Goal: Information Seeking & Learning: Find specific page/section

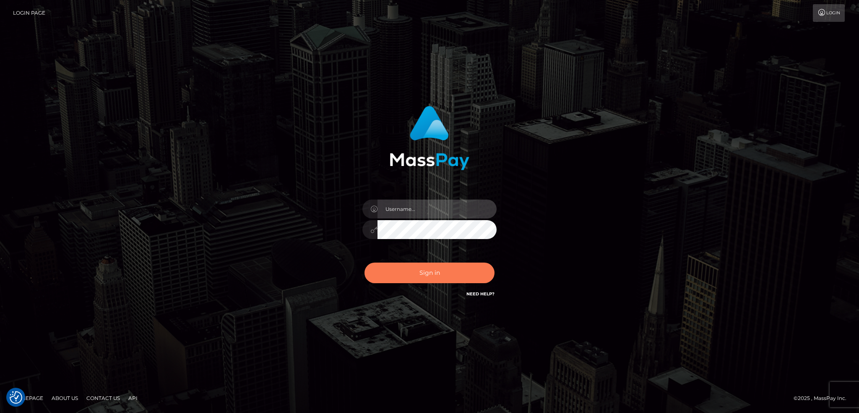
type input "alexstef"
click at [420, 271] on button "Sign in" at bounding box center [430, 272] width 130 height 21
type input "alexstef"
click at [426, 276] on button "Sign in" at bounding box center [430, 272] width 130 height 21
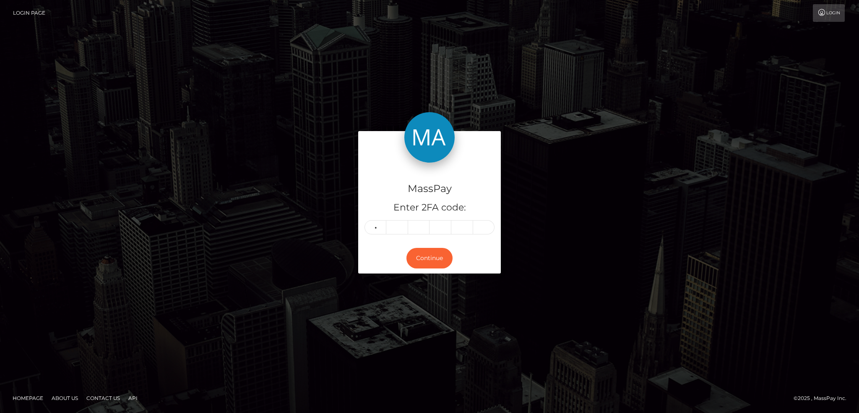
type input "3"
type input "8"
type input "1"
type input "0"
type input "8"
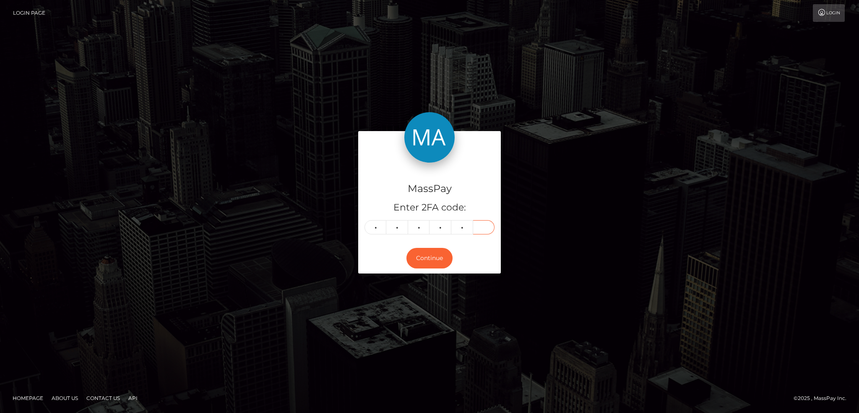
type input "5"
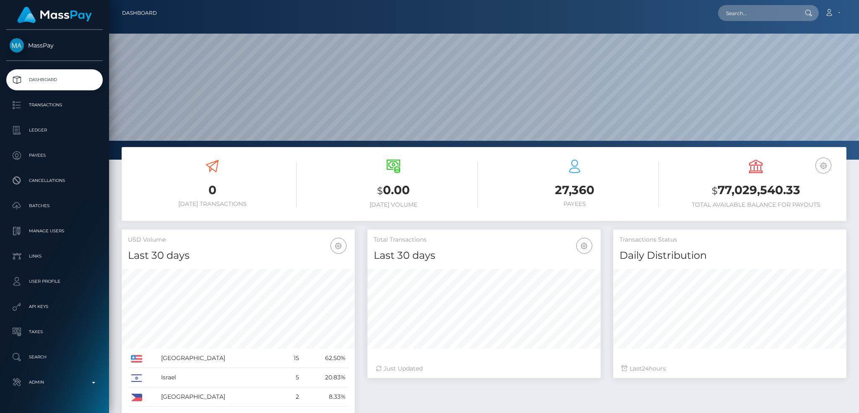
scroll to position [149, 233]
drag, startPoint x: 751, startPoint y: 13, endPoint x: 747, endPoint y: 14, distance: 4.8
click at [752, 13] on input "text" at bounding box center [757, 13] width 79 height 16
paste input "poact_0UHFvAnDJRkv"
type input "poact_0UHFvAnDJRkv"
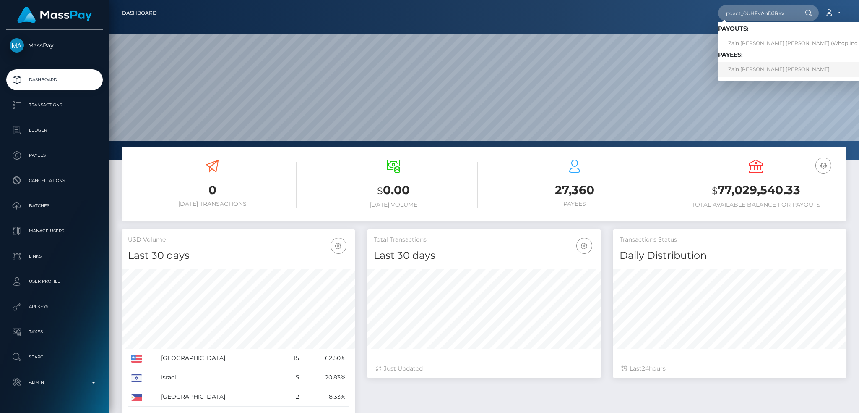
click at [778, 71] on link "Zain Hisham Zaki Mahmoud" at bounding box center [796, 70] width 156 height 16
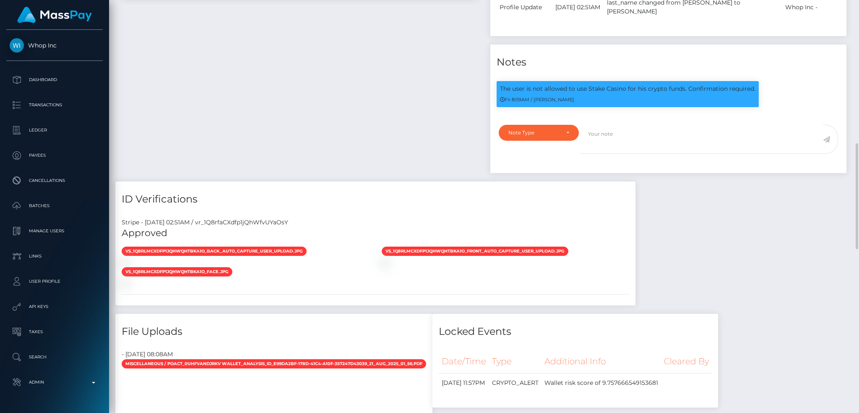
scroll to position [101, 233]
drag, startPoint x: 588, startPoint y: 90, endPoint x: 625, endPoint y: 91, distance: 37.0
click at [625, 91] on p "The user is not allowed to use Stake Casino for his crypto funds. Confirmation …" at bounding box center [628, 88] width 256 height 9
copy p "Stake Casino"
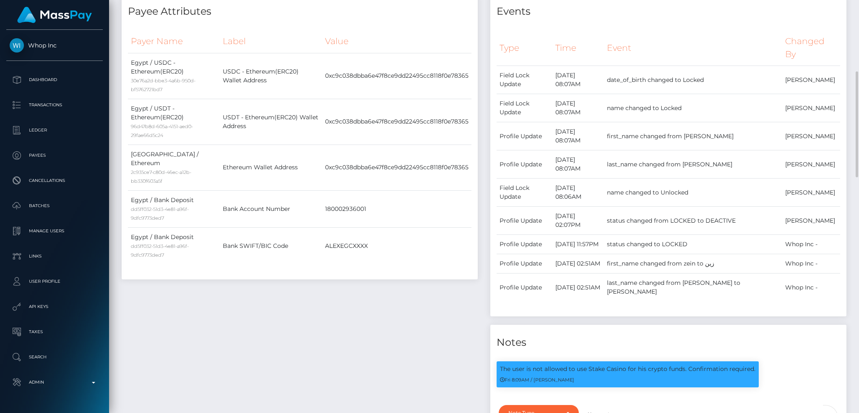
scroll to position [0, 0]
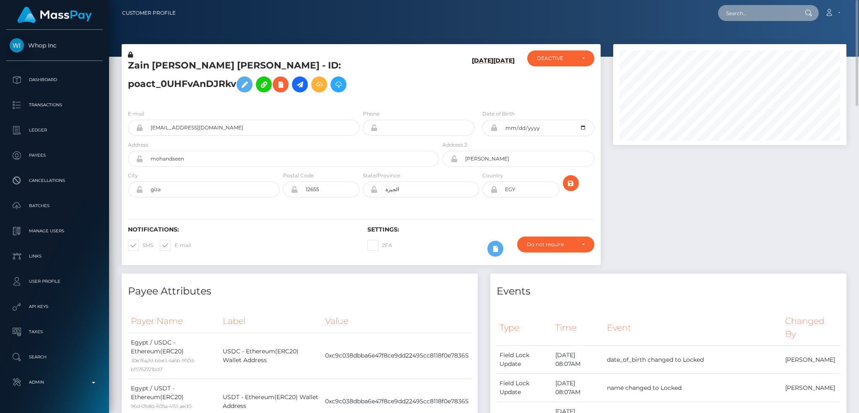
click at [733, 13] on input "text" at bounding box center [757, 13] width 79 height 16
paste input "pout_cWZNZR8lmnWja"
type input "pout_cWZNZR8lmnWja"
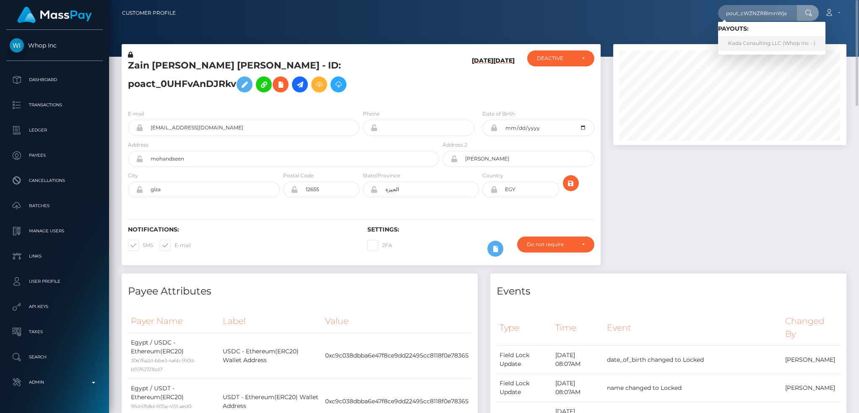
click at [744, 42] on link "Koda Consulting LLC (Whop Inc - )" at bounding box center [771, 44] width 107 height 16
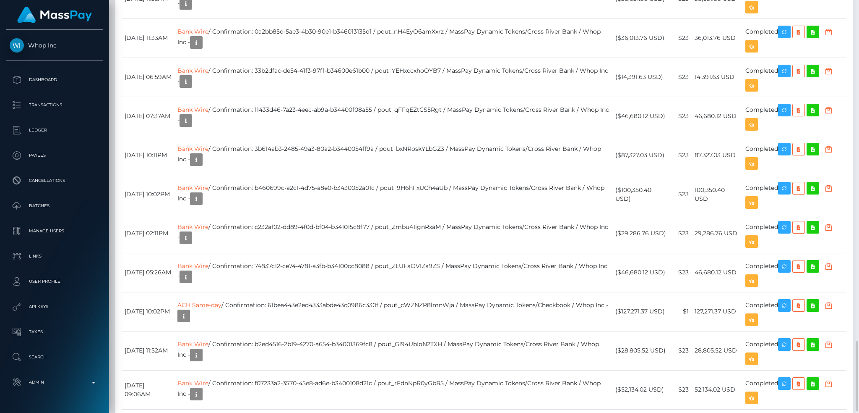
scroll to position [1343, 0]
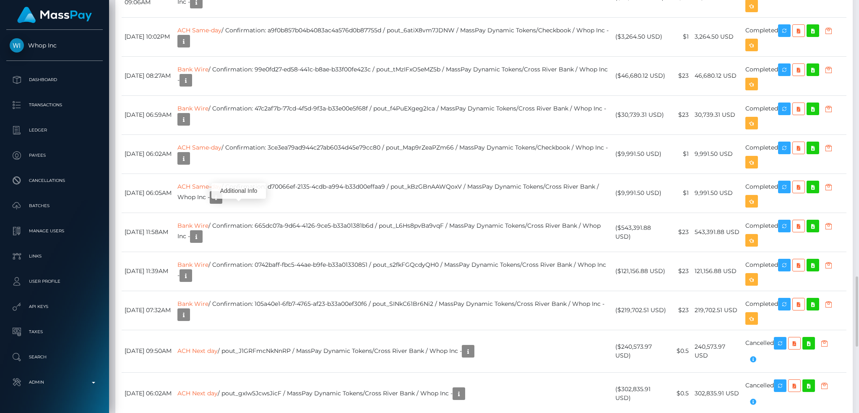
scroll to position [101, 233]
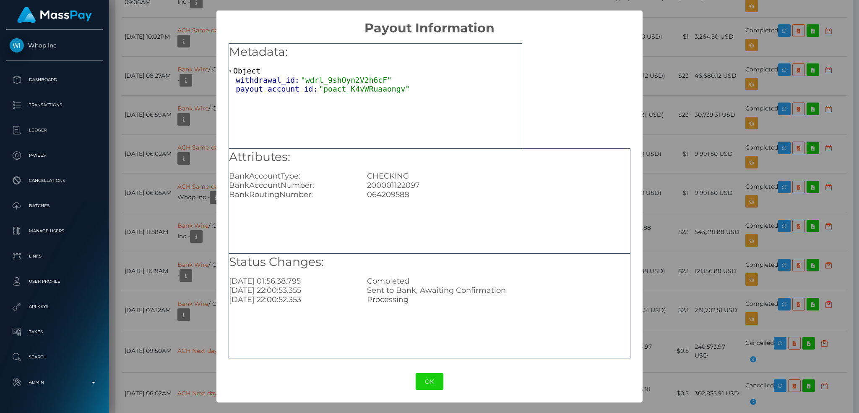
click at [388, 178] on div "CHECKING" at bounding box center [499, 175] width 276 height 9
click at [392, 183] on div "200001122097" at bounding box center [499, 184] width 276 height 9
click at [389, 191] on div "064209588" at bounding box center [499, 194] width 276 height 9
click at [397, 180] on div "200001122097" at bounding box center [499, 184] width 276 height 9
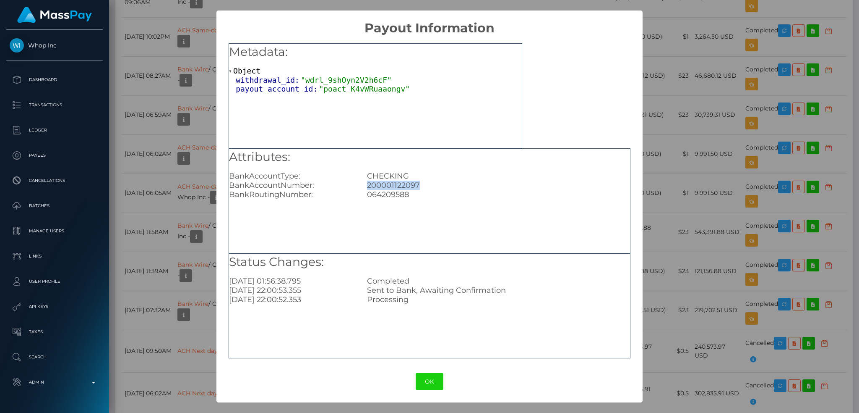
click at [397, 180] on div "200001122097" at bounding box center [499, 184] width 276 height 9
copy div "200001122097"
click at [681, 216] on div "× Payout Information Metadata: Object withdrawal_id: "wdrl_9shOyn2V2h6cF" payou…" at bounding box center [429, 206] width 859 height 413
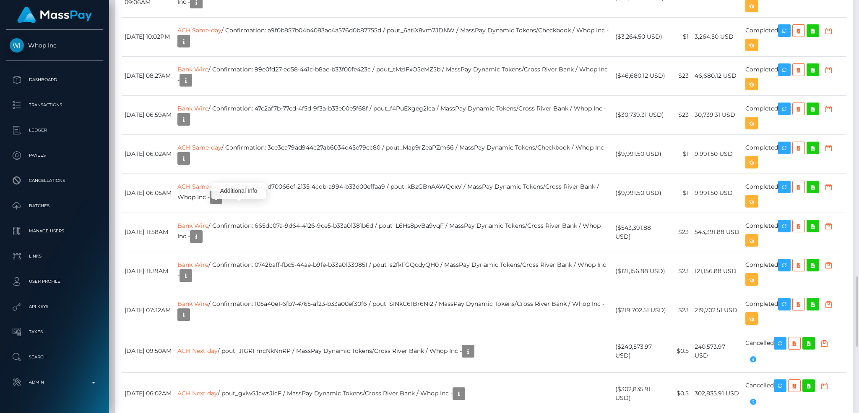
copy td "61bea443e2ed4333abde43c0986c330f"
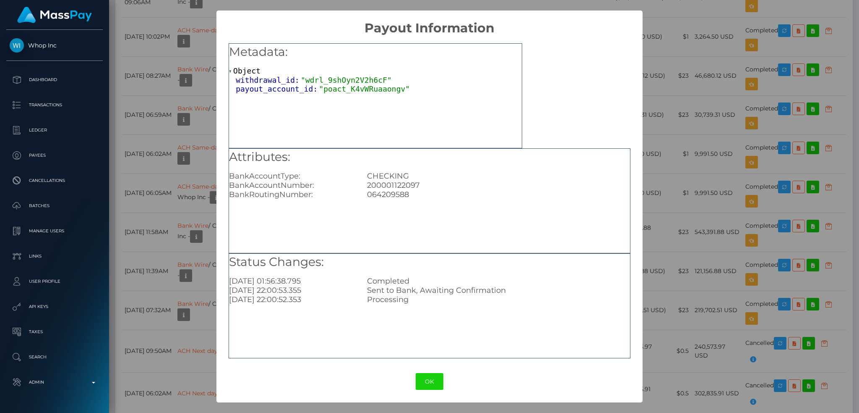
click at [688, 170] on div "× Payout Information Metadata: Object withdrawal_id: "wdrl_9shOyn2V2h6cF" payou…" at bounding box center [429, 206] width 859 height 413
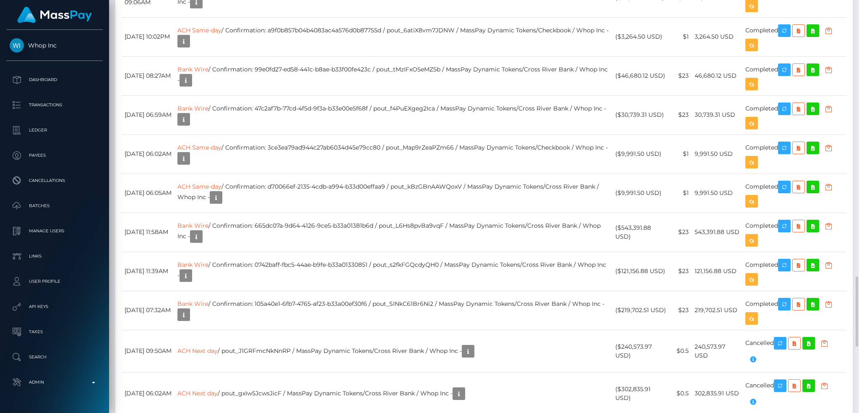
drag, startPoint x: 627, startPoint y: 205, endPoint x: 663, endPoint y: 199, distance: 35.7
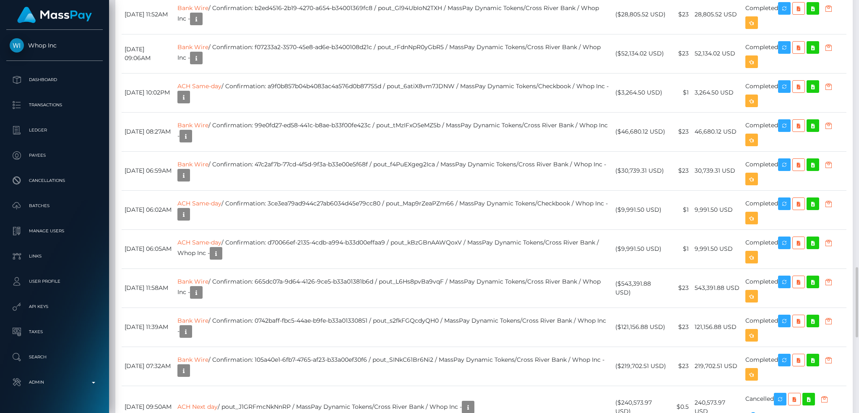
drag, startPoint x: 700, startPoint y: 136, endPoint x: 715, endPoint y: 149, distance: 20.2
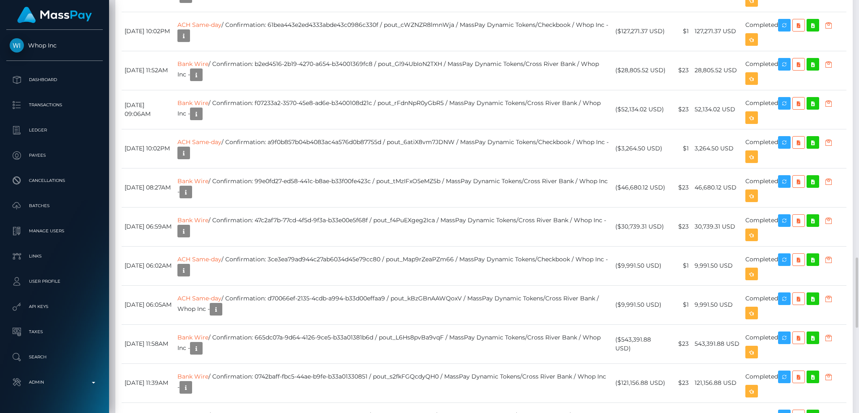
scroll to position [101, 233]
copy td "b3430052a01c"
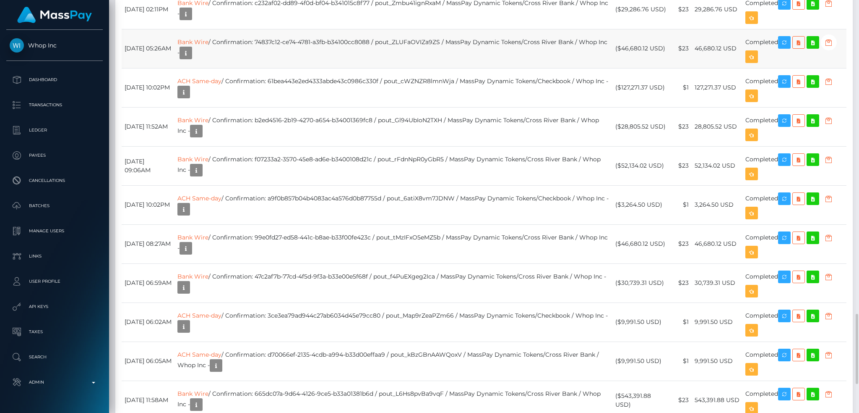
scroll to position [1511, 0]
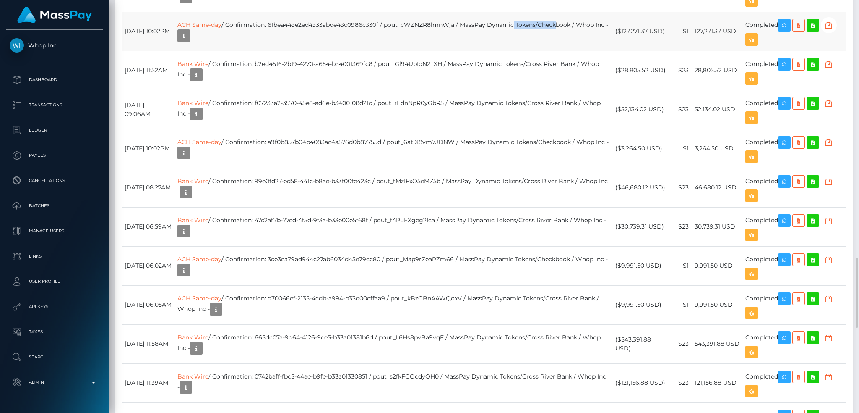
drag, startPoint x: 533, startPoint y: 308, endPoint x: 574, endPoint y: 309, distance: 41.6
click at [574, 51] on td "ACH Same-day / Confirmation: 61bea443e2ed4333abde43c0986c330f / pout_cWZNZR8lmn…" at bounding box center [394, 31] width 438 height 39
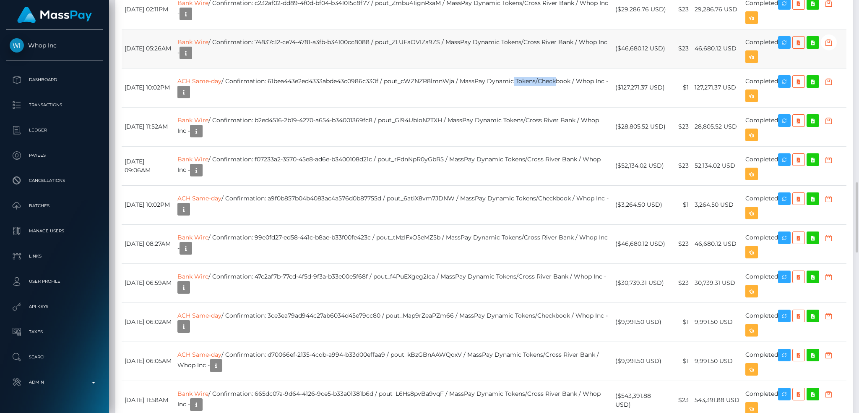
scroll to position [1567, 0]
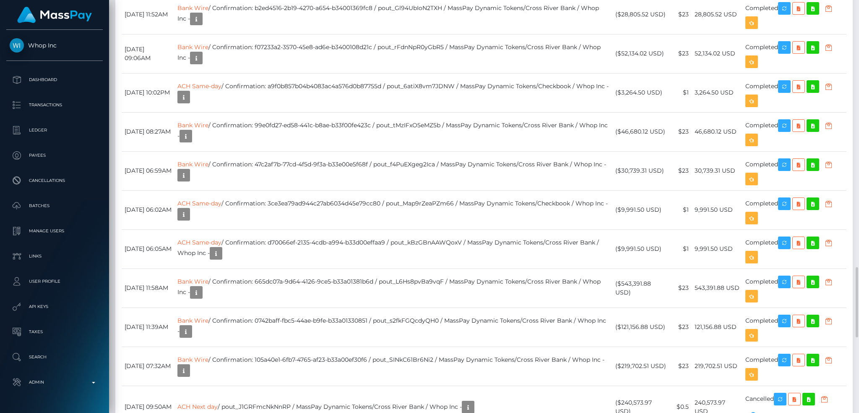
copy td "Checkbook"
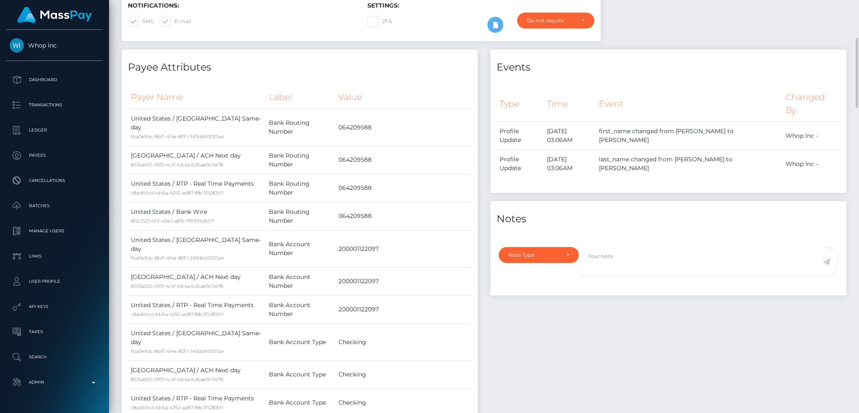
scroll to position [0, 0]
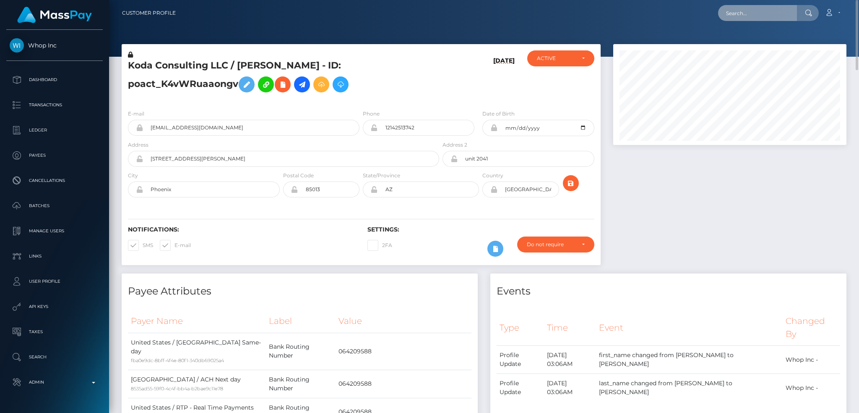
click at [766, 15] on input "text" at bounding box center [757, 13] width 79 height 16
paste input "[EMAIL_ADDRESS][DOMAIN_NAME]"
type input "[EMAIL_ADDRESS][DOMAIN_NAME]"
click at [739, 45] on link "MERILIN HEINSALU" at bounding box center [751, 44] width 67 height 16
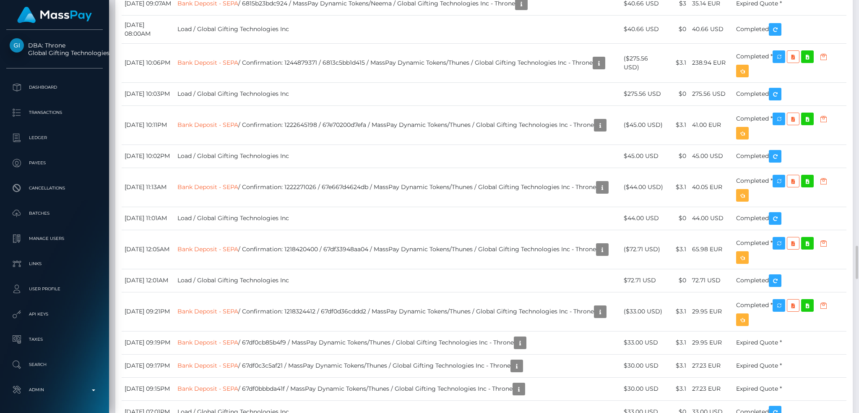
scroll to position [101, 233]
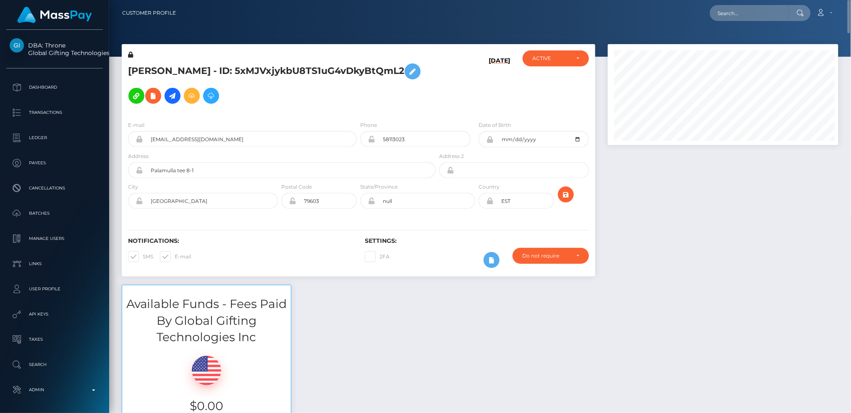
scroll to position [101, 230]
drag, startPoint x: 697, startPoint y: 13, endPoint x: 723, endPoint y: 16, distance: 26.5
click at [704, 13] on div "Loading... Loading... Account Edit Profile Logout" at bounding box center [510, 13] width 655 height 18
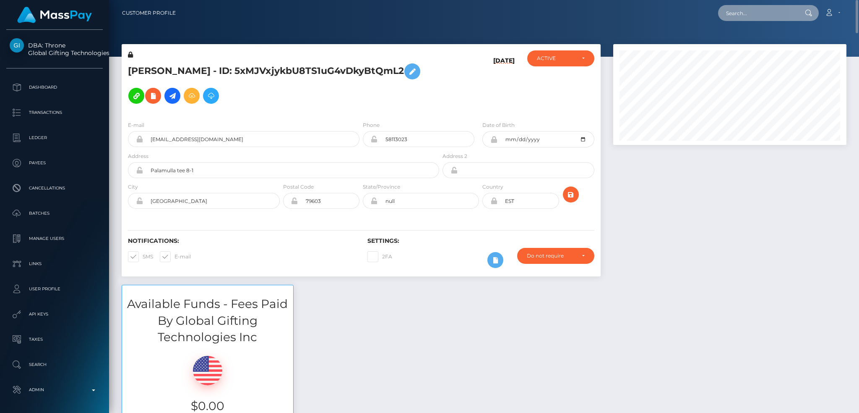
scroll to position [101, 233]
drag, startPoint x: 723, startPoint y: 16, endPoint x: 664, endPoint y: 26, distance: 60.4
click at [723, 16] on input "text" at bounding box center [757, 13] width 79 height 16
paste input "debralynnsweeney@gmail.com"
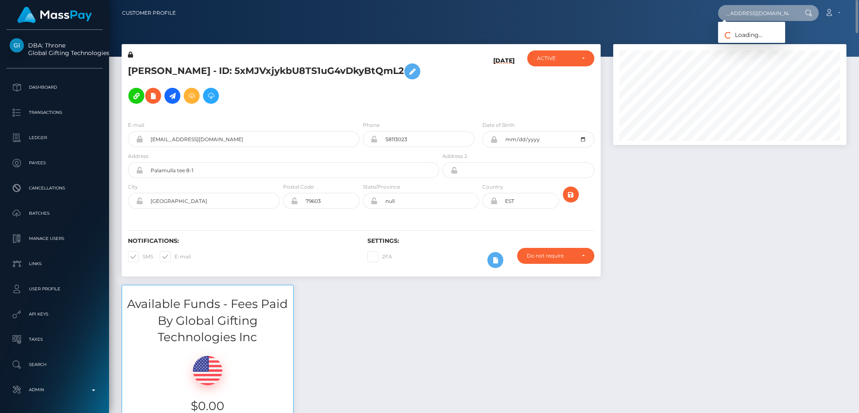
type input "debralynnsweeney@gmail.com"
click at [737, 40] on link "Debra Sweeney" at bounding box center [751, 44] width 67 height 16
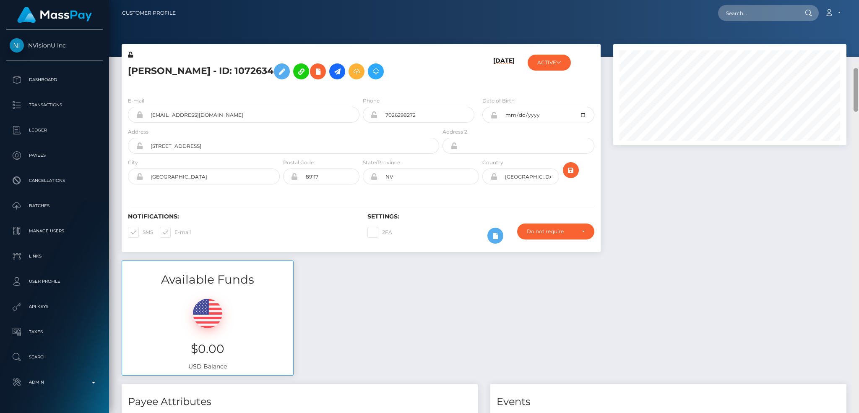
drag, startPoint x: 857, startPoint y: 384, endPoint x: 857, endPoint y: 10, distance: 373.9
click at [857, 10] on div "Customer Profile Loading... Loading..." at bounding box center [484, 206] width 750 height 413
click at [744, 10] on input "text" at bounding box center [757, 13] width 79 height 16
paste input "76864122"
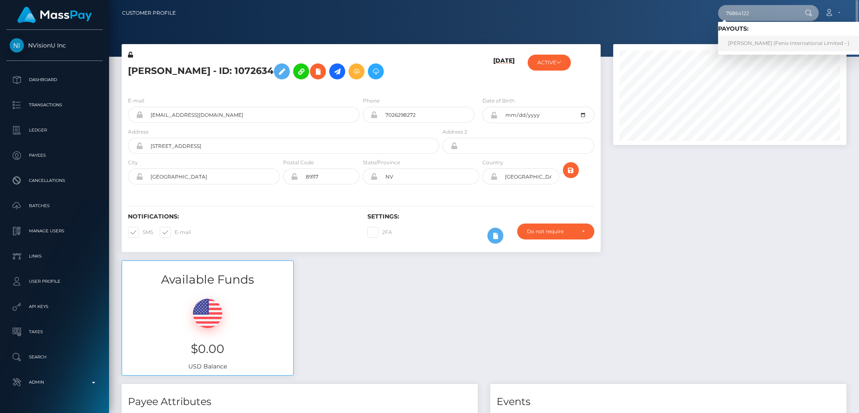
type input "76864122"
click at [745, 47] on link "SHIVAM SINGH (Fenix International Limited - )" at bounding box center [788, 44] width 141 height 16
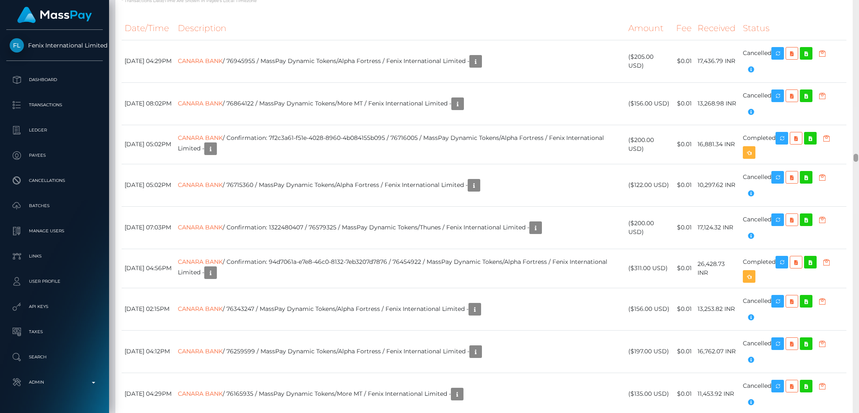
scroll to position [7590, 0]
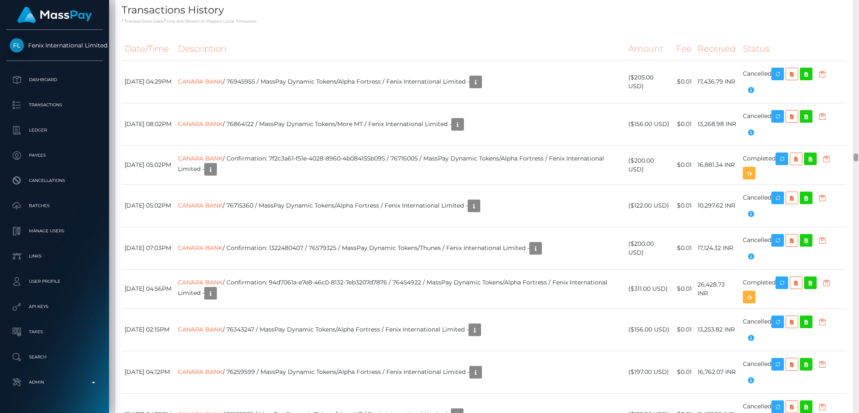
drag, startPoint x: 856, startPoint y: 134, endPoint x: 854, endPoint y: 157, distance: 22.3
click at [854, 157] on div at bounding box center [856, 157] width 5 height 8
click at [223, 85] on link "CANARA BANK" at bounding box center [200, 82] width 45 height 8
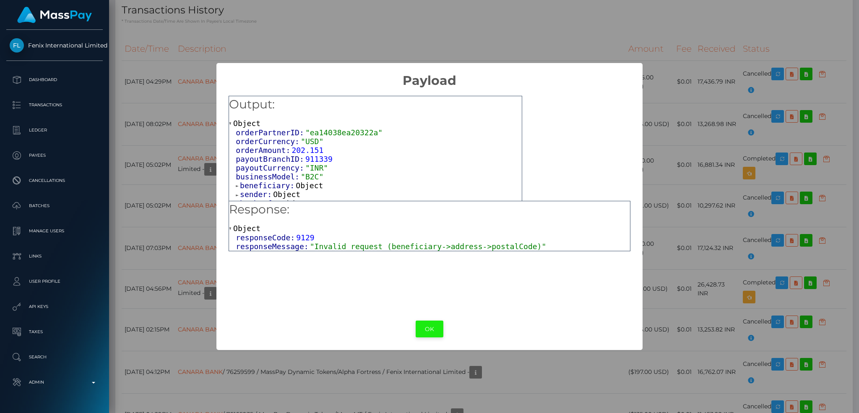
click at [432, 326] on button "OK" at bounding box center [430, 328] width 28 height 17
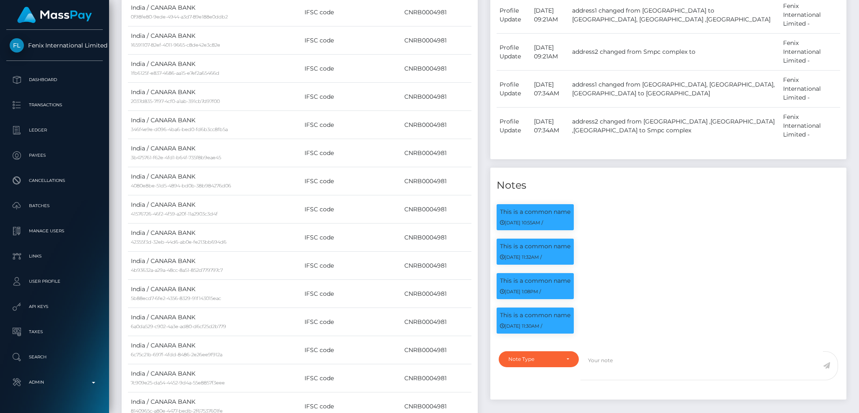
scroll to position [0, 0]
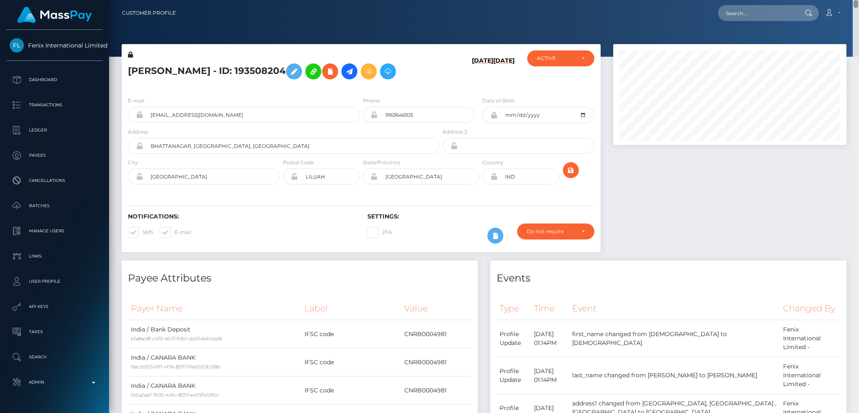
drag, startPoint x: 856, startPoint y: 157, endPoint x: 849, endPoint y: -10, distance: 167.6
click at [849, 0] on html "Fenix International Limited Dashboard Transactions Ledger Payees" at bounding box center [429, 206] width 859 height 413
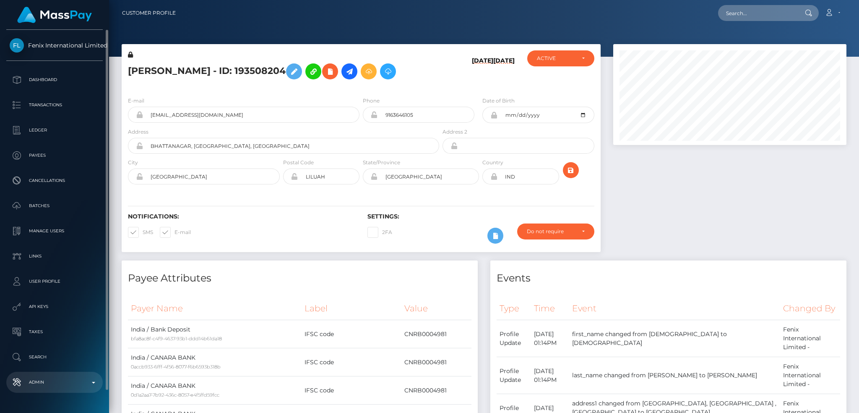
click at [48, 375] on link "Admin" at bounding box center [54, 381] width 97 height 21
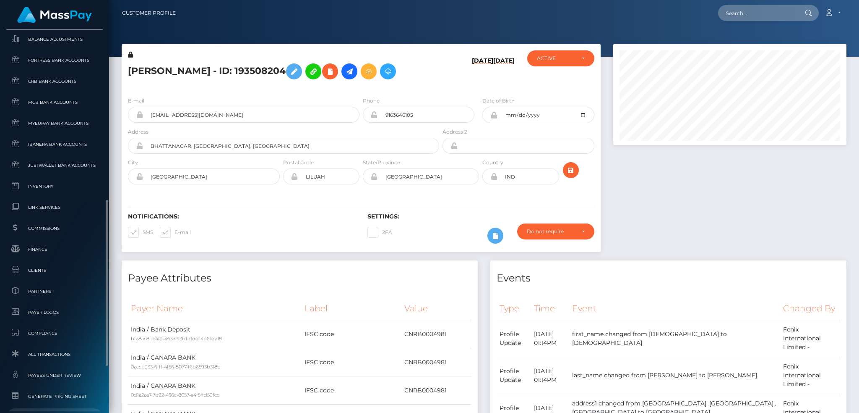
scroll to position [492, 0]
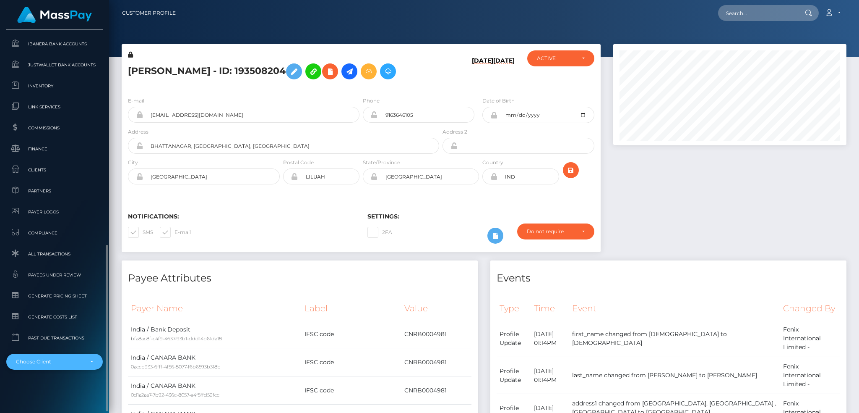
click at [54, 355] on div "Choose Client" at bounding box center [54, 361] width 97 height 16
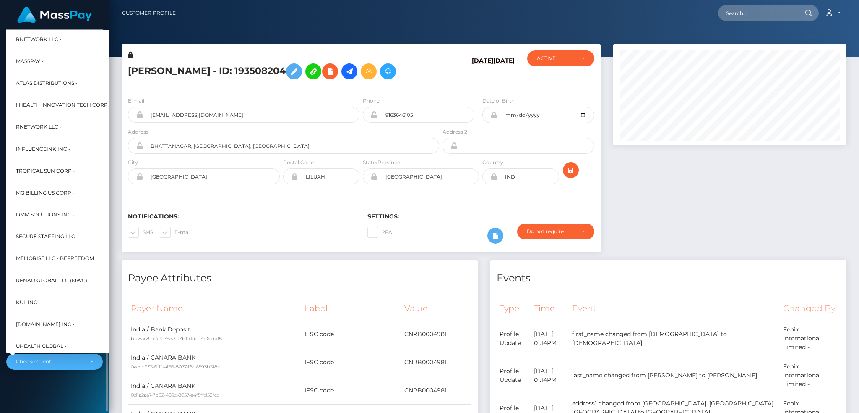
scroll to position [403, 0]
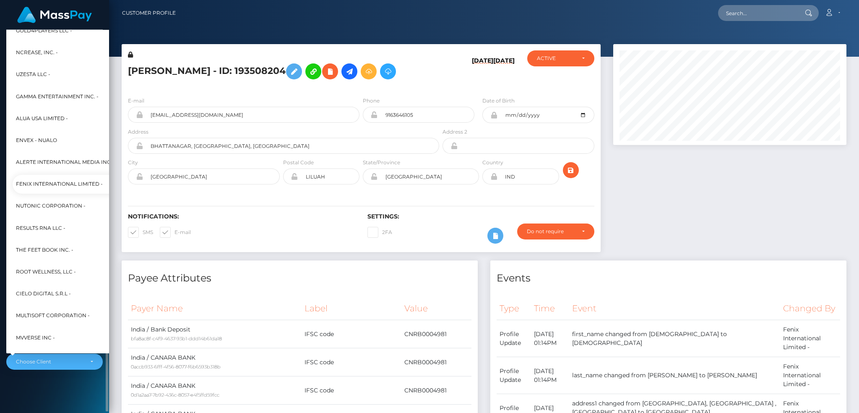
click at [58, 180] on span "Fenix International Limited -" at bounding box center [59, 184] width 87 height 11
select select "26"
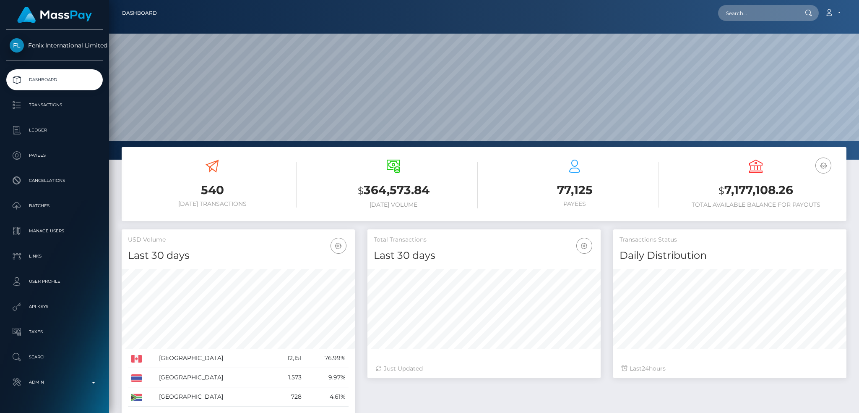
scroll to position [269, 233]
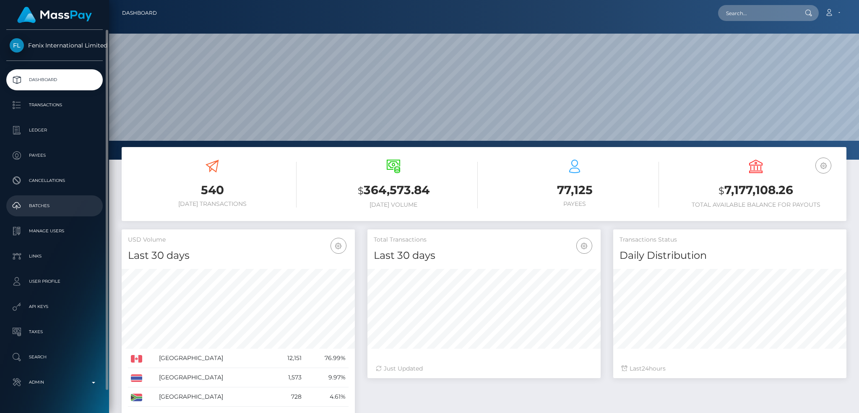
click at [47, 203] on p "Batches" at bounding box center [55, 205] width 90 height 13
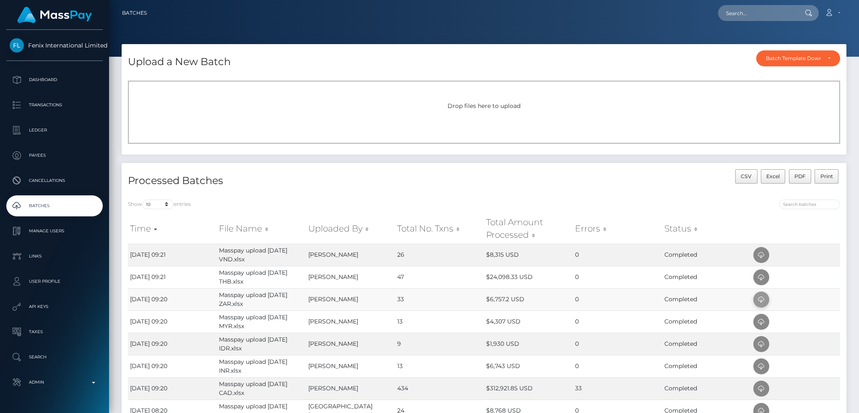
scroll to position [112, 0]
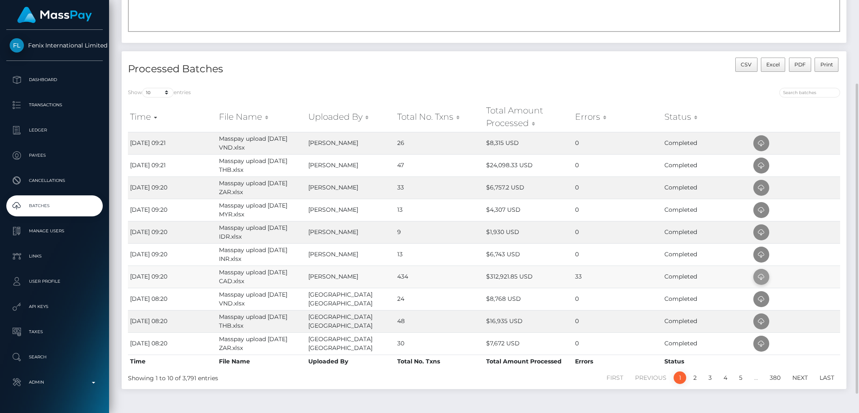
click at [757, 275] on icon at bounding box center [762, 277] width 10 height 10
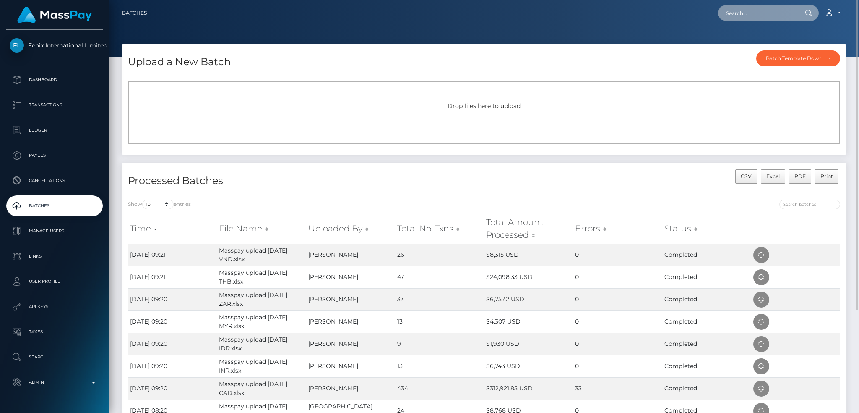
click at [758, 10] on input "text" at bounding box center [757, 13] width 79 height 16
paste input "145599450"
type input "145599450"
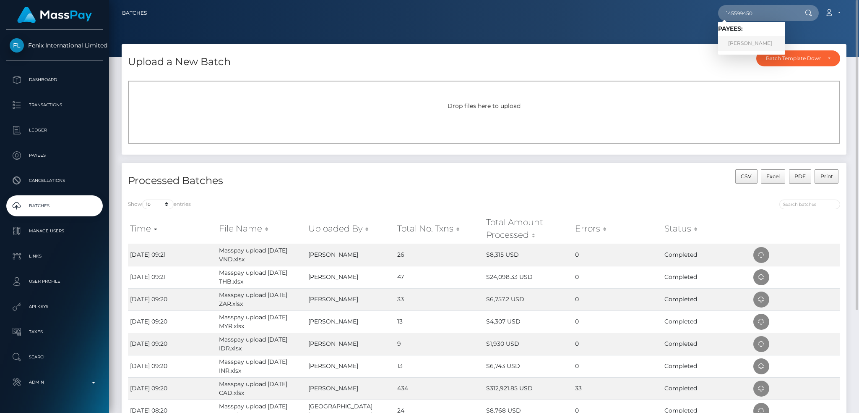
click at [743, 39] on link "MAXIME ST LAURENT TESSIER" at bounding box center [751, 44] width 67 height 16
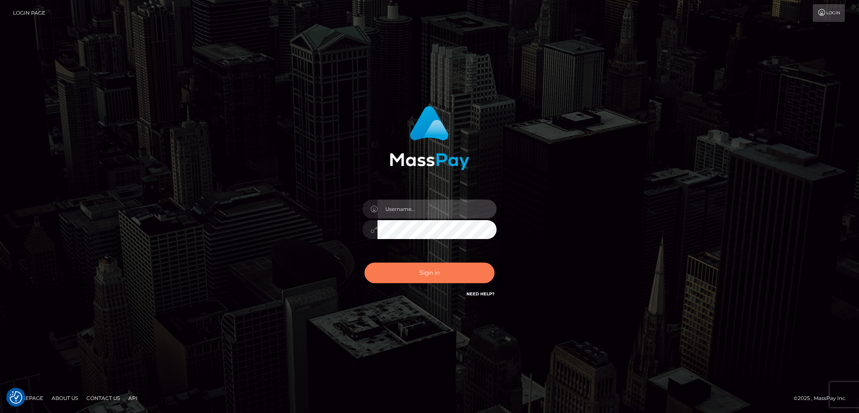
type input "alexstef"
click at [442, 268] on button "Sign in" at bounding box center [430, 272] width 130 height 21
type input "alexstef"
click at [441, 268] on button "Sign in" at bounding box center [430, 272] width 130 height 21
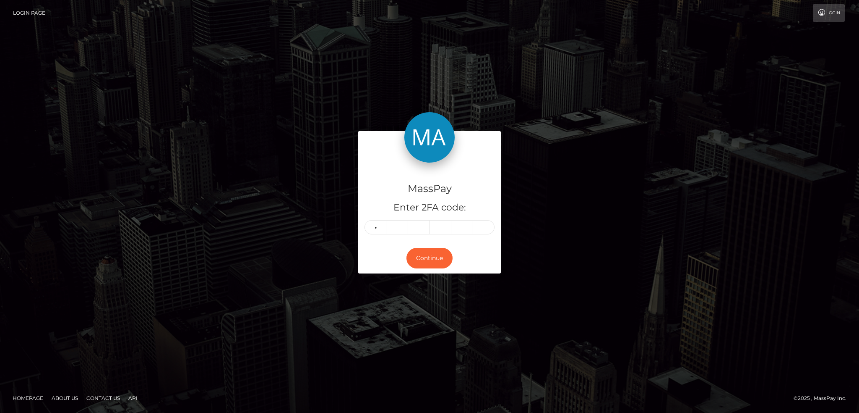
type input "2"
type input "9"
type input "5"
type input "4"
type input "1"
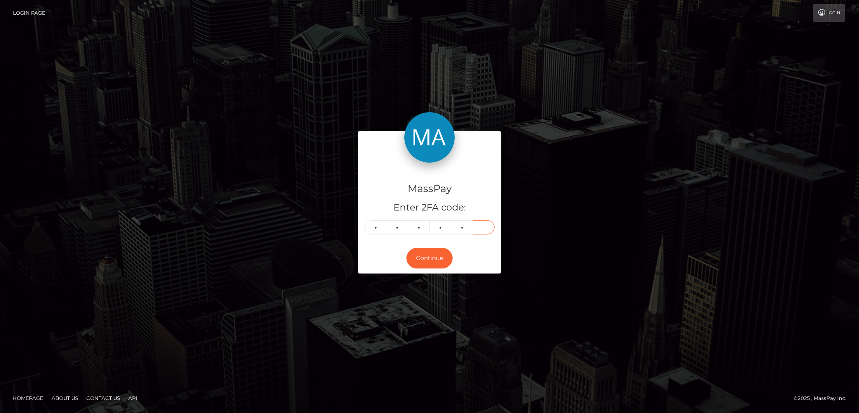
type input "6"
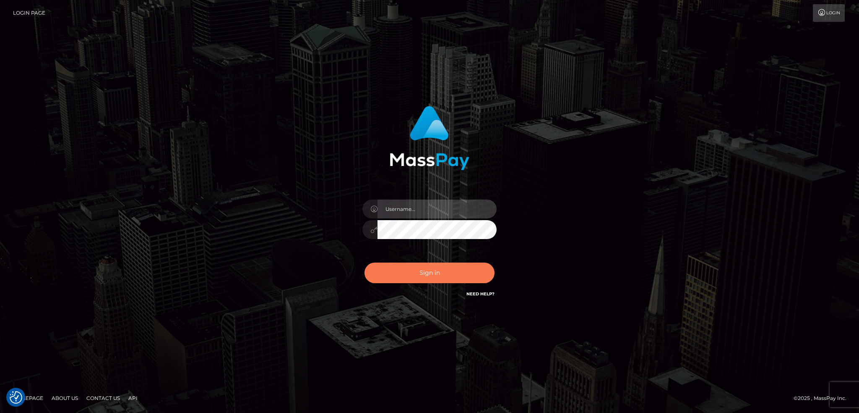
type input "alexstef"
click at [431, 270] on button "Sign in" at bounding box center [430, 272] width 130 height 21
type input "alexstef"
click at [450, 269] on button "Sign in" at bounding box center [430, 272] width 130 height 21
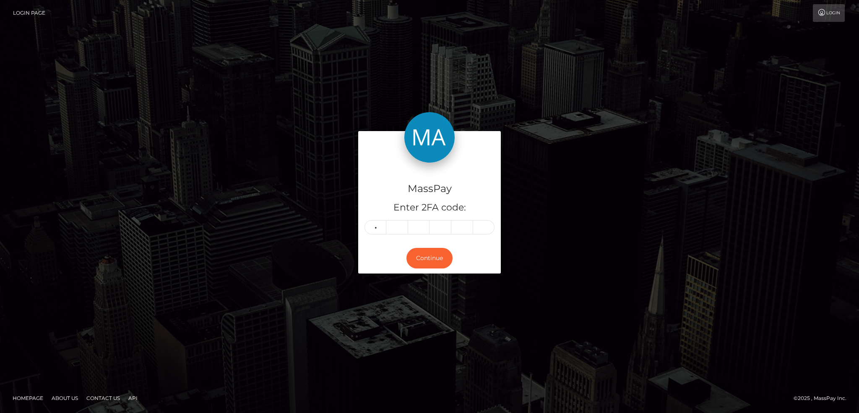
type input "9"
type input "5"
type input "4"
type input "2"
type input "7"
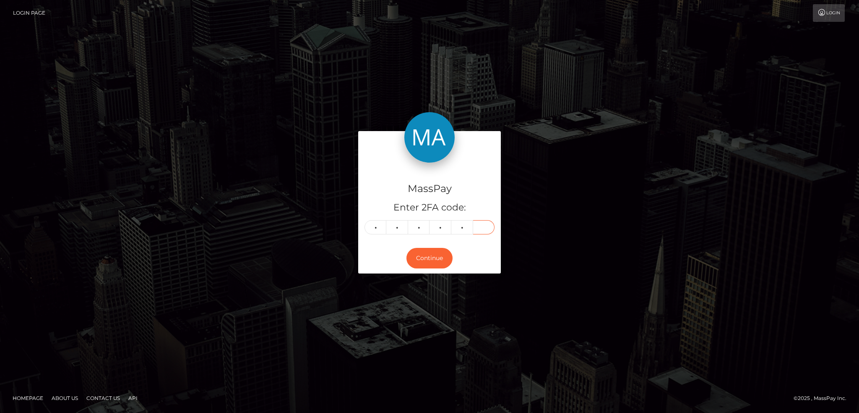
type input "7"
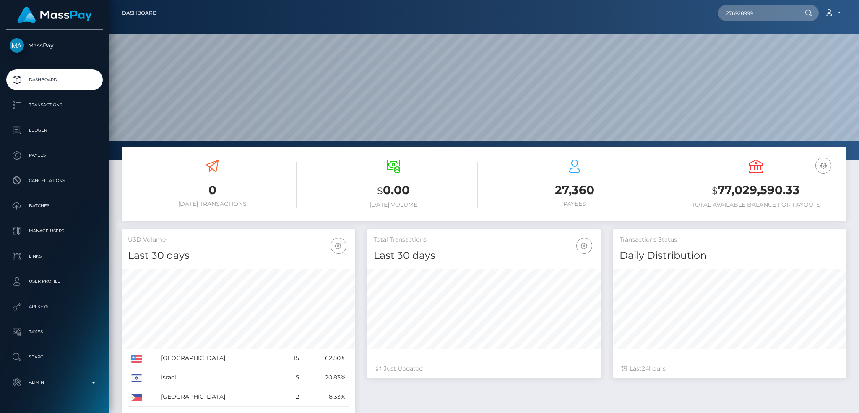
scroll to position [149, 233]
type input "276928999"
click at [766, 40] on link "Supattra Sae-yang" at bounding box center [751, 44] width 67 height 16
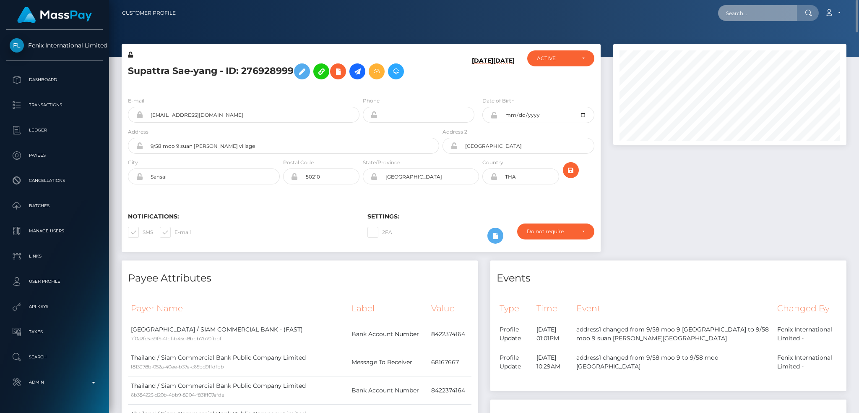
drag, startPoint x: 751, startPoint y: 16, endPoint x: 706, endPoint y: 13, distance: 44.6
click at [751, 16] on input "text" at bounding box center [757, 13] width 79 height 16
paste input "courtniework21@gmail.com"
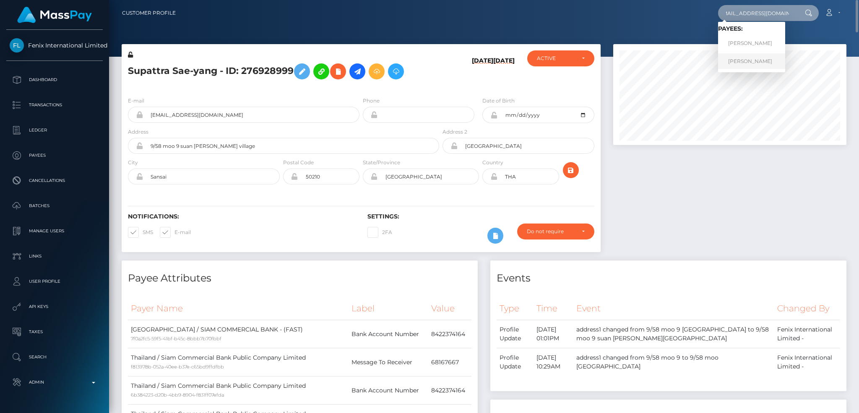
type input "courtniework21@gmail.com"
click at [749, 58] on link "Courtnie L Pelayo" at bounding box center [751, 61] width 67 height 16
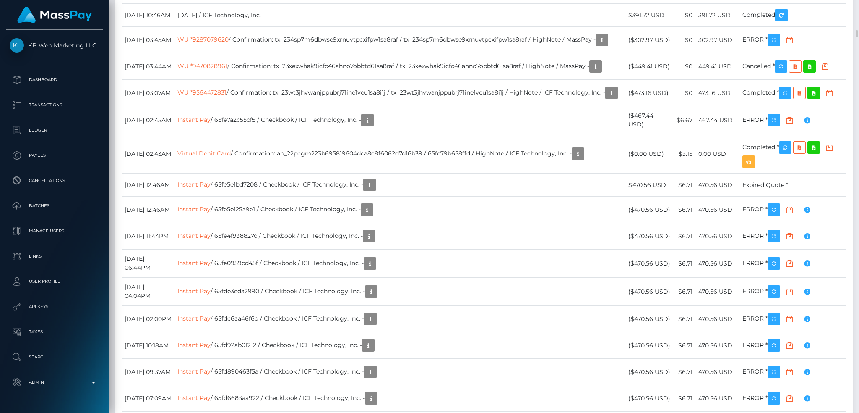
scroll to position [101, 233]
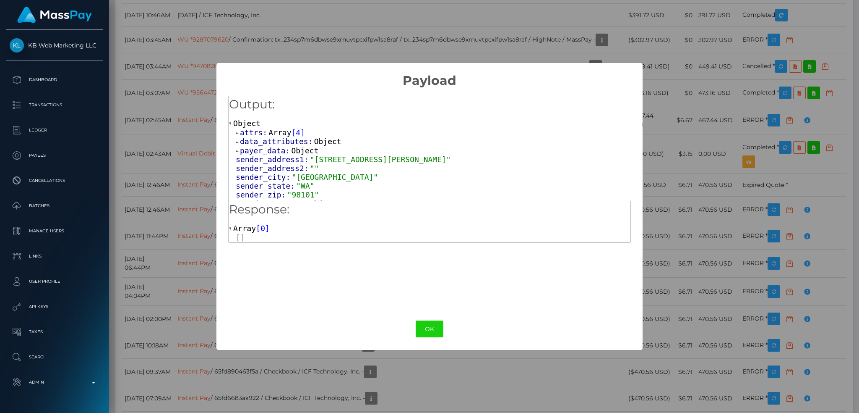
click at [265, 132] on span "attrs:" at bounding box center [254, 132] width 29 height 9
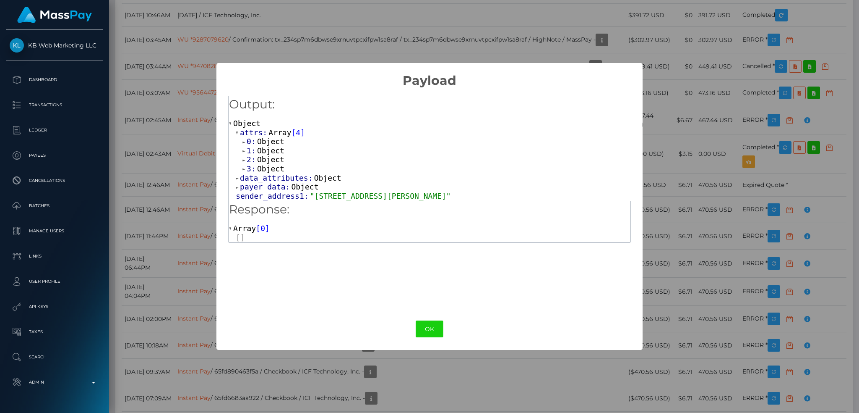
click at [265, 140] on span "Object" at bounding box center [270, 141] width 27 height 9
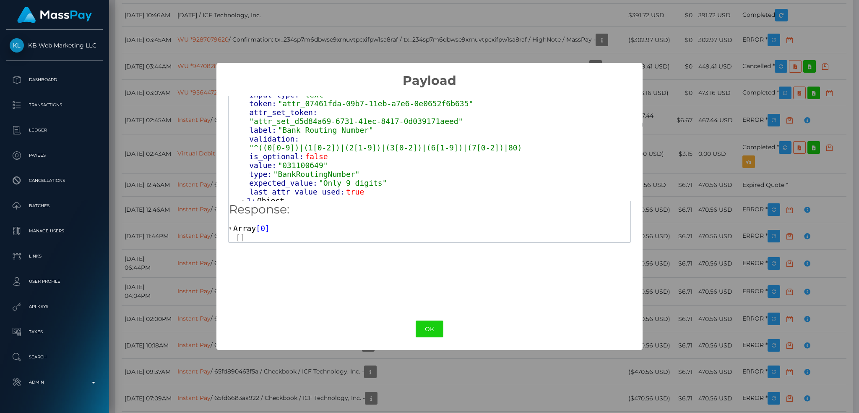
scroll to position [112, 0]
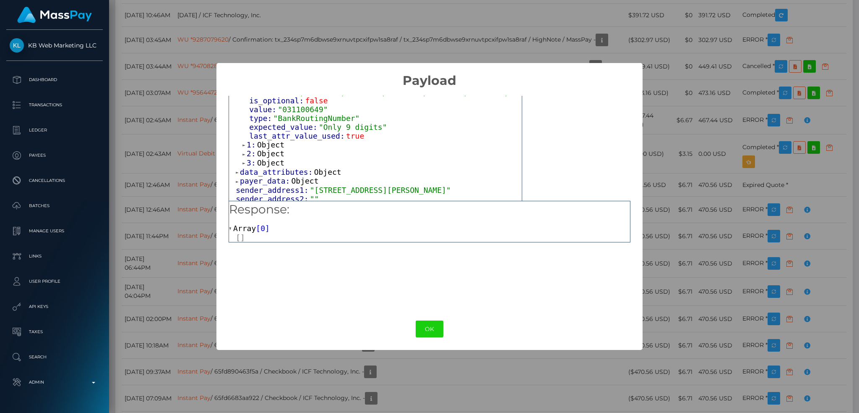
click at [269, 140] on span "Object" at bounding box center [270, 144] width 27 height 9
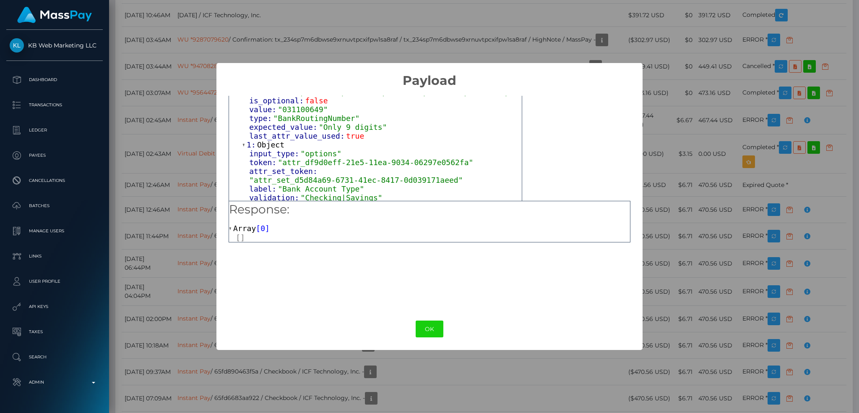
scroll to position [168, 0]
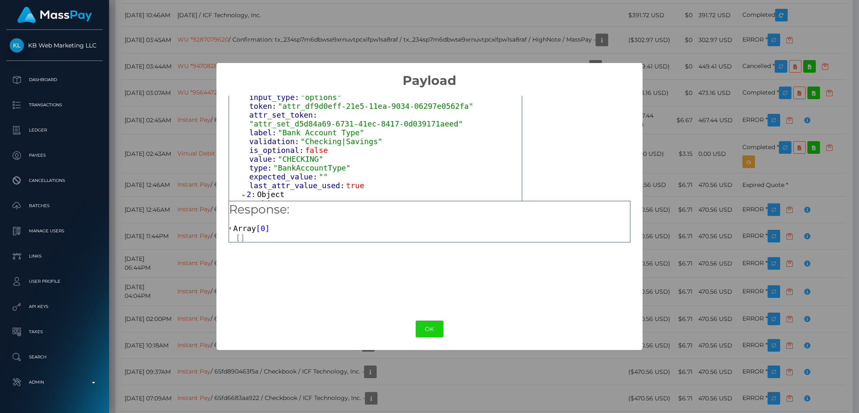
click at [273, 190] on span "Object" at bounding box center [270, 194] width 27 height 9
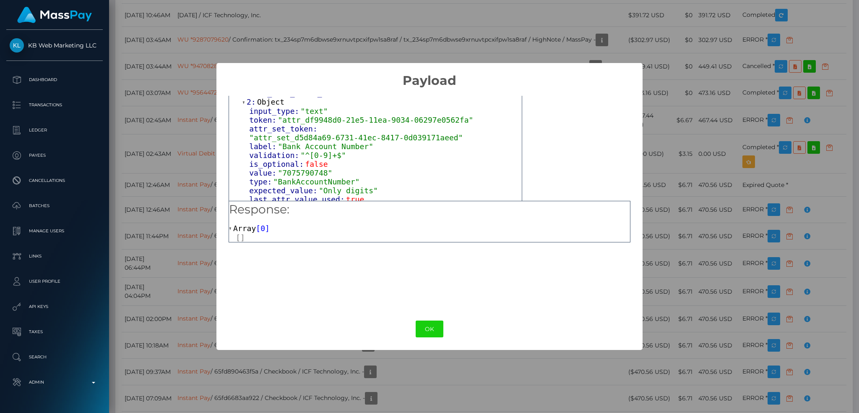
scroll to position [279, 0]
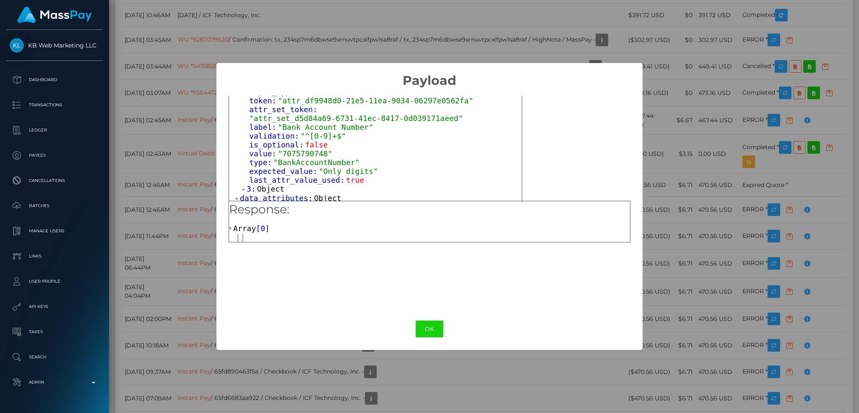
click at [266, 184] on span "Object" at bounding box center [270, 188] width 27 height 9
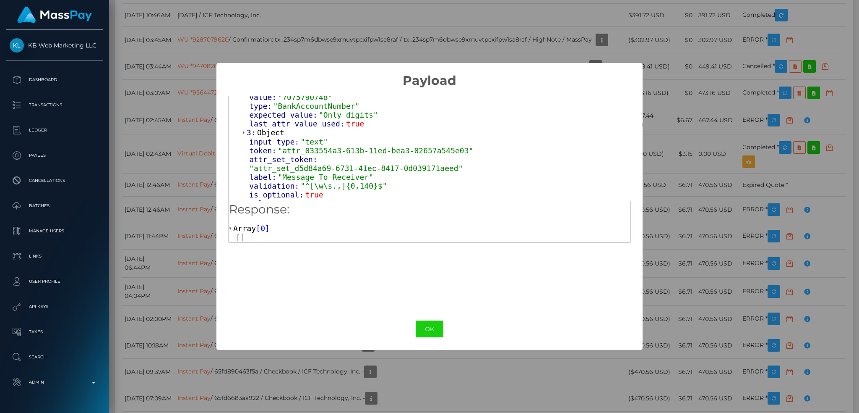
scroll to position [392, 0]
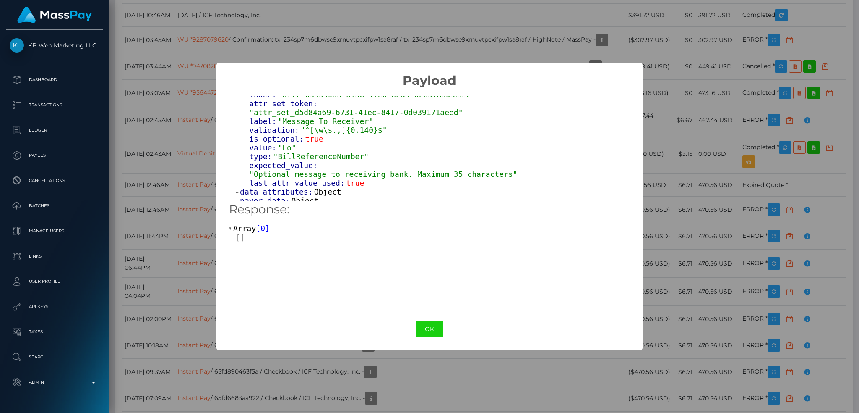
click at [316, 187] on span "Object" at bounding box center [327, 191] width 27 height 9
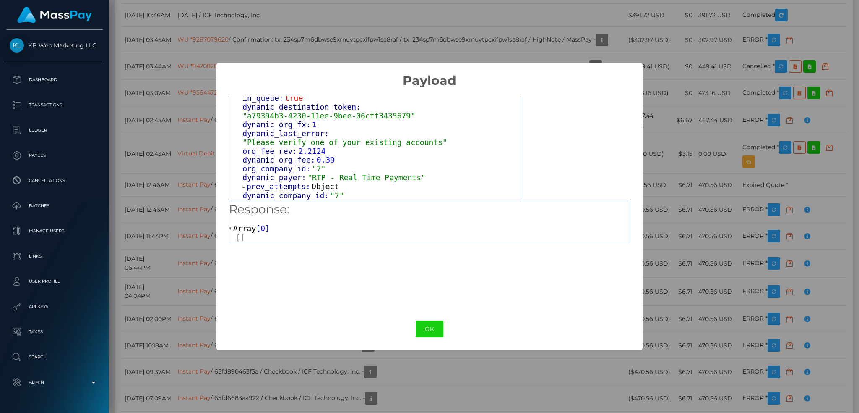
scroll to position [504, 0]
click at [321, 181] on span "Object" at bounding box center [325, 185] width 27 height 9
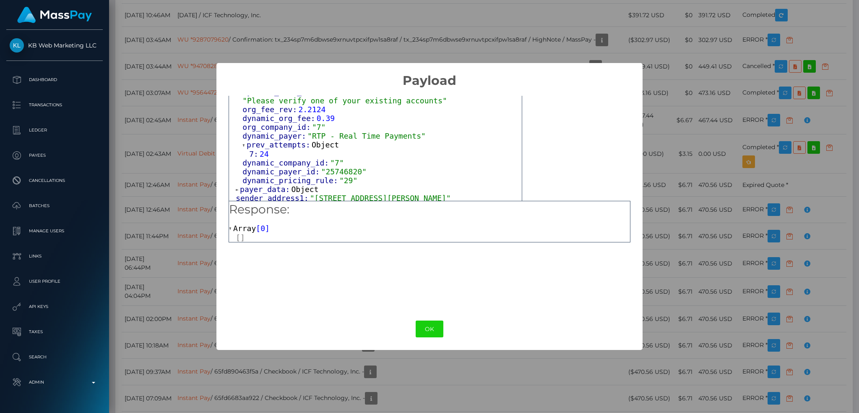
scroll to position [559, 0]
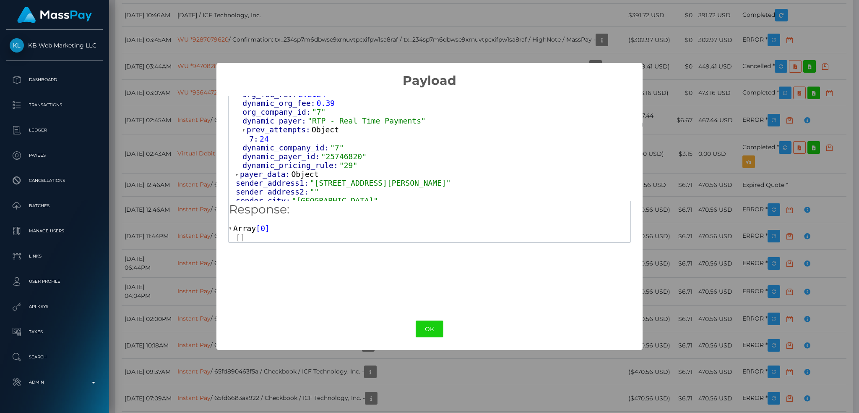
click at [305, 170] on span "Object" at bounding box center [305, 174] width 27 height 9
click at [318, 178] on span "Object" at bounding box center [325, 182] width 27 height 9
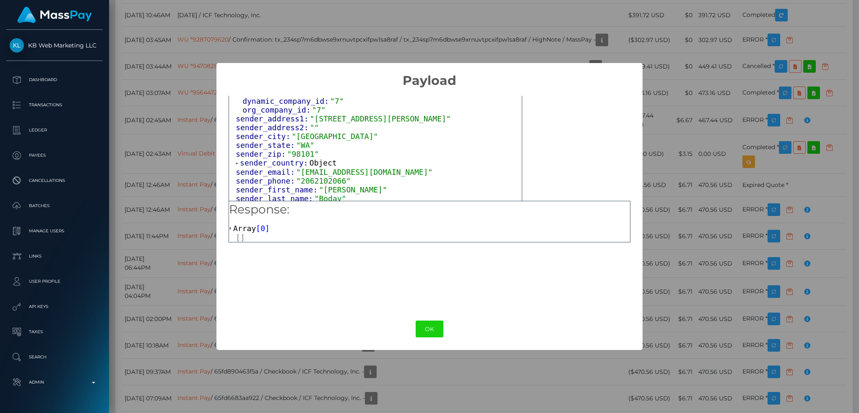
scroll to position [671, 0]
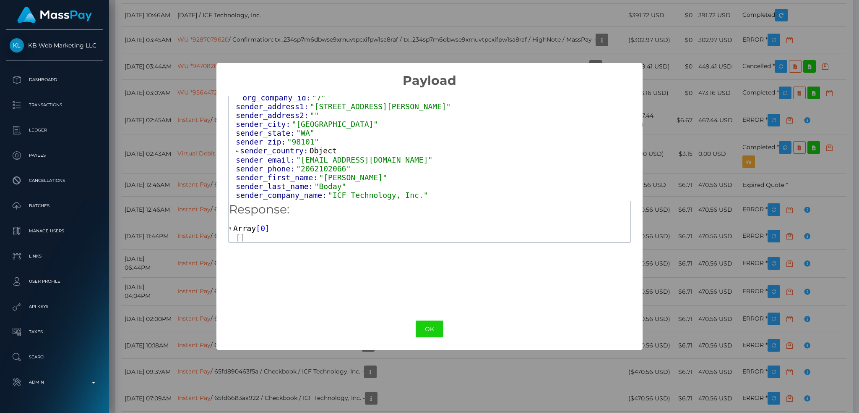
click at [317, 146] on span "Object" at bounding box center [323, 150] width 27 height 9
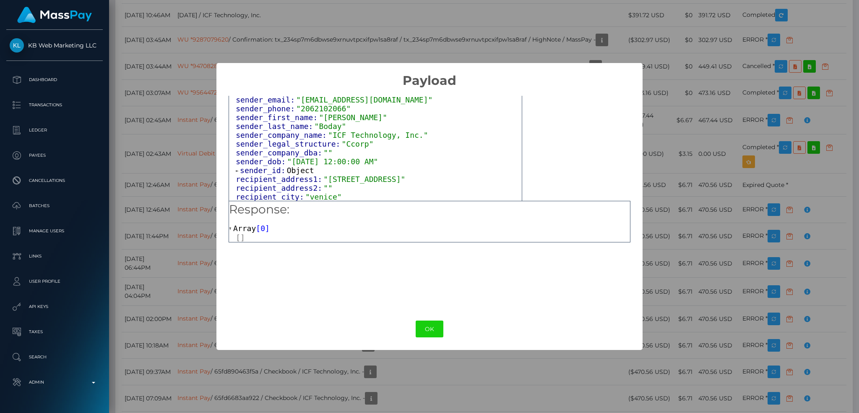
scroll to position [783, 0]
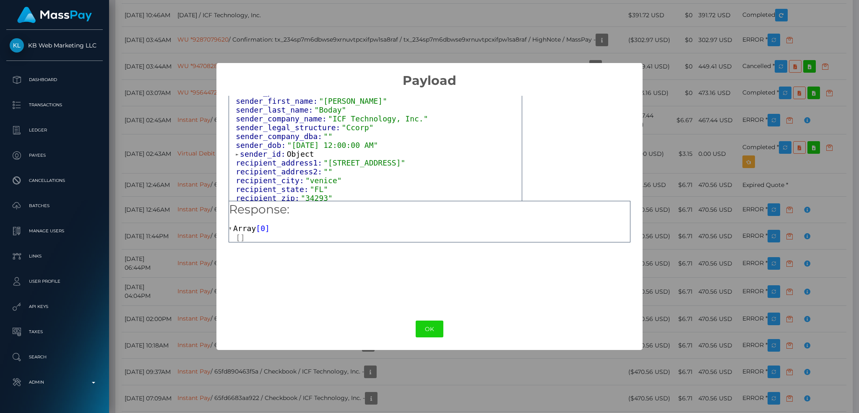
click at [297, 149] on span "Object" at bounding box center [300, 153] width 27 height 9
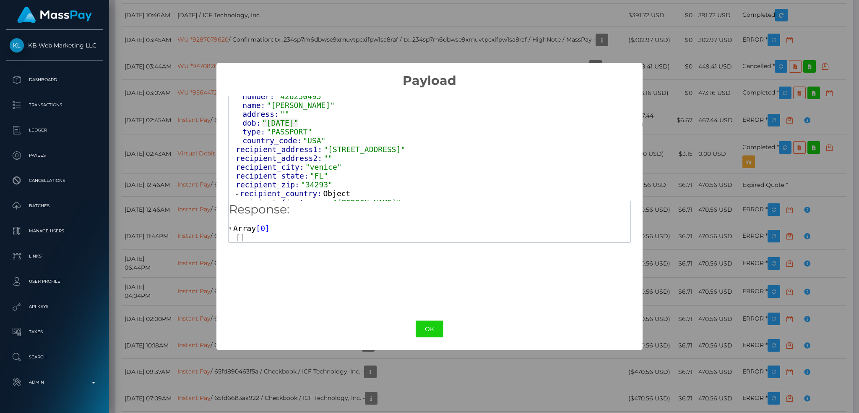
scroll to position [895, 0]
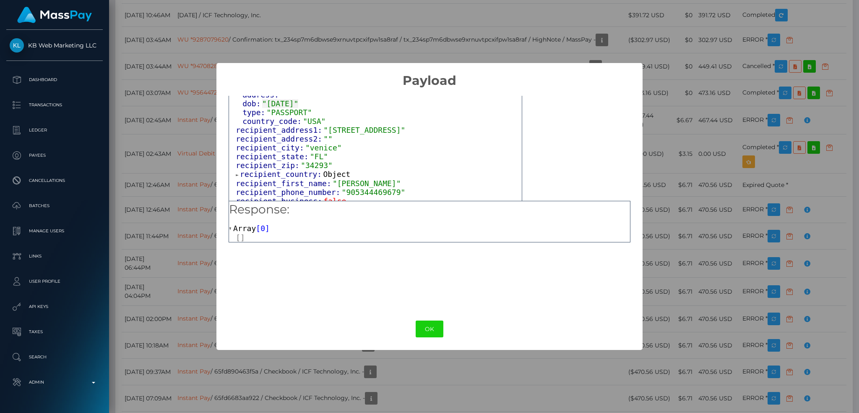
click at [328, 170] on span "Object" at bounding box center [336, 174] width 27 height 9
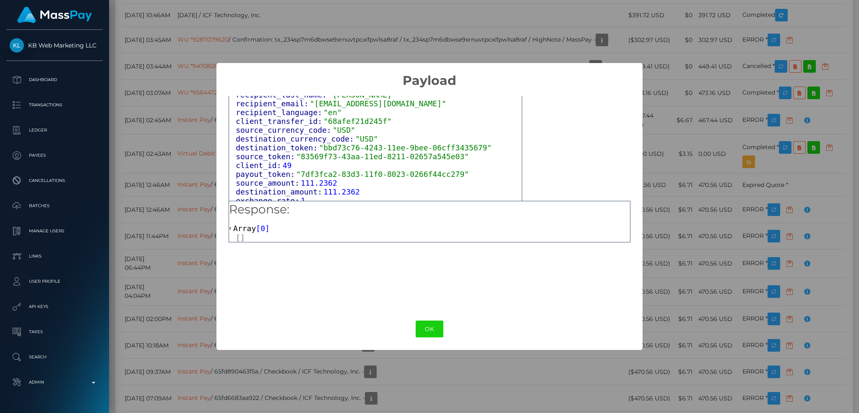
scroll to position [1119, 0]
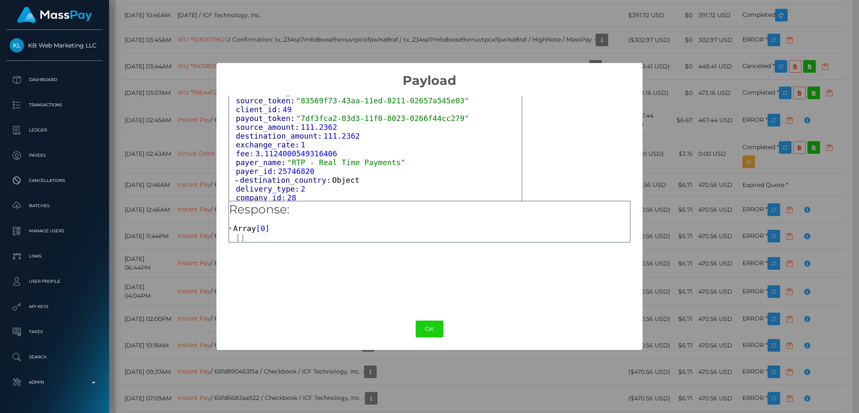
click at [332, 175] on span "Object" at bounding box center [345, 179] width 27 height 9
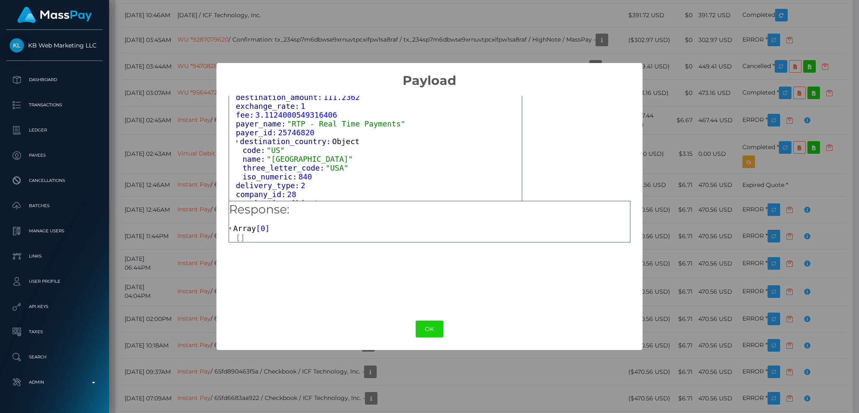
scroll to position [1175, 0]
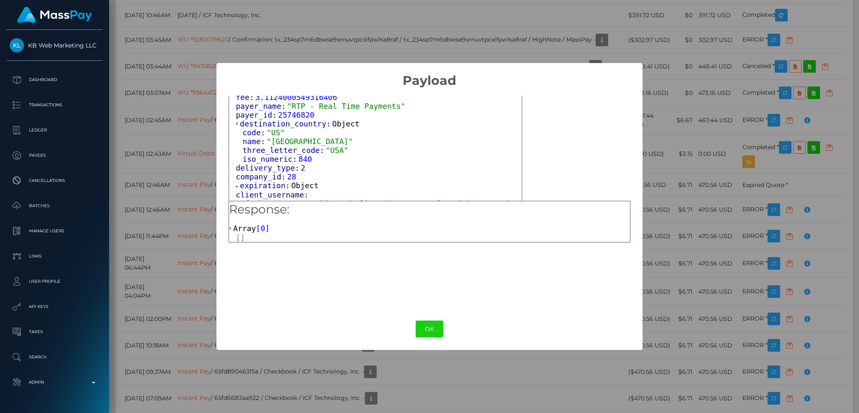
click at [307, 181] on span "Object" at bounding box center [305, 185] width 27 height 9
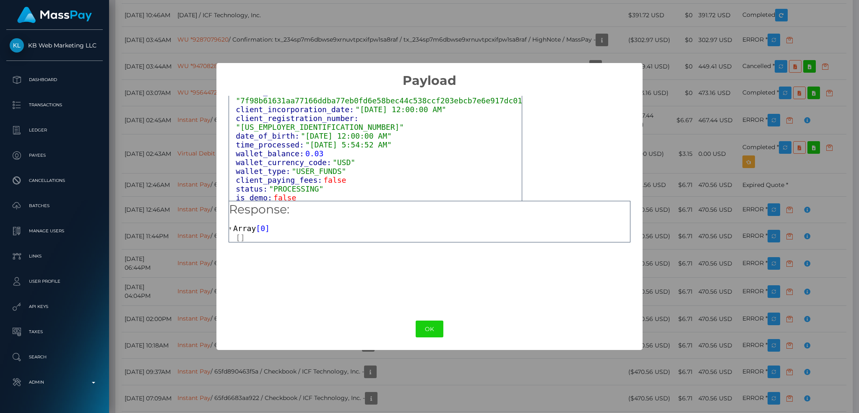
scroll to position [1303, 0]
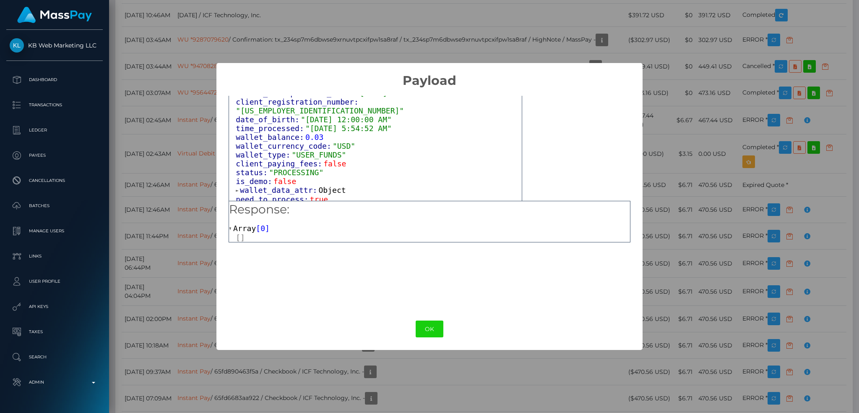
click at [327, 185] on span "Object" at bounding box center [332, 189] width 27 height 9
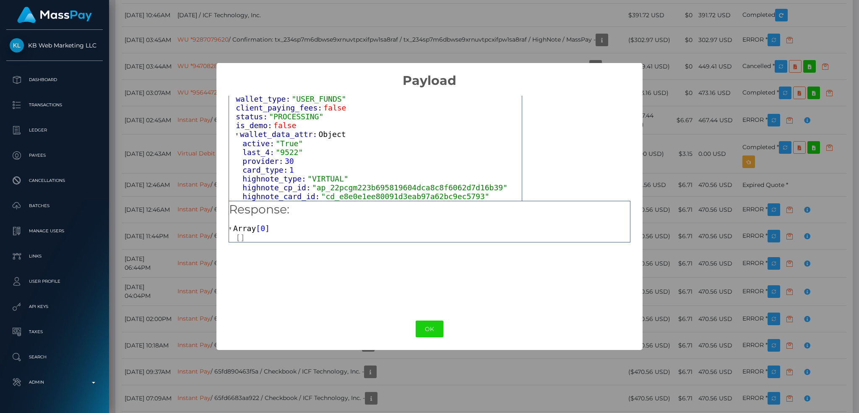
scroll to position [1366, 0]
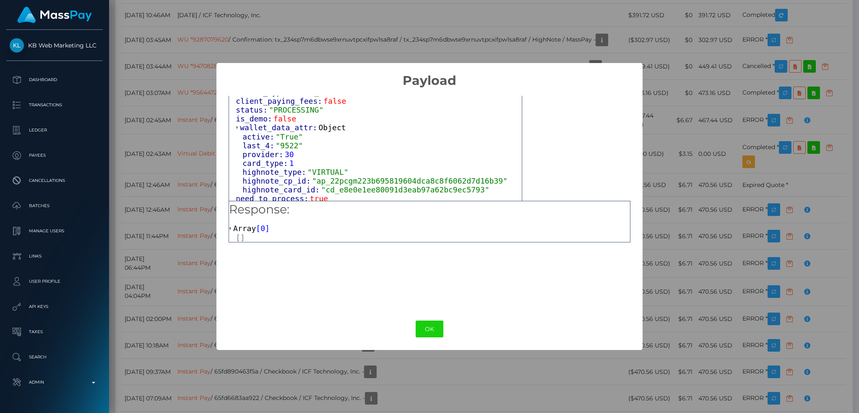
click at [384, 185] on span ""cd_e8e0e1ee80091d3eab97a62bc9ec5793"" at bounding box center [405, 189] width 168 height 9
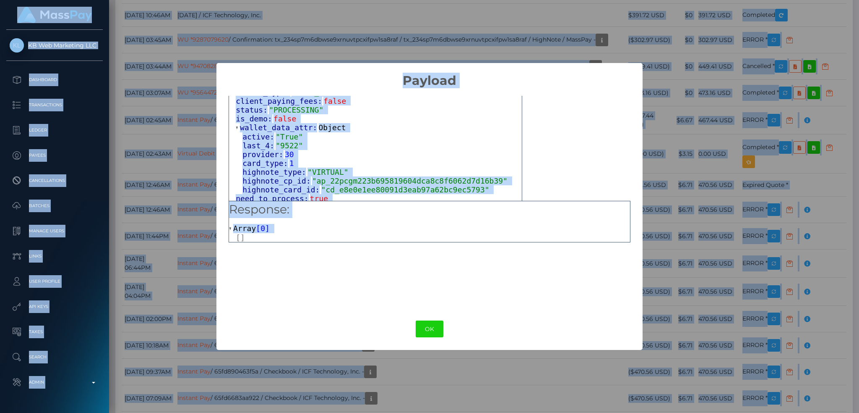
click at [409, 185] on span ""cd_e8e0e1ee80091d3eab97a62bc9ec5793"" at bounding box center [405, 189] width 168 height 9
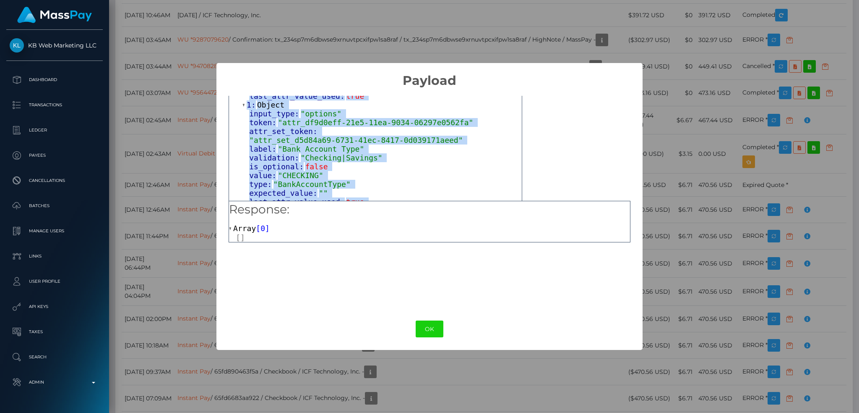
scroll to position [0, 0]
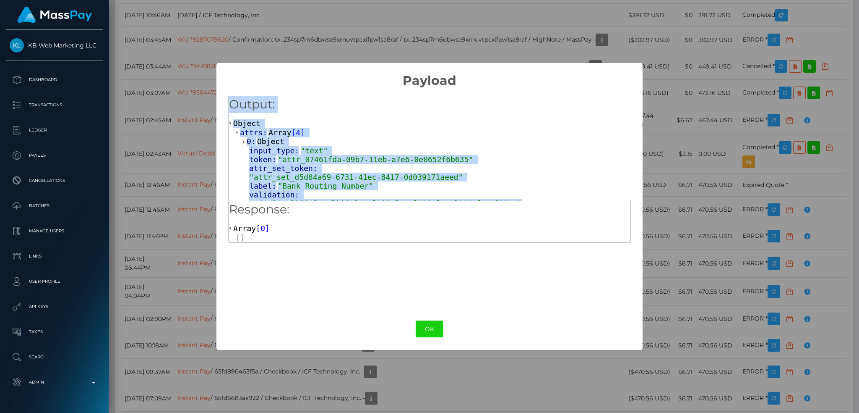
drag, startPoint x: 445, startPoint y: 184, endPoint x: 225, endPoint y: 94, distance: 238.1
click at [225, 94] on div "Output: Object attrs: Array [ 4 ] 0: Object input_type: "text" token: "attr_074…" at bounding box center [430, 197] width 426 height 219
copy div "Output: Object attrs: Array [ 4 ] 0: Object input_type: "text" token: "attr_074…"
click at [712, 123] on div "× Payload Output: Object attrs: Array [ 4 ] 0: Object input_type: "text" token:…" at bounding box center [429, 206] width 859 height 413
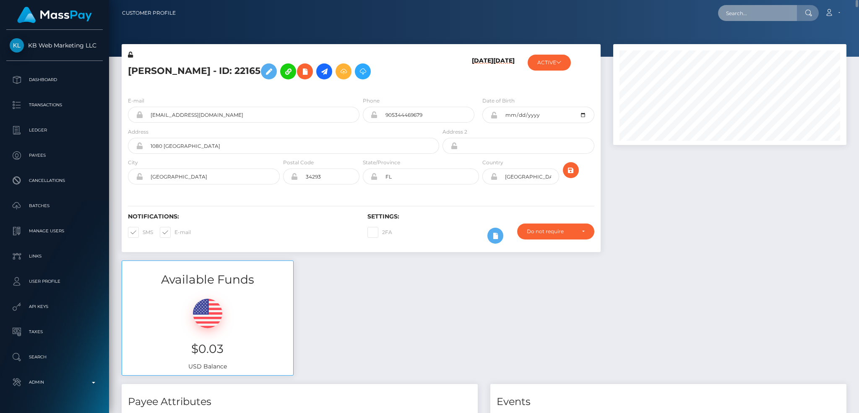
click at [728, 15] on input "text" at bounding box center [757, 13] width 79 height 16
paste input "25778229"
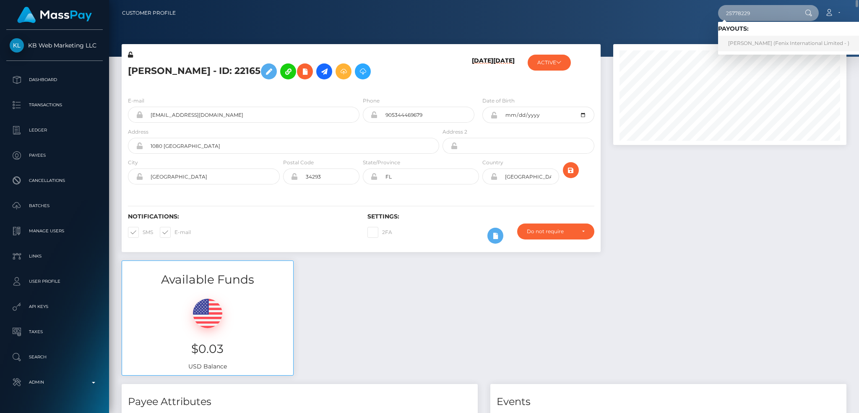
type input "25778229"
click at [747, 47] on link "MING LI LI (Fenix International Limited - )" at bounding box center [788, 44] width 141 height 16
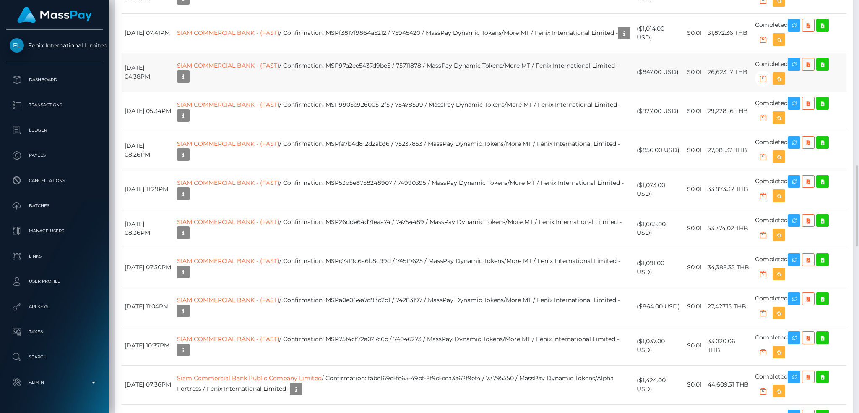
scroll to position [101, 233]
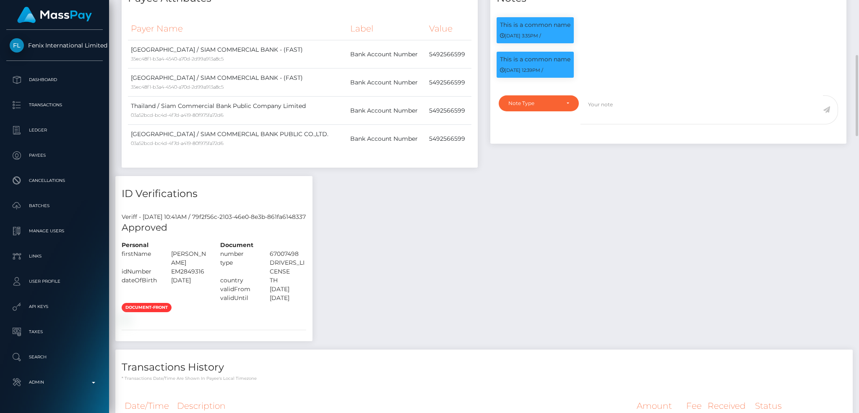
scroll to position [0, 0]
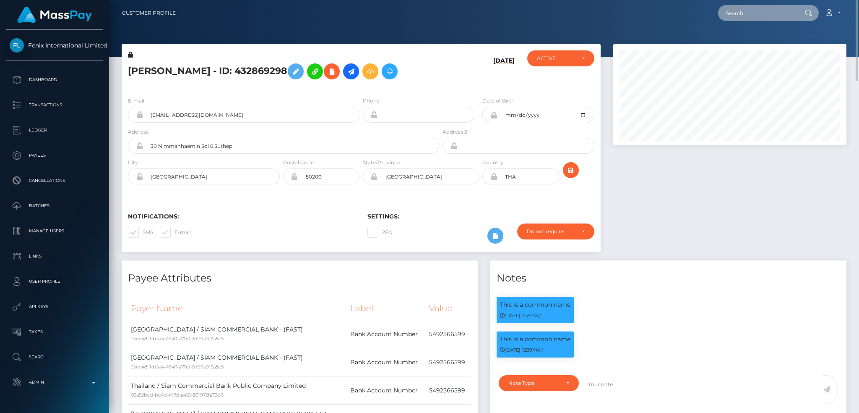
click at [762, 13] on input "text" at bounding box center [757, 13] width 79 height 16
paste input "76941275"
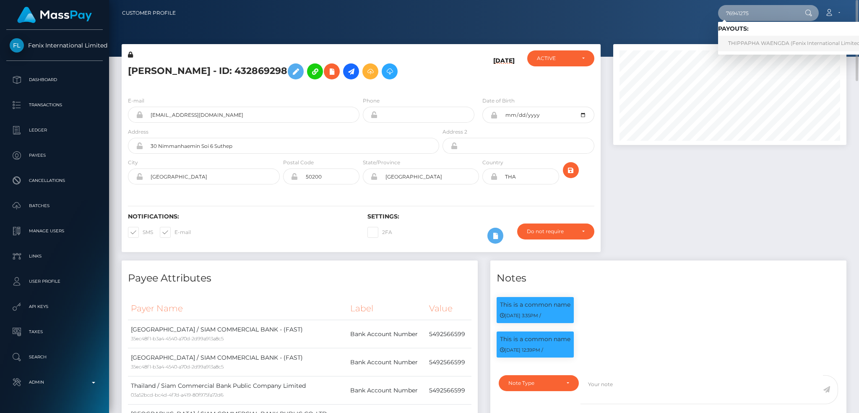
type input "76941275"
click at [750, 42] on link "THIPPAPHA WAENGDA (Fenix International Limited - )" at bounding box center [797, 44] width 159 height 16
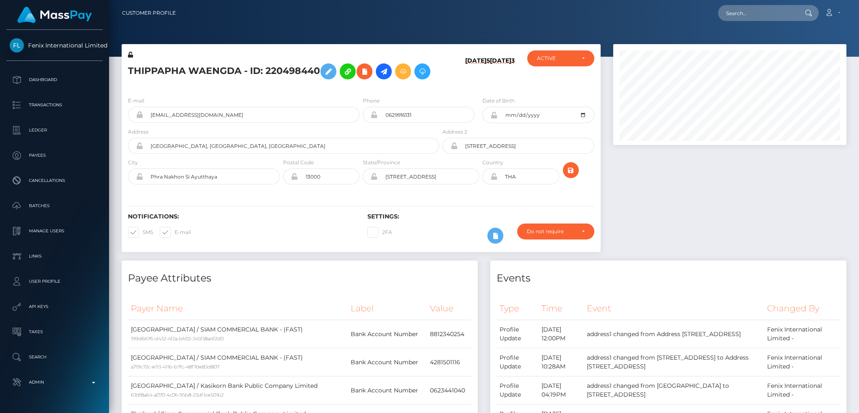
scroll to position [101, 233]
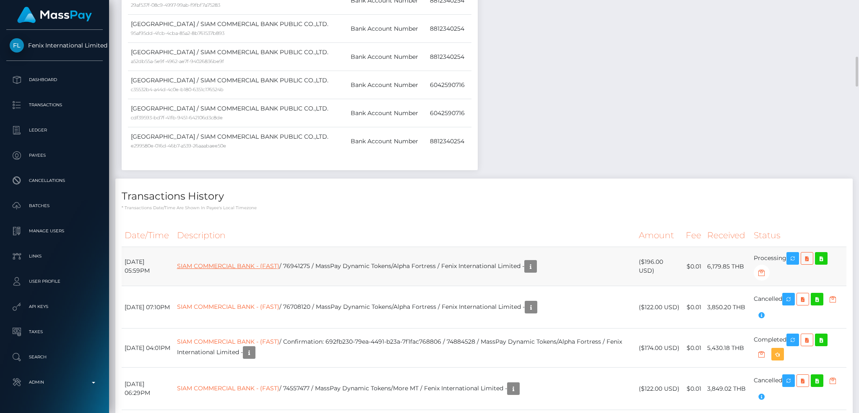
click at [279, 267] on link "SIAM COMMERCIAL BANK - (FAST)" at bounding box center [228, 266] width 102 height 8
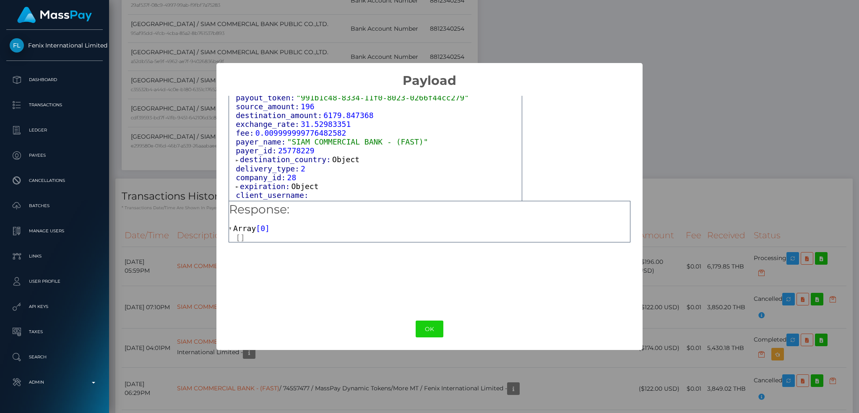
scroll to position [539, 0]
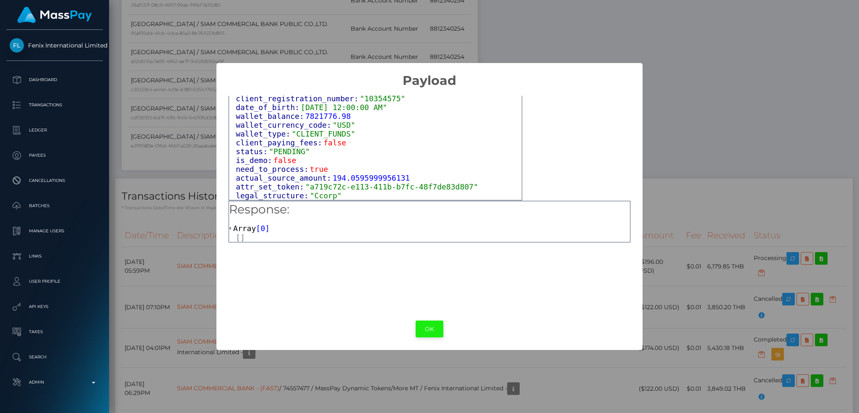
click at [431, 326] on button "OK" at bounding box center [430, 328] width 28 height 17
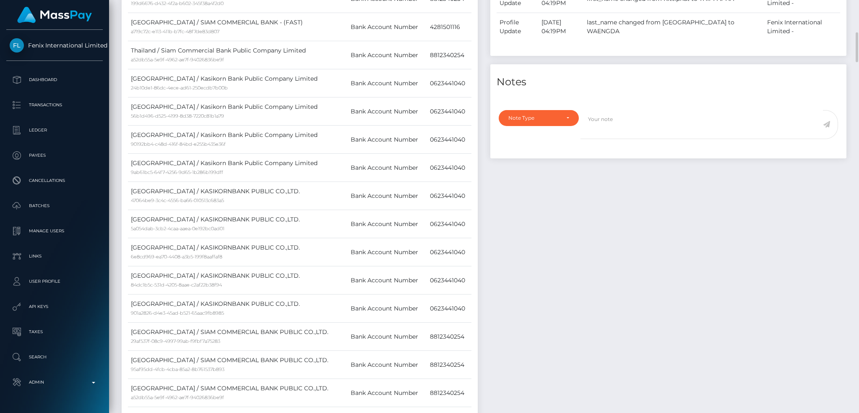
scroll to position [895, 0]
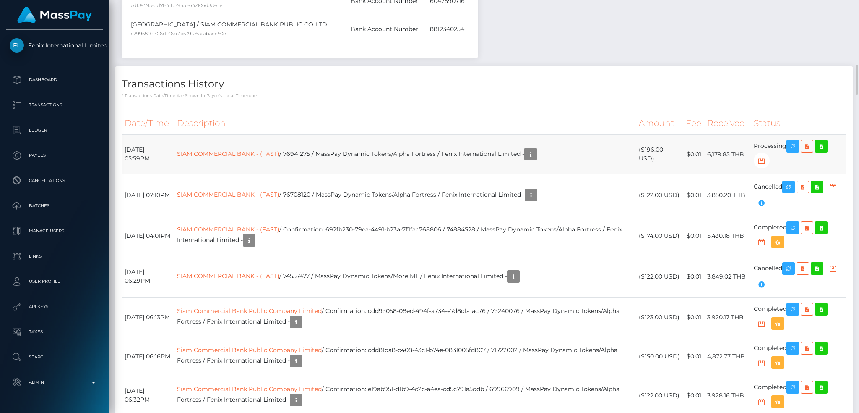
drag, startPoint x: 200, startPoint y: 153, endPoint x: 306, endPoint y: 156, distance: 105.4
click at [306, 156] on tr "August 27, 2025 05:59PM SIAM COMMERCIAL BANK - (FAST) / 76941275 / MassPay Dyna…" at bounding box center [484, 154] width 725 height 39
click at [387, 169] on td "SIAM COMMERCIAL BANK - (FAST) / 76941275 / MassPay Dynamic Tokens/Alpha Fortres…" at bounding box center [405, 154] width 462 height 39
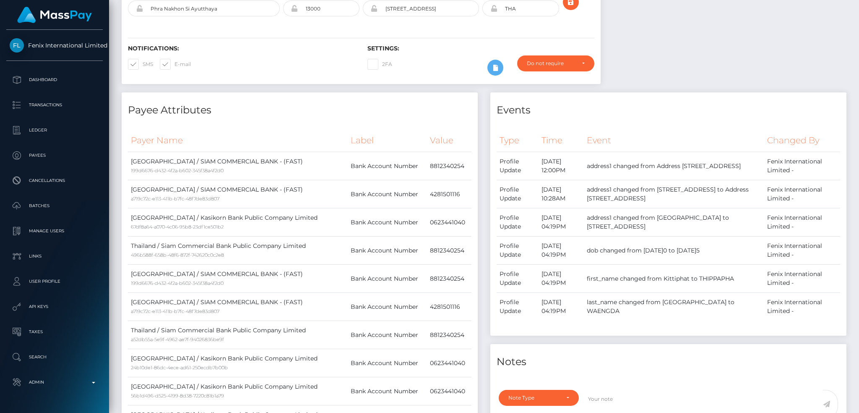
scroll to position [0, 0]
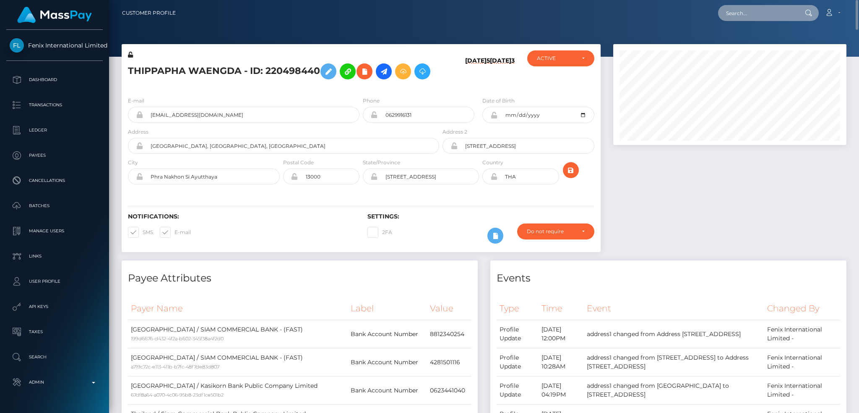
click at [759, 15] on input "text" at bounding box center [757, 13] width 79 height 16
paste input "5982691"
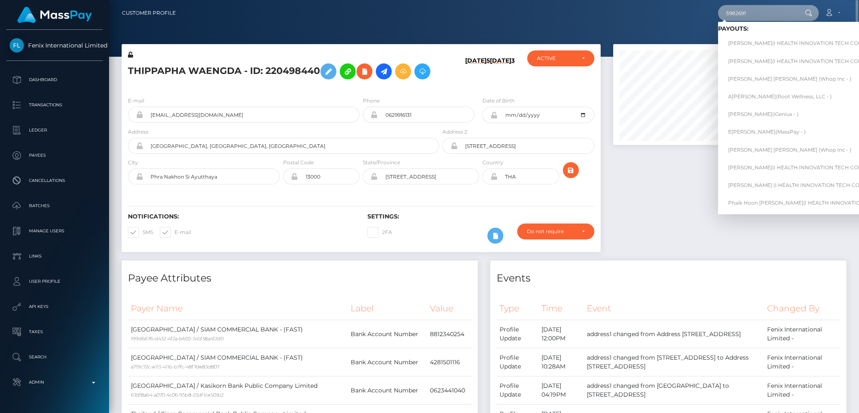
click at [772, 15] on input "5982691" at bounding box center [757, 13] width 79 height 16
paste input "68af3c912804b"
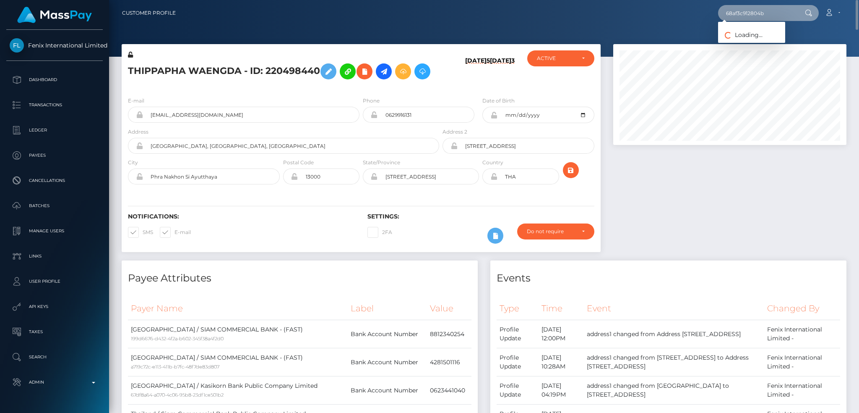
type input "68af3c912804b"
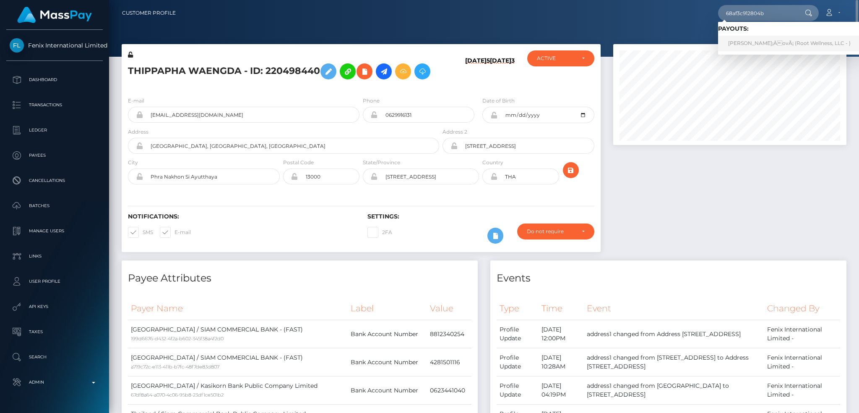
click at [780, 39] on link "Andrea ForgÃ¡ÄovÃ¡ (Root Wellness, LLC - )" at bounding box center [789, 44] width 143 height 16
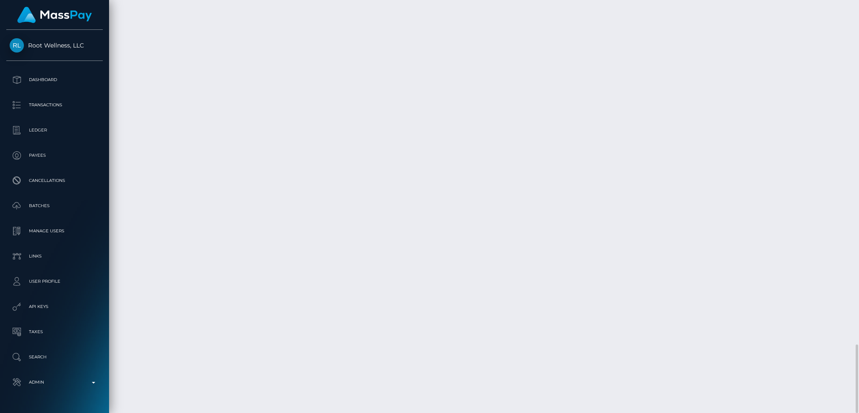
scroll to position [101, 233]
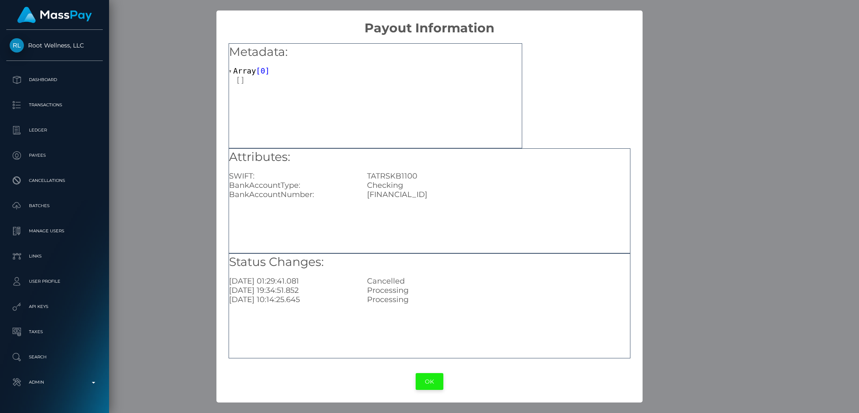
click at [432, 381] on button "OK" at bounding box center [430, 381] width 28 height 17
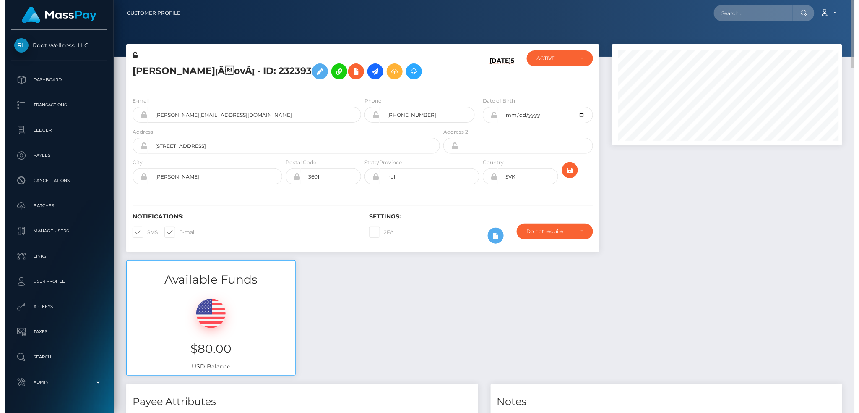
scroll to position [419543, 419413]
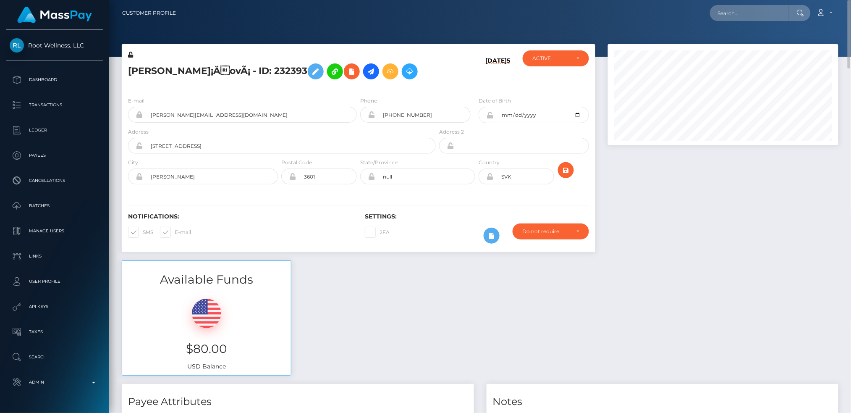
click at [746, 23] on nav "Customer Profile Loading... Loading... Account" at bounding box center [480, 13] width 742 height 26
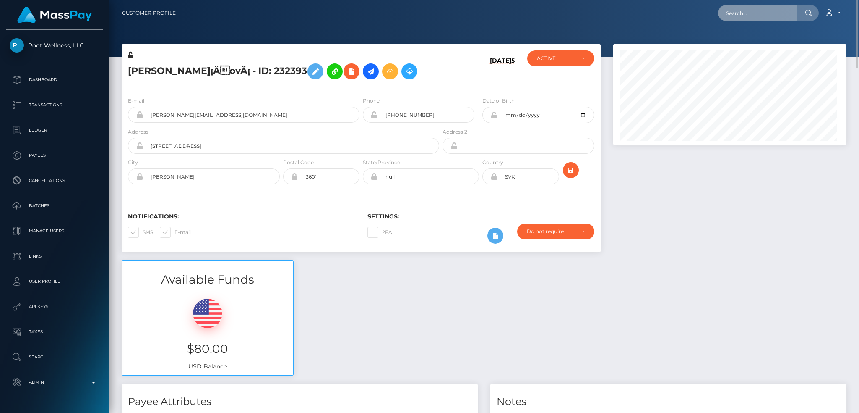
scroll to position [101, 233]
drag, startPoint x: 742, startPoint y: 13, endPoint x: 720, endPoint y: 20, distance: 23.9
click at [742, 12] on input "text" at bounding box center [757, 13] width 79 height 16
paste input "68aeb6083ad12"
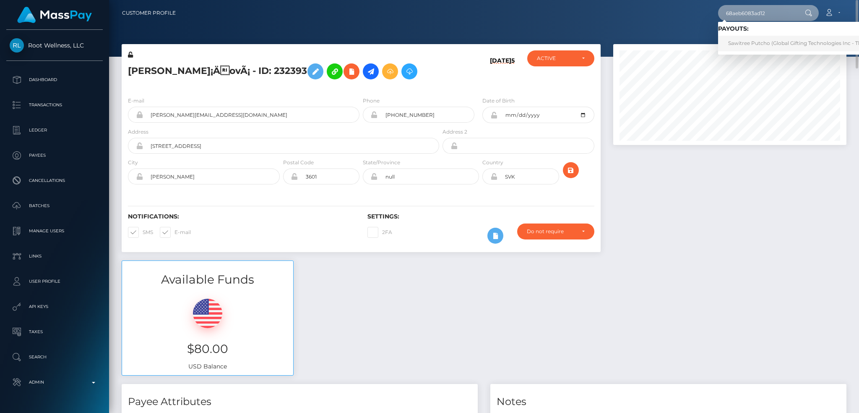
type input "68aeb6083ad12"
click at [747, 44] on link "Sawitree Putcho (Global Gifting Technologies Inc - Throne)" at bounding box center [801, 44] width 167 height 16
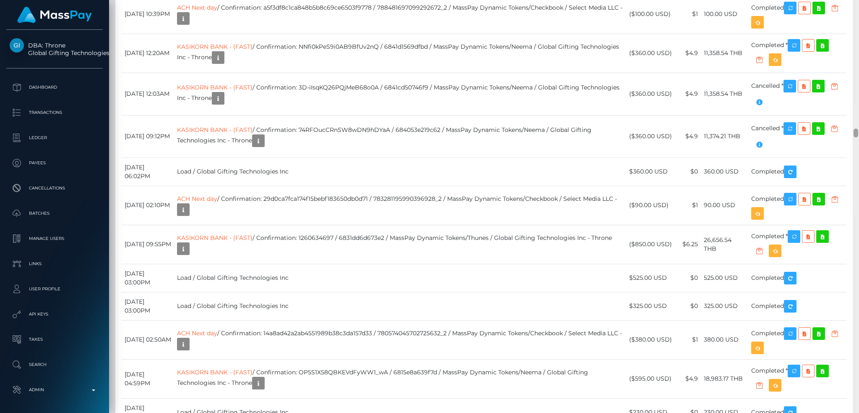
scroll to position [6102, 0]
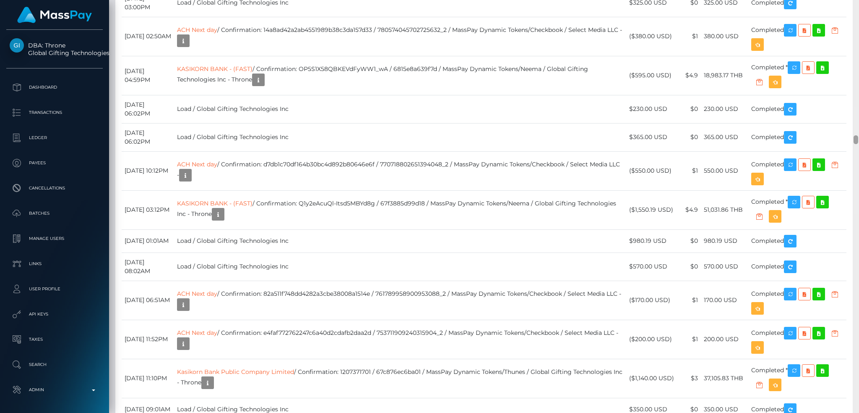
drag, startPoint x: 858, startPoint y: 77, endPoint x: 853, endPoint y: 139, distance: 62.3
click at [853, 139] on div at bounding box center [856, 206] width 6 height 413
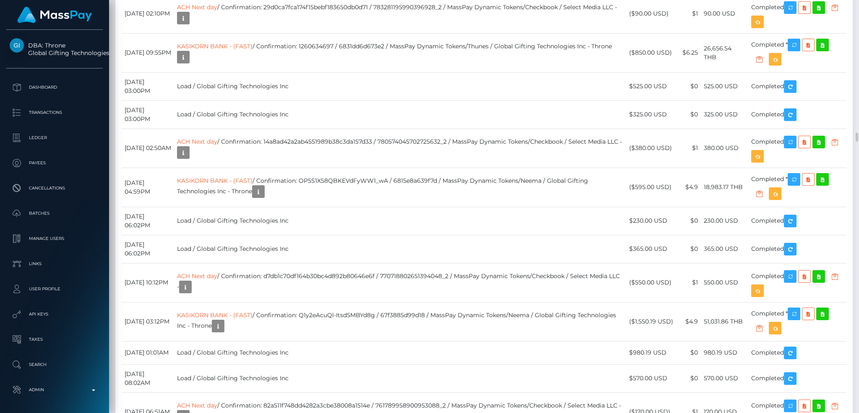
scroll to position [101, 233]
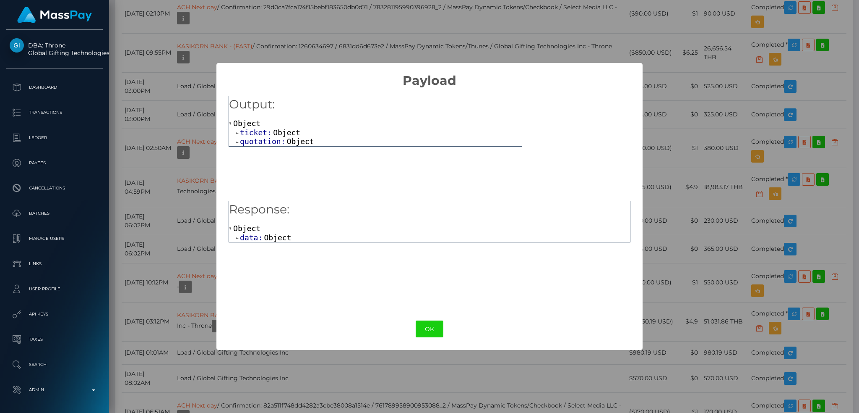
click at [279, 239] on span "Object" at bounding box center [277, 237] width 27 height 9
click at [289, 245] on span "Object" at bounding box center [293, 246] width 27 height 9
click at [284, 136] on span "Object" at bounding box center [286, 132] width 27 height 9
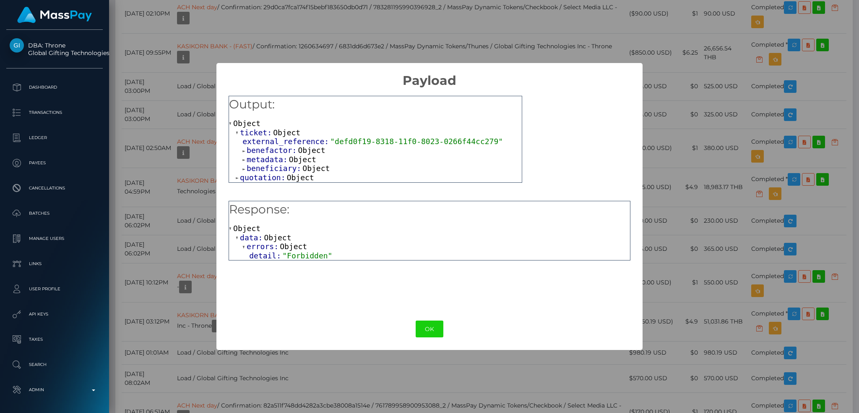
click at [310, 150] on span "Object" at bounding box center [311, 150] width 27 height 9
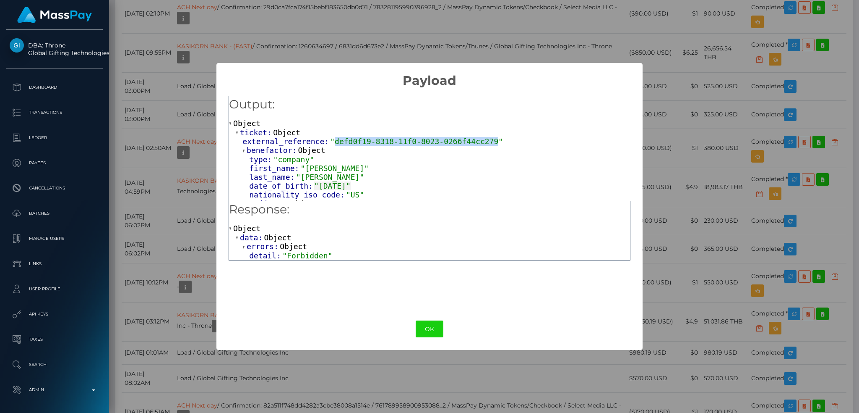
drag, startPoint x: 327, startPoint y: 141, endPoint x: 476, endPoint y: 143, distance: 148.6
click at [476, 143] on span ""defd0f19-8318-11f0-8023-0266f44cc279"" at bounding box center [416, 141] width 173 height 9
copy span "defd0f19-8318-11f0-8023-0266f44cc279"
click at [175, 135] on div "× Payload Output: Object ticket: Object external_reference: "defd0f19-8318-11f0…" at bounding box center [429, 206] width 859 height 413
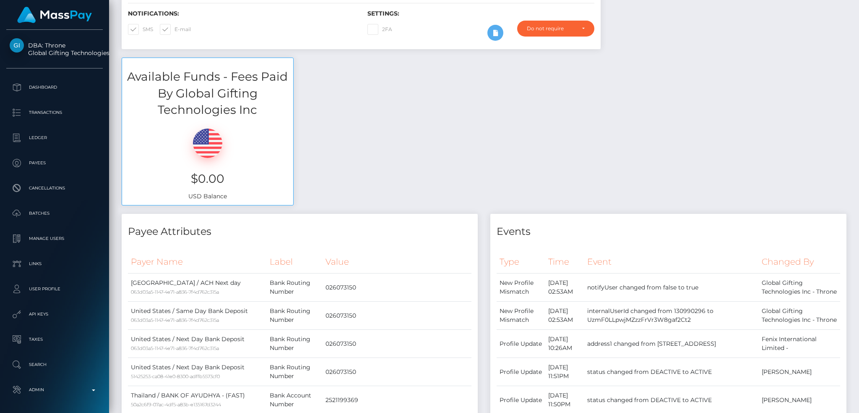
scroll to position [0, 0]
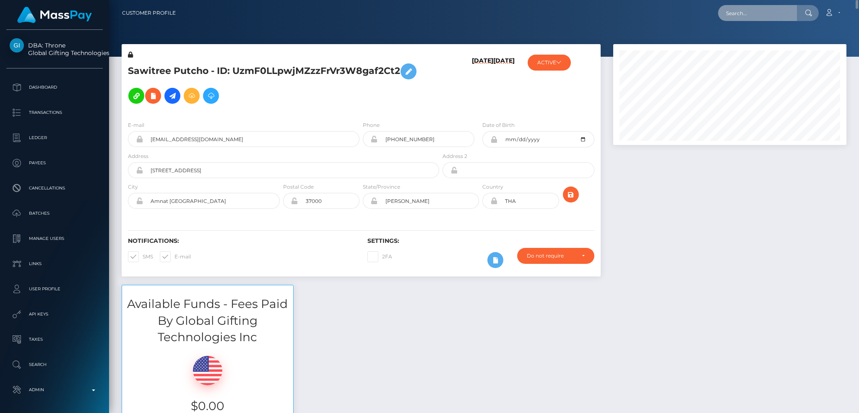
click at [744, 11] on input "text" at bounding box center [757, 13] width 79 height 16
paste input "pout_3uie2BLV04tOy"
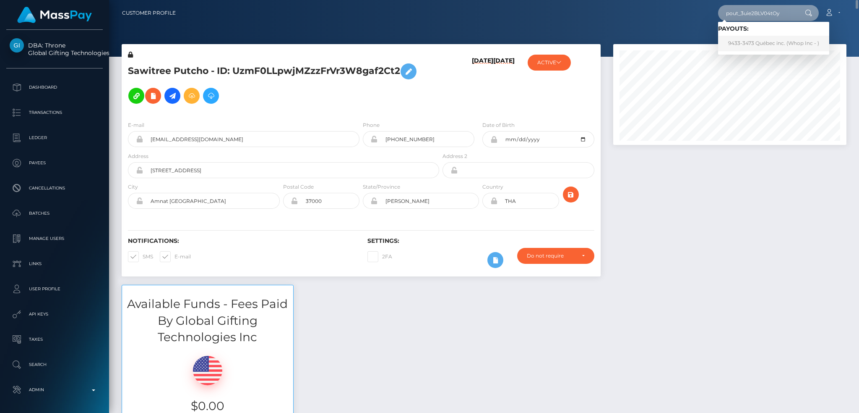
type input "pout_3uie2BLV04tOy"
click at [771, 39] on link "9433-3473 Québec inc. (Whop Inc - )" at bounding box center [773, 44] width 111 height 16
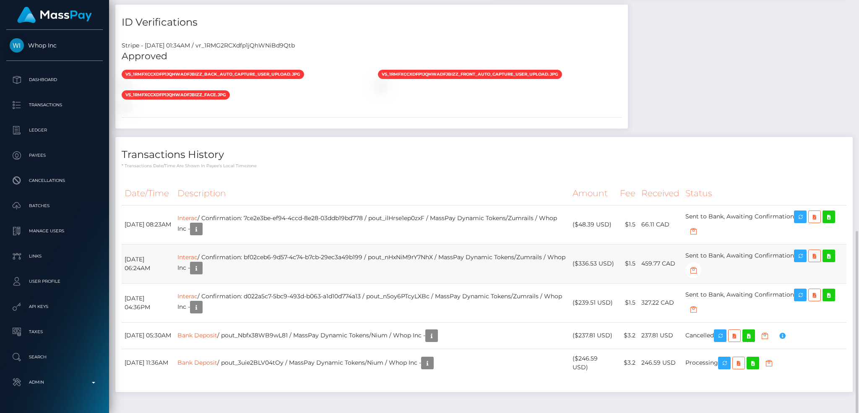
scroll to position [101, 233]
click at [451, 244] on td "Interac / Confirmation: bf02ceb6-9d57-4c74-b7cb-29ec3a49b199 / pout_nHxNiM9rY7N…" at bounding box center [372, 263] width 395 height 39
click at [730, 358] on icon "button" at bounding box center [725, 363] width 10 height 10
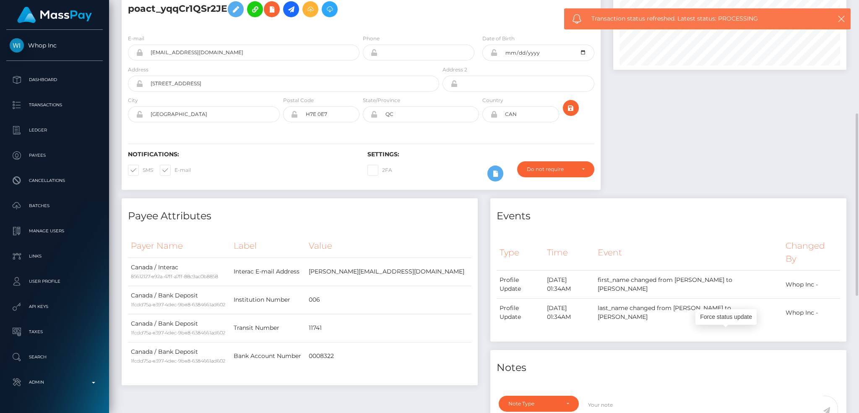
scroll to position [0, 0]
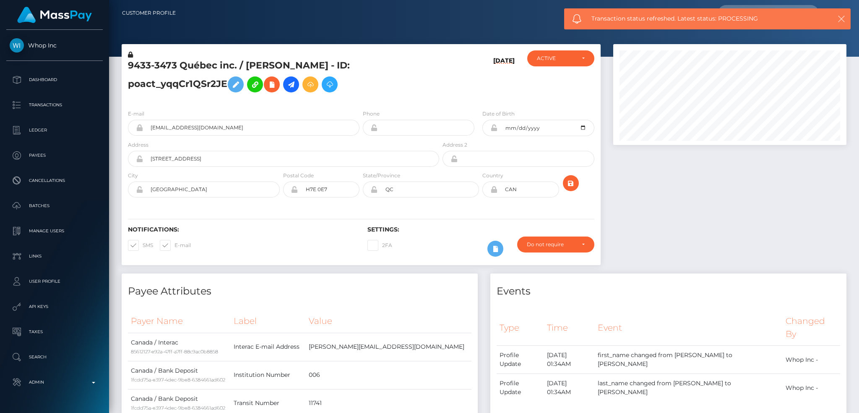
click at [843, 15] on icon "button" at bounding box center [842, 19] width 8 height 8
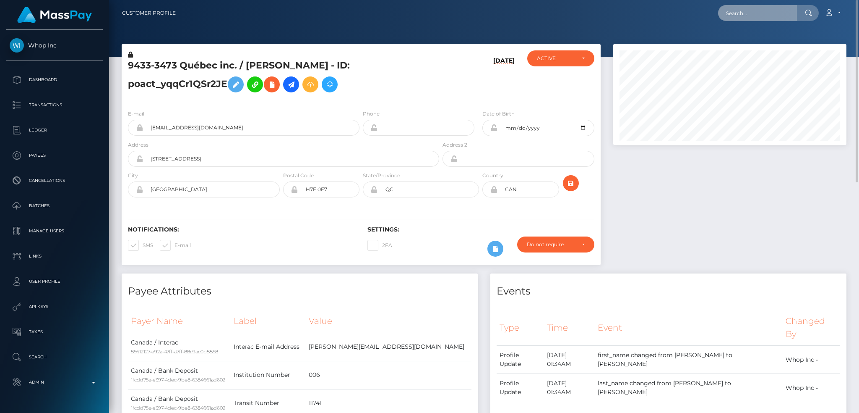
click at [766, 16] on input "text" at bounding box center [757, 13] width 79 height 16
paste input "pout_zlrwOXzG74g1d"
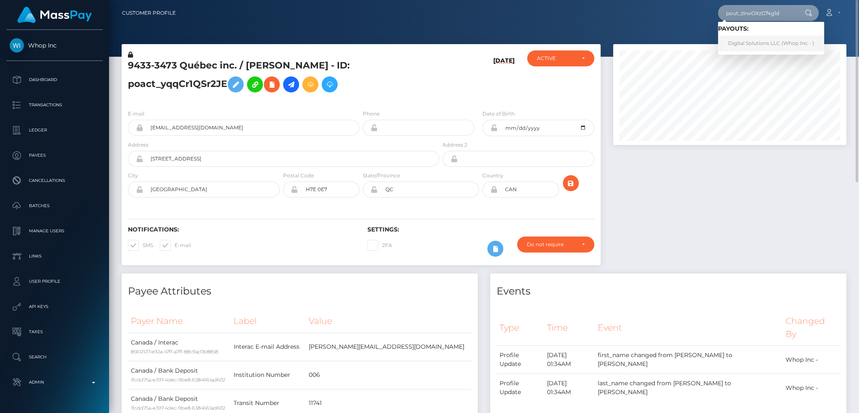
type input "pout_zlrwOXzG74g1d"
click at [749, 47] on link "Digital Solutions LLC (Whop Inc - )" at bounding box center [771, 44] width 106 height 16
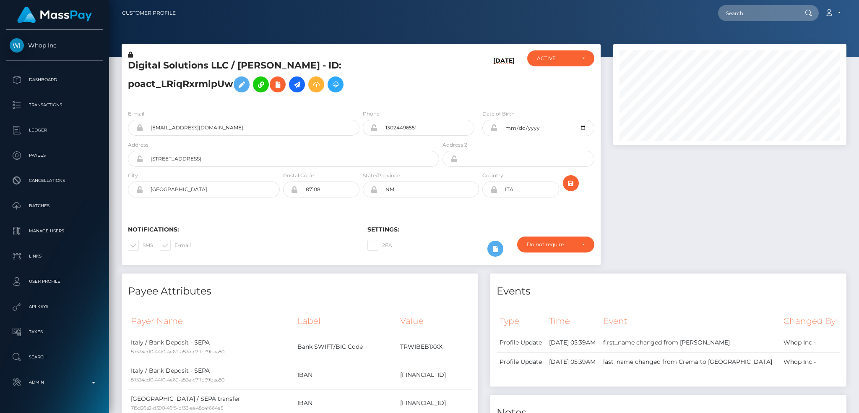
scroll to position [368, 0]
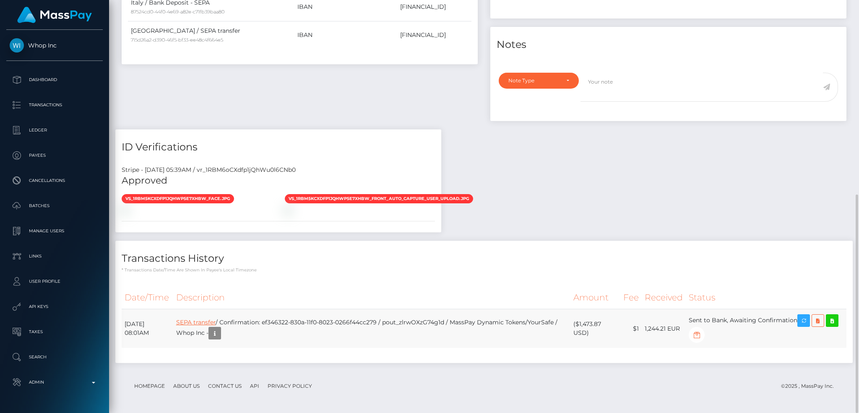
click at [211, 321] on link "SEPA transfer" at bounding box center [195, 322] width 39 height 8
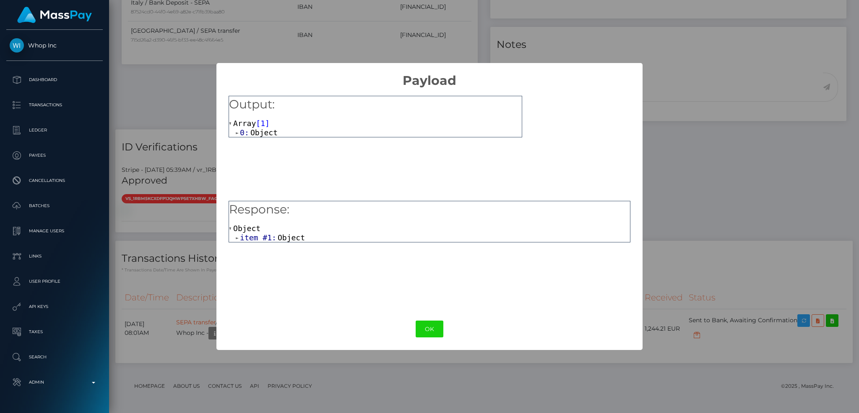
click at [287, 238] on span "Object" at bounding box center [291, 237] width 27 height 9
click at [301, 248] on span "beneficiary_name:" at bounding box center [286, 246] width 78 height 9
click at [433, 329] on button "OK" at bounding box center [430, 328] width 28 height 17
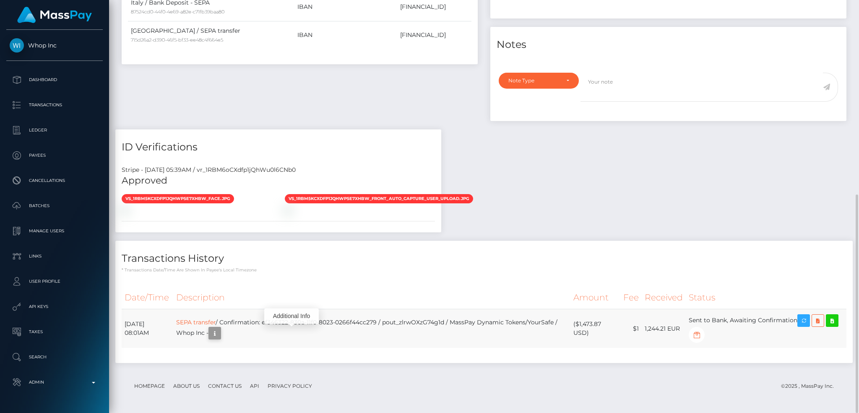
scroll to position [101, 233]
click at [220, 329] on icon "button" at bounding box center [215, 333] width 10 height 10
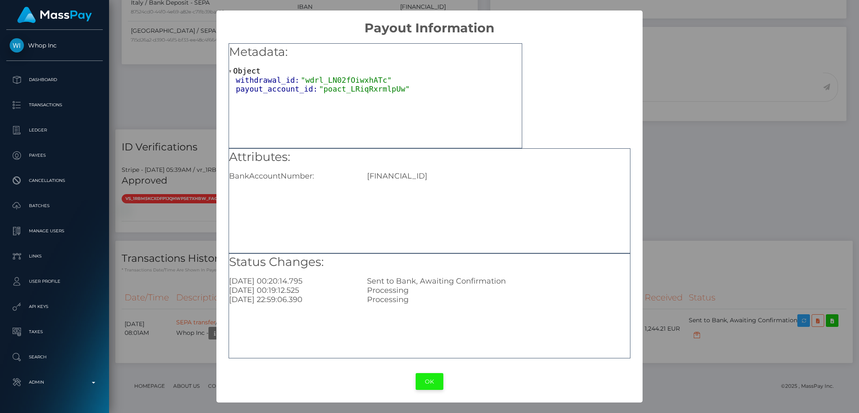
click at [433, 377] on button "OK" at bounding box center [430, 381] width 28 height 17
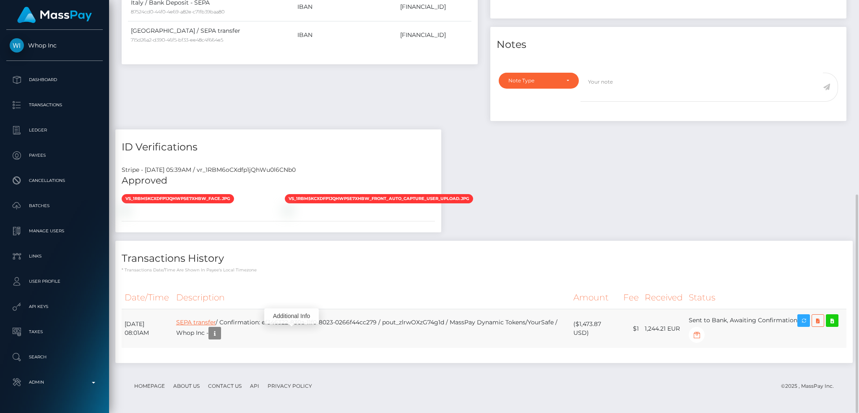
click at [215, 324] on link "SEPA transfer" at bounding box center [195, 322] width 39 height 8
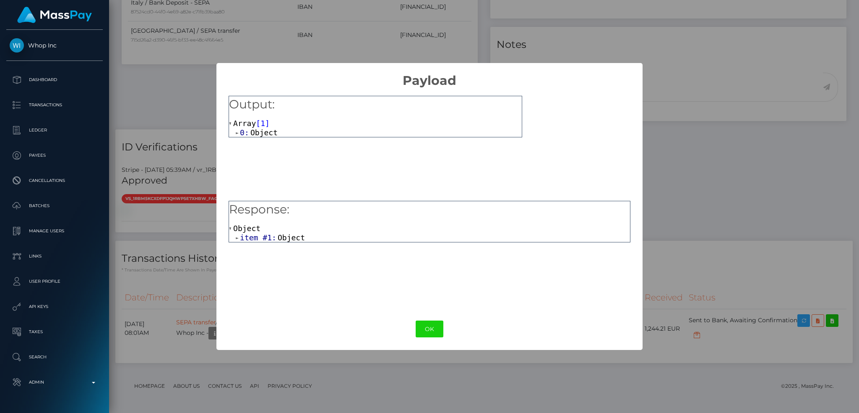
click at [262, 135] on span "Object" at bounding box center [264, 132] width 27 height 9
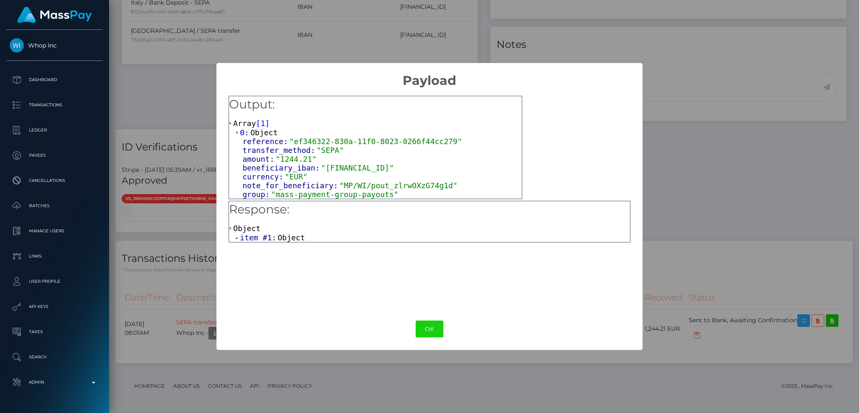
click at [281, 237] on span "Object" at bounding box center [291, 237] width 27 height 9
drag, startPoint x: 319, startPoint y: 248, endPoint x: 328, endPoint y: 244, distance: 9.4
click at [326, 248] on span "Array" at bounding box center [337, 246] width 23 height 9
click at [428, 332] on button "OK" at bounding box center [430, 328] width 28 height 17
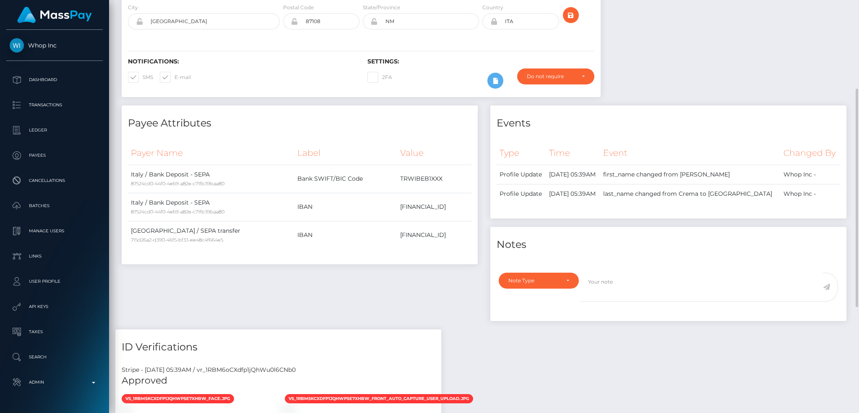
scroll to position [0, 0]
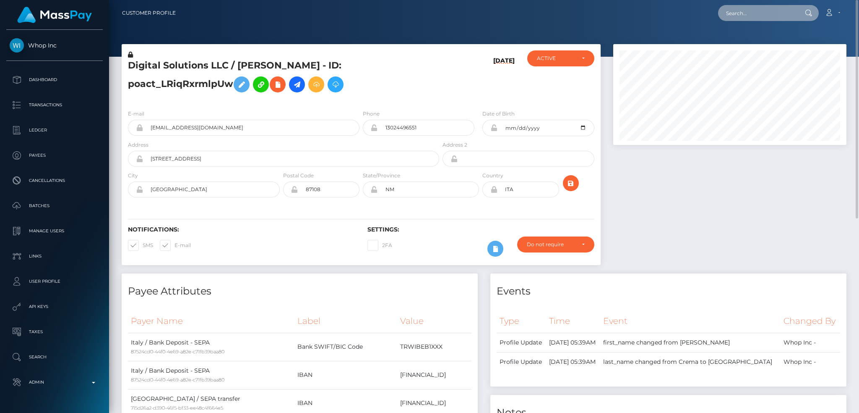
click at [770, 12] on input "text" at bounding box center [757, 13] width 79 height 16
paste input "pout_JdAUrOsSKkrOF"
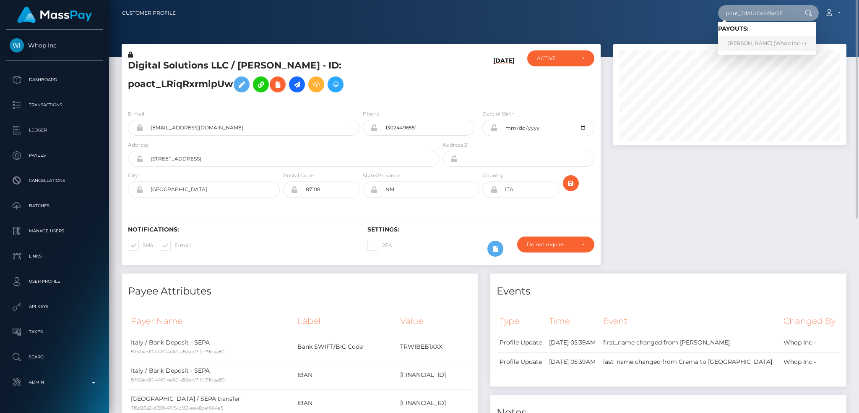
type input "pout_JdAUrOsSKkrOF"
click at [750, 43] on link "ALVARO ARTURO MANRIQUE LUA (Whop Inc - )" at bounding box center [767, 44] width 98 height 16
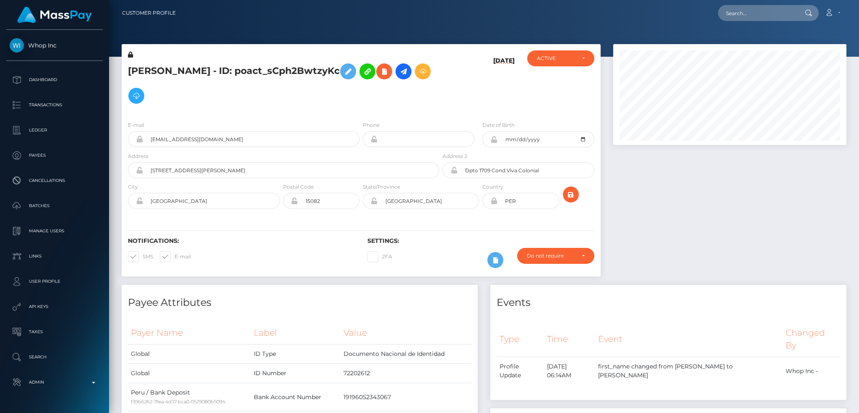
scroll to position [101, 233]
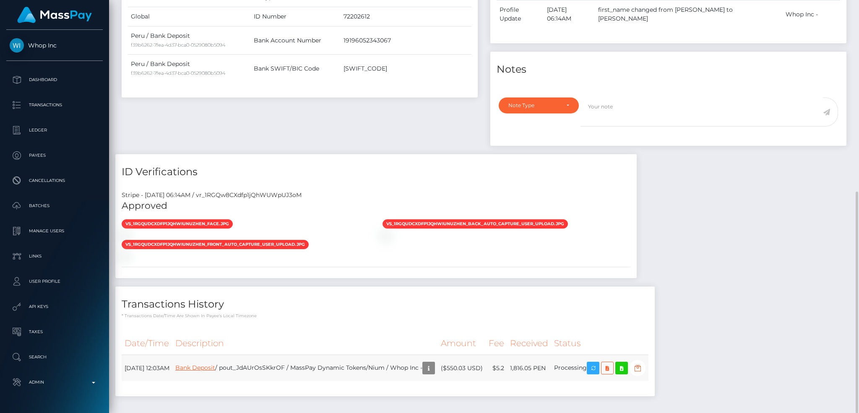
click at [215, 363] on link "Bank Deposit" at bounding box center [195, 367] width 40 height 8
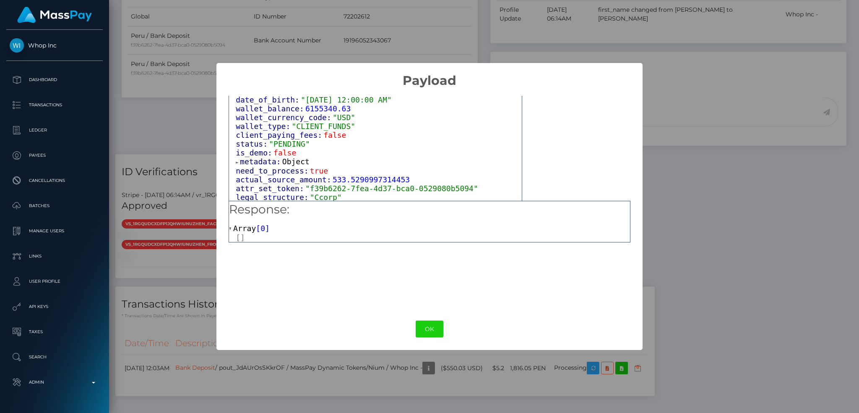
scroll to position [513, 0]
click at [433, 330] on button "OK" at bounding box center [430, 328] width 28 height 17
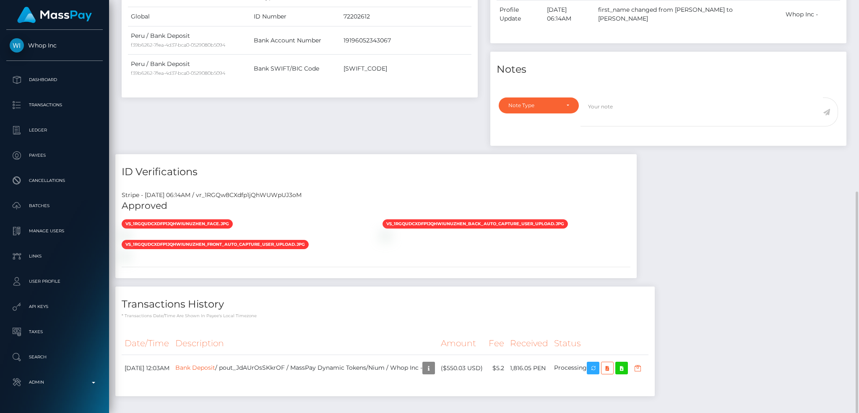
scroll to position [0, 0]
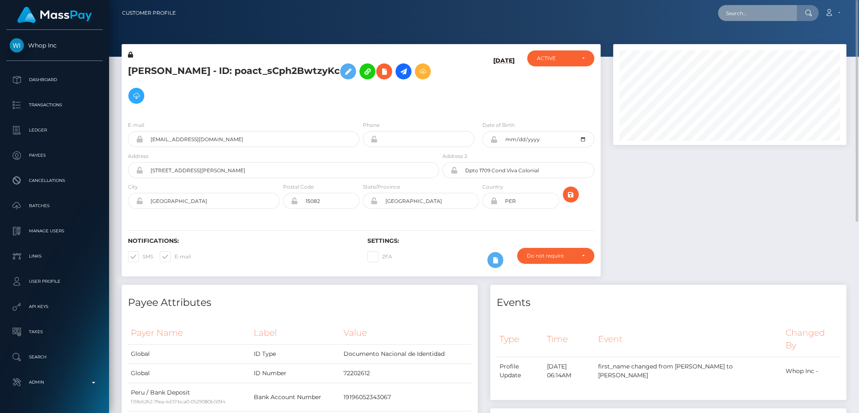
click at [757, 12] on input "text" at bounding box center [757, 13] width 79 height 16
paste input "pout_7We12dnn7G2Ii"
type input "pout_7We12dnn7G2Ii"
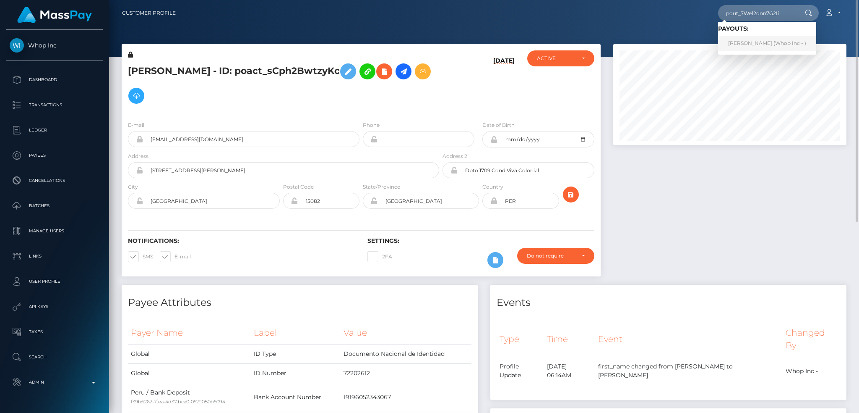
click at [743, 43] on link "[PERSON_NAME] (Whop Inc - )" at bounding box center [767, 44] width 98 height 16
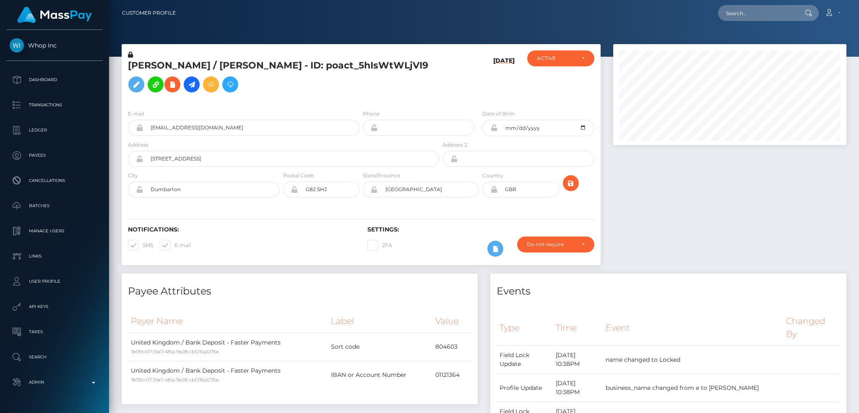
scroll to position [101, 233]
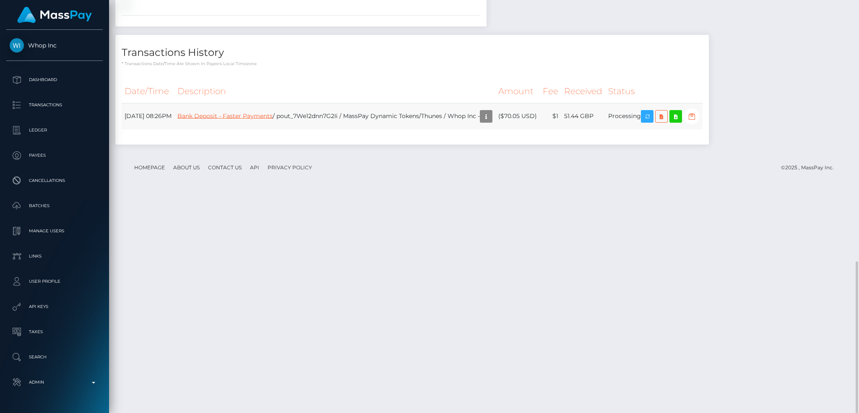
click at [247, 119] on link "Bank Deposit - Faster Payments" at bounding box center [225, 116] width 95 height 8
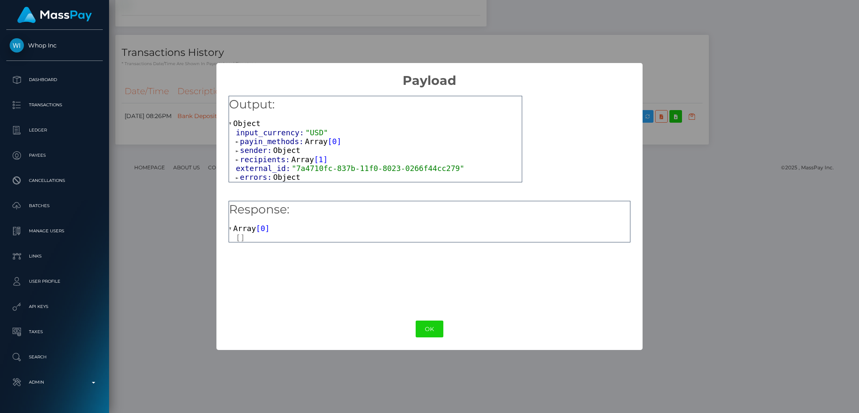
click at [280, 180] on span "Object" at bounding box center [286, 176] width 27 height 9
click at [426, 327] on button "OK" at bounding box center [430, 328] width 28 height 17
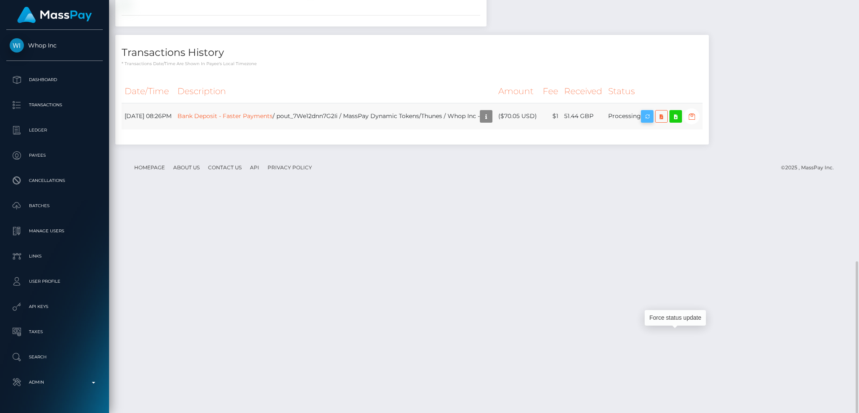
click at [653, 122] on icon "button" at bounding box center [647, 116] width 10 height 10
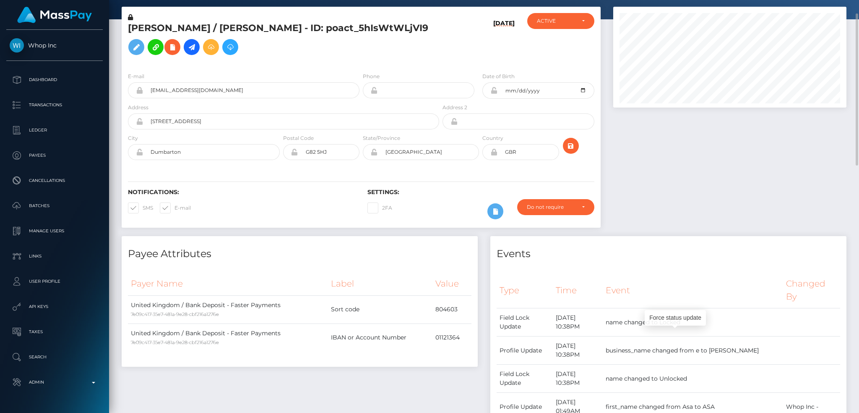
scroll to position [0, 0]
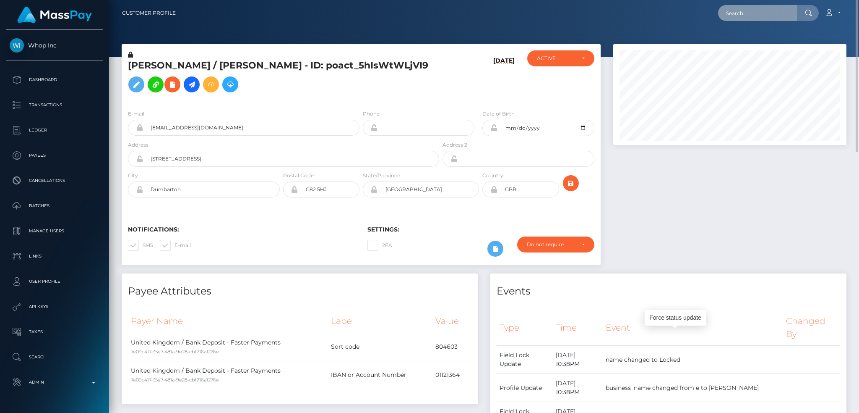
click at [770, 15] on input "text" at bounding box center [757, 13] width 79 height 16
paste input "pout_Isb5432QmMIHU"
type input "pout_Isb5432QmMIHU"
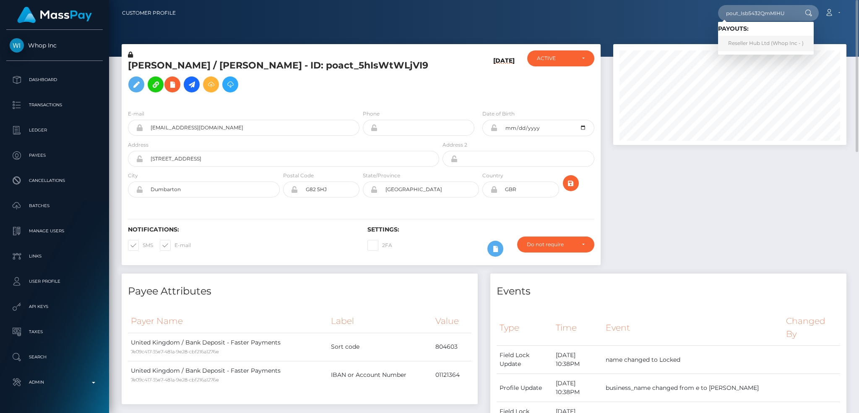
click at [736, 42] on link "Reseller Hub Ltd (Whop Inc - )" at bounding box center [766, 44] width 96 height 16
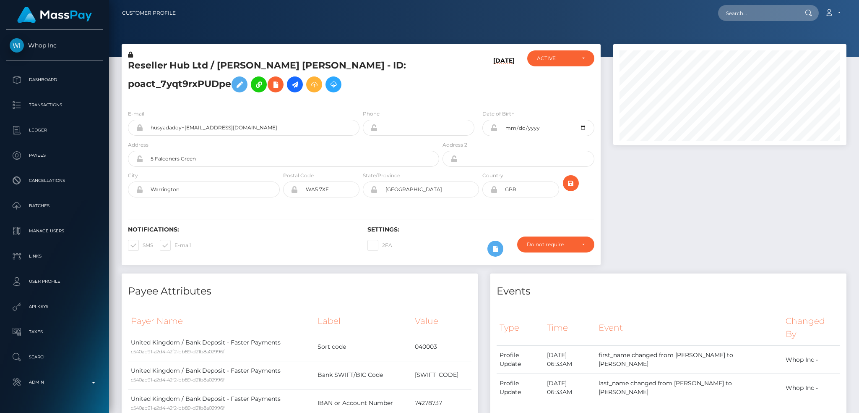
scroll to position [101, 233]
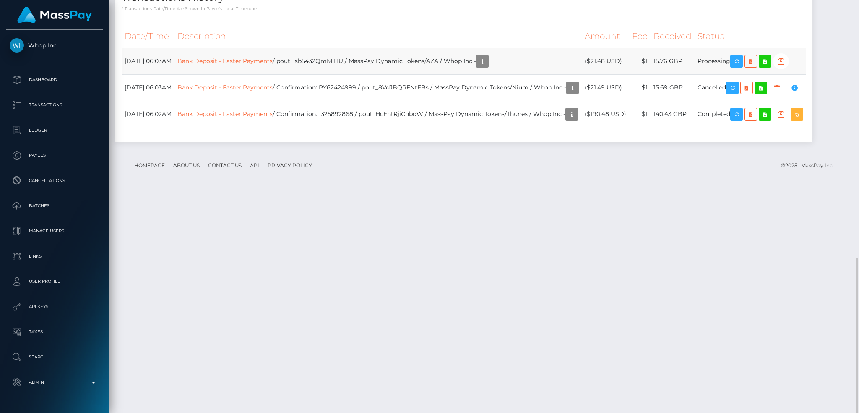
click at [237, 64] on link "Bank Deposit - Faster Payments" at bounding box center [225, 61] width 95 height 8
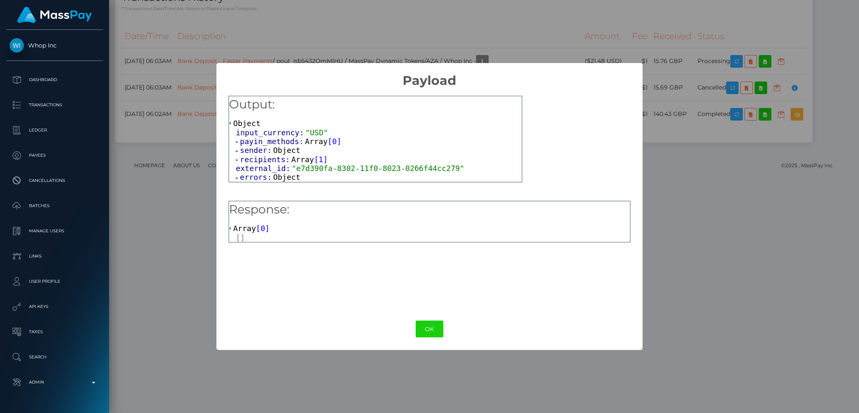
click at [269, 178] on span "errors:" at bounding box center [256, 176] width 33 height 9
click at [247, 228] on span "Array" at bounding box center [244, 228] width 23 height 9
click at [245, 228] on span "Array" at bounding box center [244, 228] width 23 height 9
click at [424, 332] on button "OK" at bounding box center [430, 328] width 28 height 17
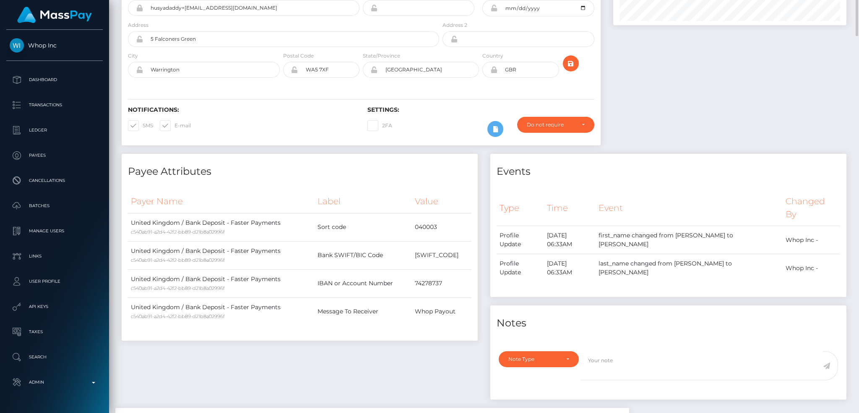
scroll to position [0, 0]
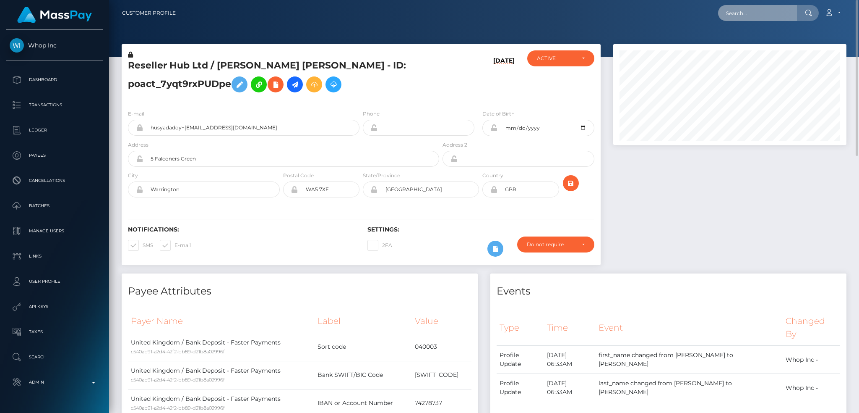
click at [738, 12] on input "text" at bounding box center [757, 13] width 79 height 16
paste input "poact_DuhYl4jFgCCp"
type input "poact_DuhYl4jFgCCp"
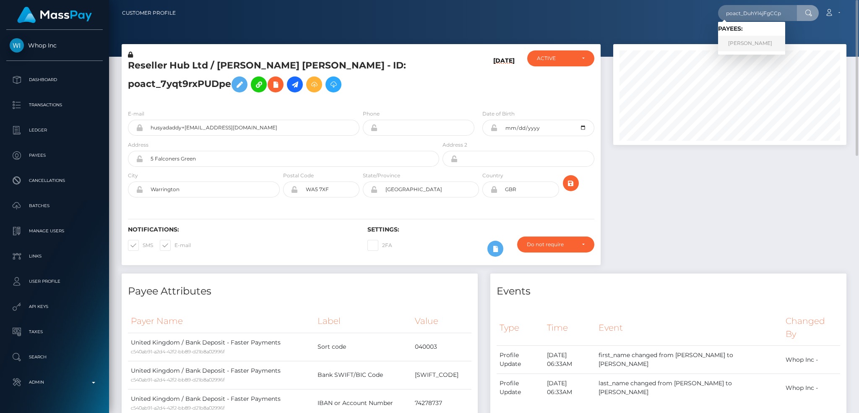
click at [737, 47] on link "[PERSON_NAME]" at bounding box center [751, 44] width 67 height 16
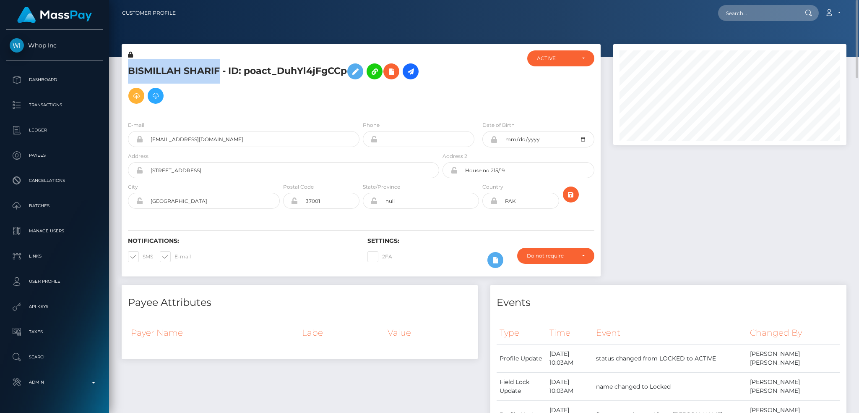
drag, startPoint x: 220, startPoint y: 70, endPoint x: 128, endPoint y: 71, distance: 91.5
click at [128, 71] on h5 "BISMILLAH SHARIF - ID: poact_DuhYl4jFgCCp" at bounding box center [281, 83] width 307 height 49
copy h5 "[PERSON_NAME]"
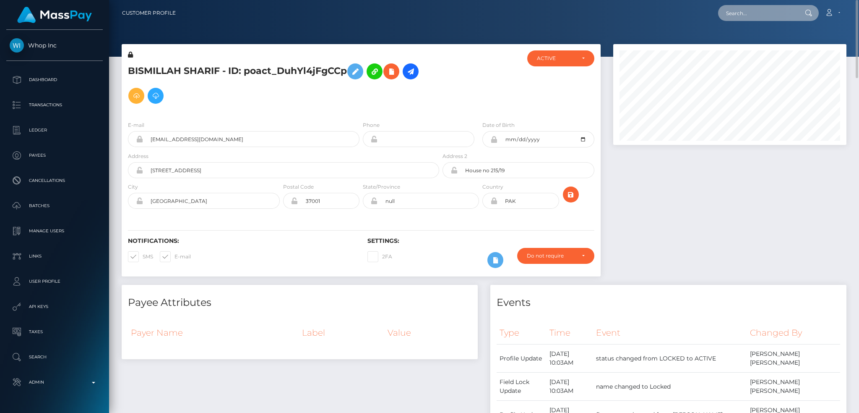
click at [744, 9] on input "text" at bounding box center [757, 13] width 79 height 16
paste input "[PERSON_NAME]"
click at [737, 13] on input "[PERSON_NAME]" at bounding box center [757, 13] width 79 height 16
paste input "[PERSON_NAME]"
type input "[DEMOGRAPHIC_DATA][PERSON_NAME]"
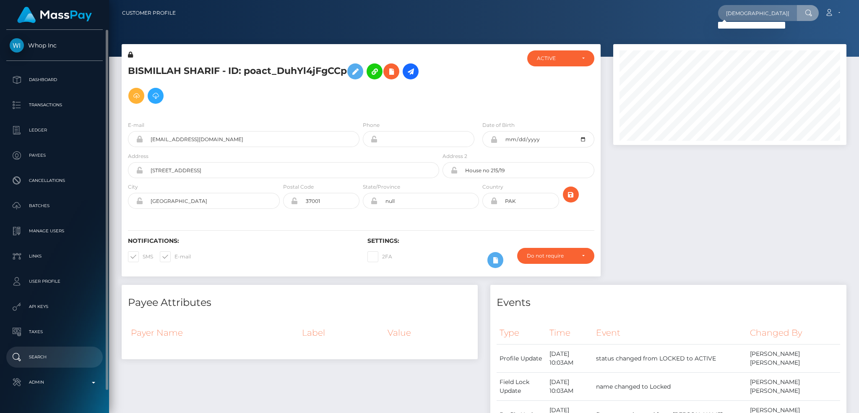
click at [62, 355] on p "Search" at bounding box center [55, 356] width 90 height 13
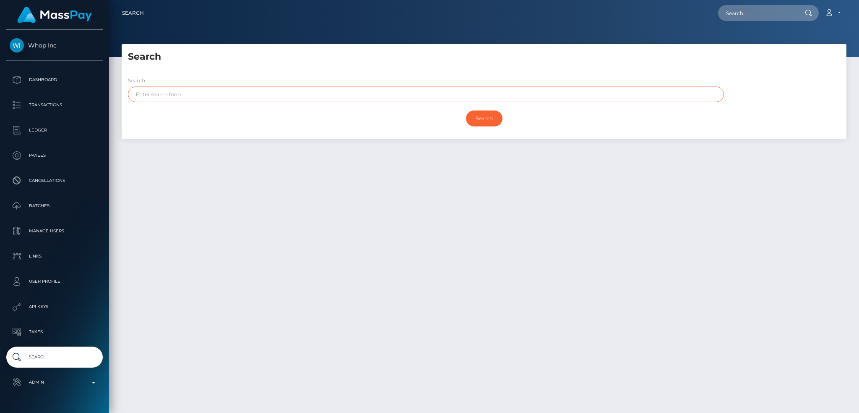
click at [305, 93] on input "text" at bounding box center [426, 94] width 596 height 16
paste input "[PERSON_NAME]"
click at [172, 94] on input "[PERSON_NAME]" at bounding box center [426, 94] width 596 height 16
type input "BISMILLAH"
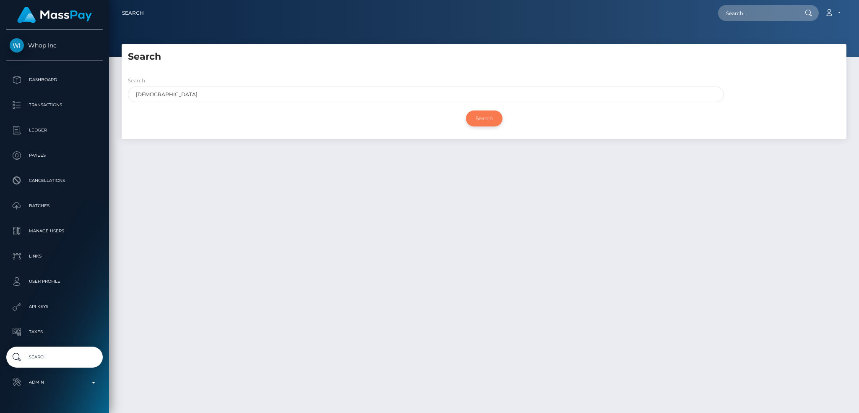
click at [485, 117] on input "Search" at bounding box center [484, 118] width 37 height 16
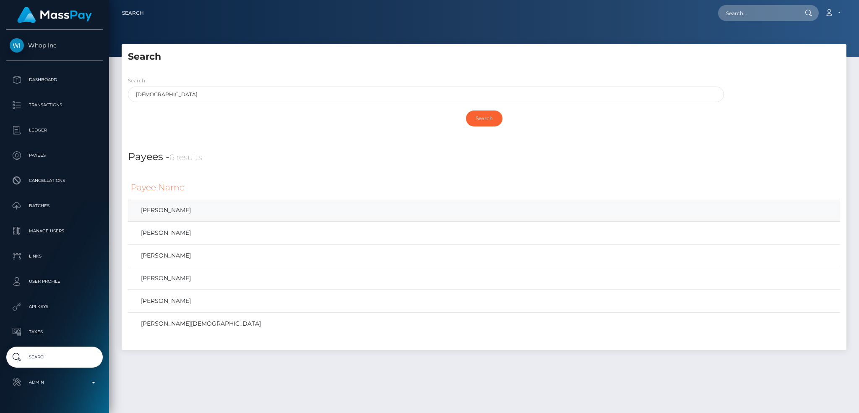
click at [183, 210] on link "BISMILLAH SHARIF" at bounding box center [484, 210] width 707 height 12
click at [198, 234] on link "BISMILLAH SHARIF Muhammad Afzal" at bounding box center [484, 233] width 707 height 12
click at [207, 252] on link "BISMILLAH SHARIF Muhammad Afzal" at bounding box center [484, 255] width 707 height 12
click at [212, 279] on link "BISMILLAH SHARIF muhammad afzal" at bounding box center [484, 278] width 707 height 12
click at [220, 299] on link "BISMILLAH SHARIF Muhammad Afzal" at bounding box center [484, 301] width 707 height 12
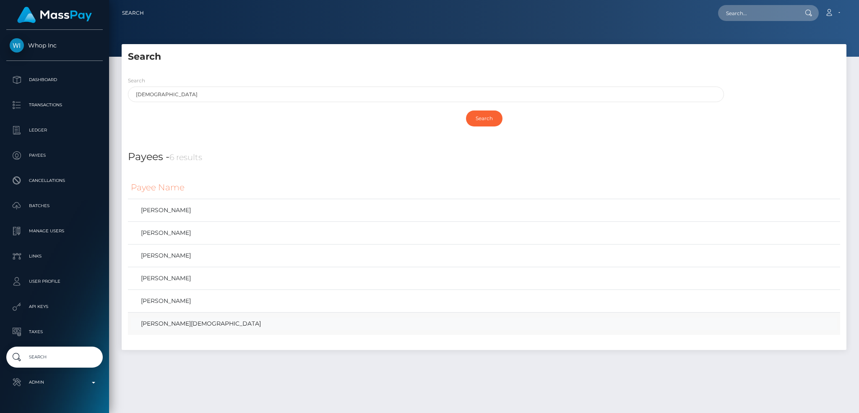
click at [217, 325] on link "MOHAMMED IRFAN BISMILLAH" at bounding box center [484, 323] width 707 height 12
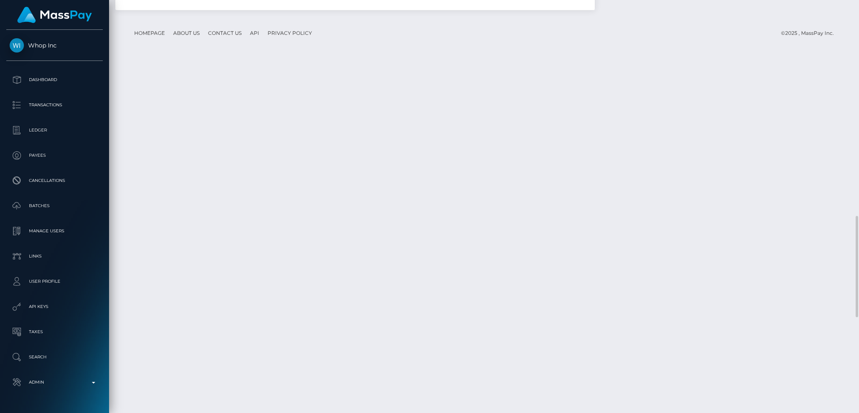
scroll to position [656, 0]
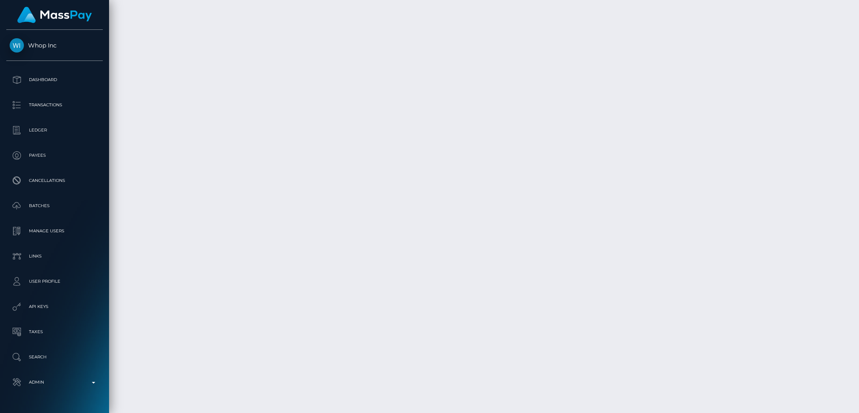
scroll to position [2246, 0]
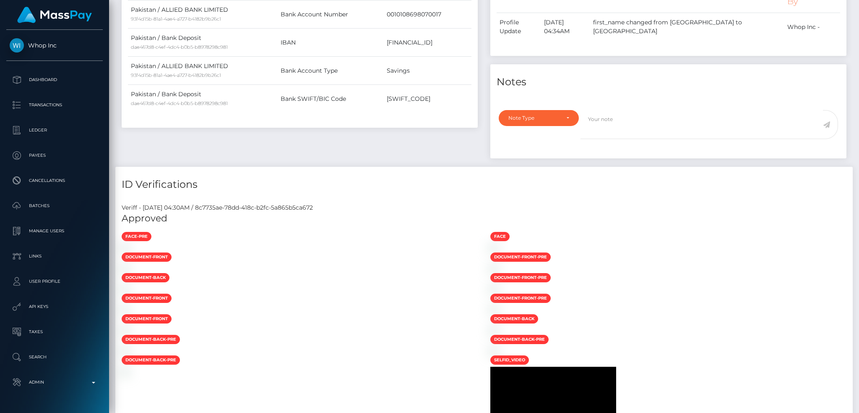
scroll to position [0, 0]
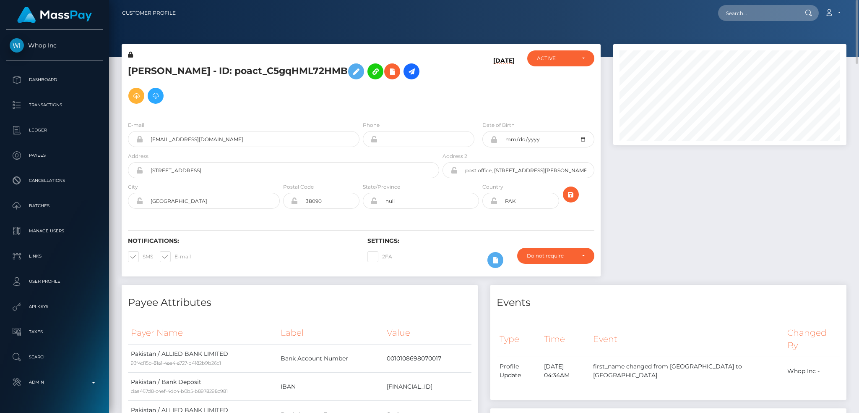
click at [202, 68] on h5 "BISMILLAH SHARIF Muhammad Afzal - ID: poact_C5gqHML72HMB" at bounding box center [281, 83] width 307 height 49
copy h5 "BISMILLAH SHARIF Muhammad Afzal - ID: poact_C5gqHML72HMB"
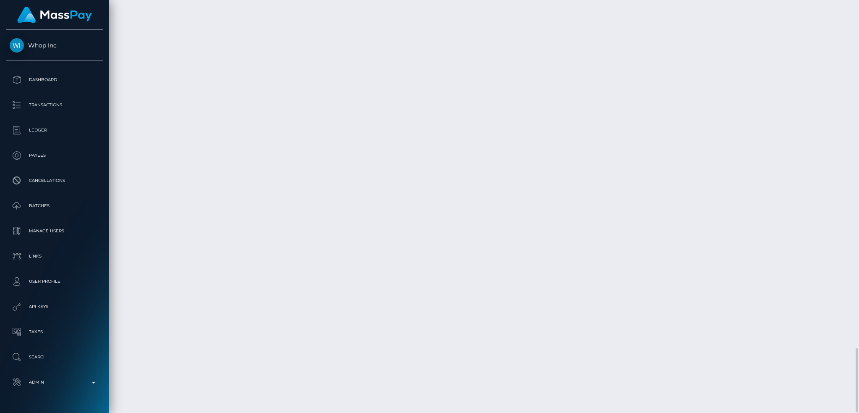
scroll to position [2246, 0]
copy td "MSPfe2005d23bfe73f"
drag, startPoint x: 454, startPoint y: 307, endPoint x: 276, endPoint y: 305, distance: 177.9
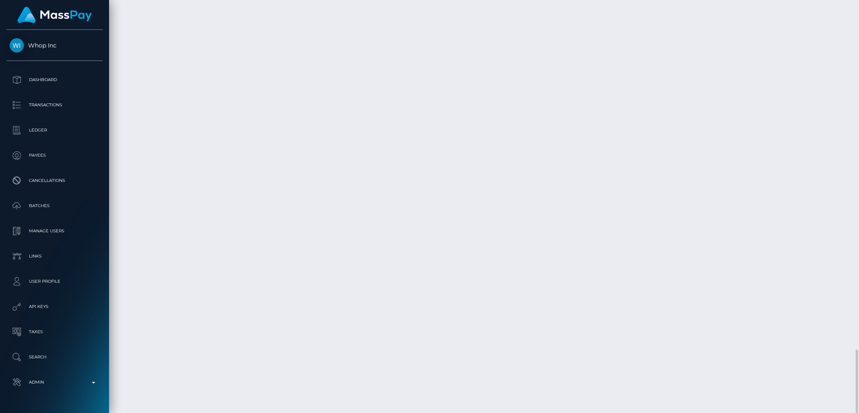
copy td "Confirmation: MSPfe2005d23bfe73f / pout_DpvknQyMDPdrb"
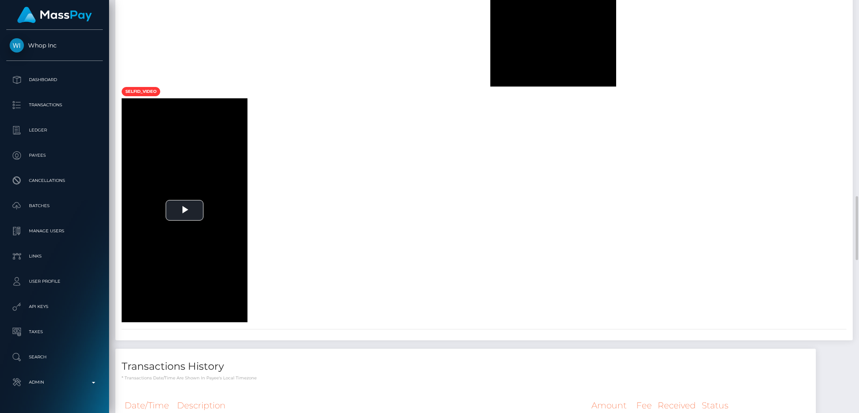
scroll to position [903, 0]
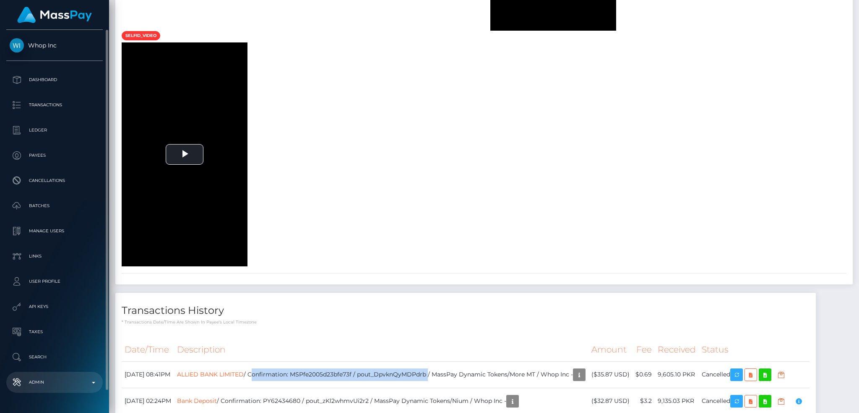
drag, startPoint x: 57, startPoint y: 355, endPoint x: 89, endPoint y: 377, distance: 38.2
click at [58, 355] on p "Search" at bounding box center [55, 356] width 90 height 13
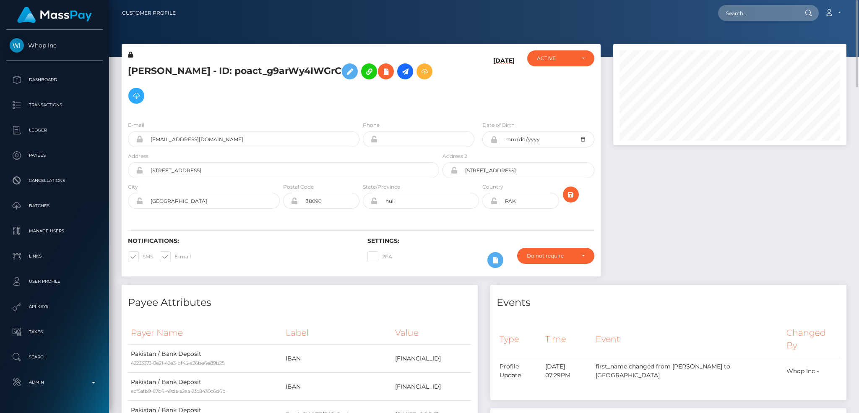
click at [194, 68] on h5 "[PERSON_NAME] - ID: poact_g9arWy4IWGrC" at bounding box center [281, 83] width 307 height 49
copy h5 "[PERSON_NAME] - ID: poact_g9arWy4IWGrC"
click at [195, 68] on h5 "BISMILLAH SHARIF muhammad afzal - ID: poact_g9arWy4IWGrC" at bounding box center [281, 83] width 307 height 49
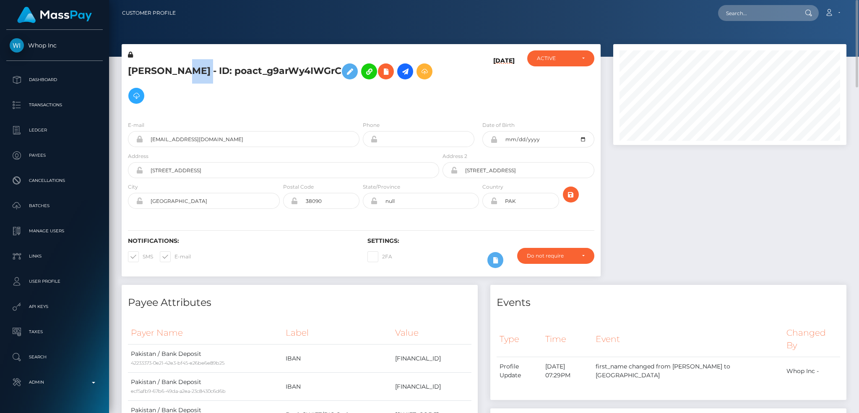
click at [195, 68] on h5 "BISMILLAH SHARIF muhammad afzal - ID: poact_g9arWy4IWGrC" at bounding box center [281, 83] width 307 height 49
copy h5 "BISMILLAH SHARIF muhammad afzal - ID: poact_g9arWy4IWGrC"
click at [768, 15] on input "text" at bounding box center [757, 13] width 79 height 16
paste input "poact_qWJG7Fmw4BJC"
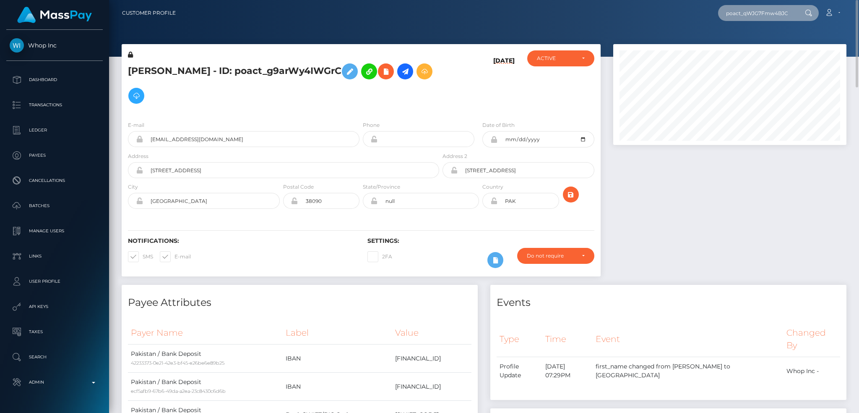
scroll to position [0, 1]
type input "poact_qWJG7Fmw4BJC"
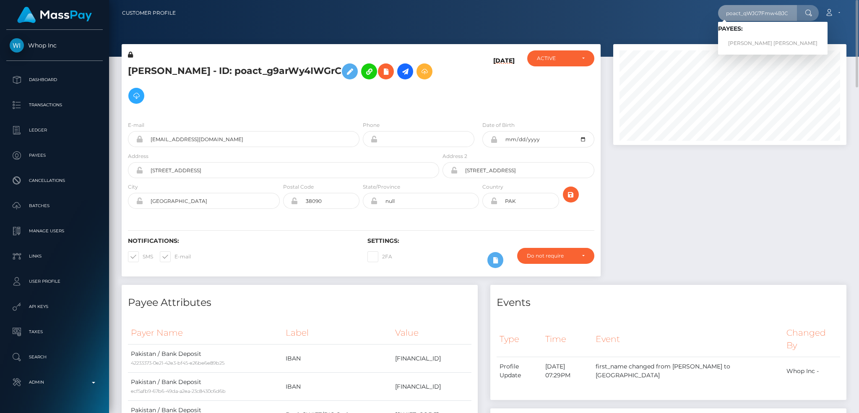
scroll to position [0, 0]
click at [759, 39] on link "SHARIF ZADA MUHAMMAD ZEESHAN" at bounding box center [773, 44] width 110 height 16
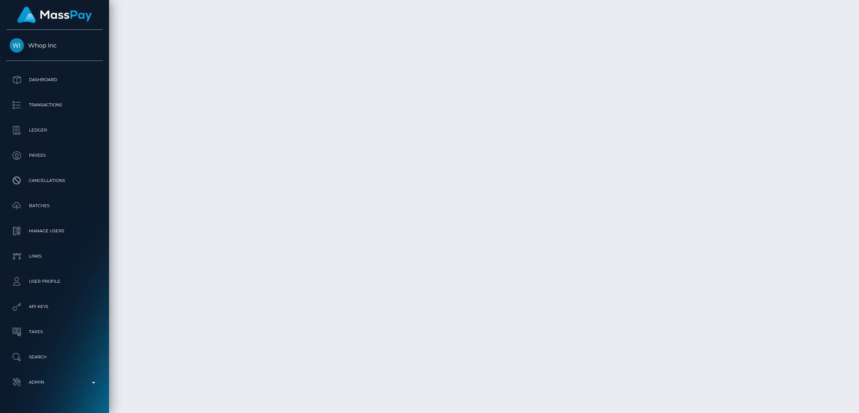
scroll to position [2212, 0]
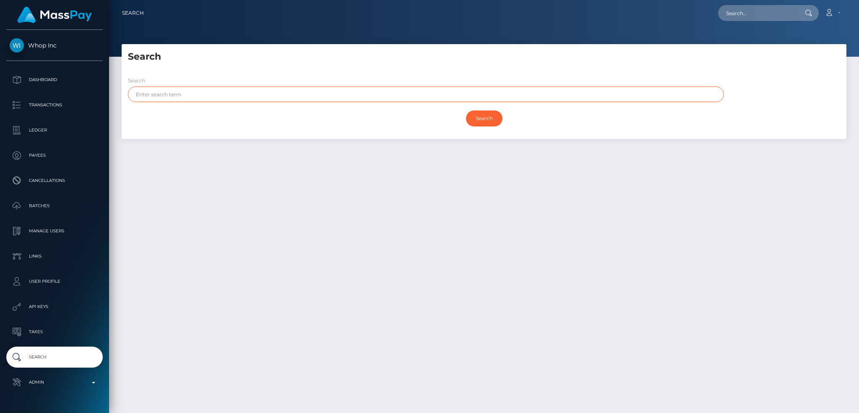
click at [193, 97] on input "text" at bounding box center [426, 94] width 596 height 16
paste input "[PERSON_NAME]"
click at [184, 92] on input "[PERSON_NAME]" at bounding box center [426, 94] width 596 height 16
type input "[DEMOGRAPHIC_DATA]"
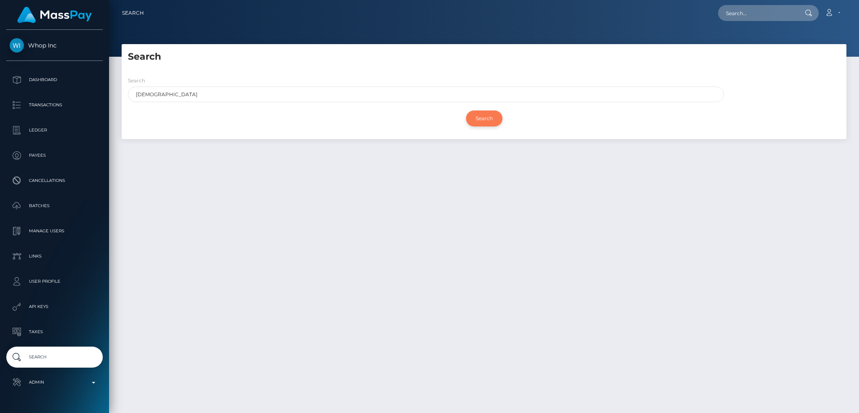
click at [486, 118] on input "Search" at bounding box center [484, 118] width 37 height 16
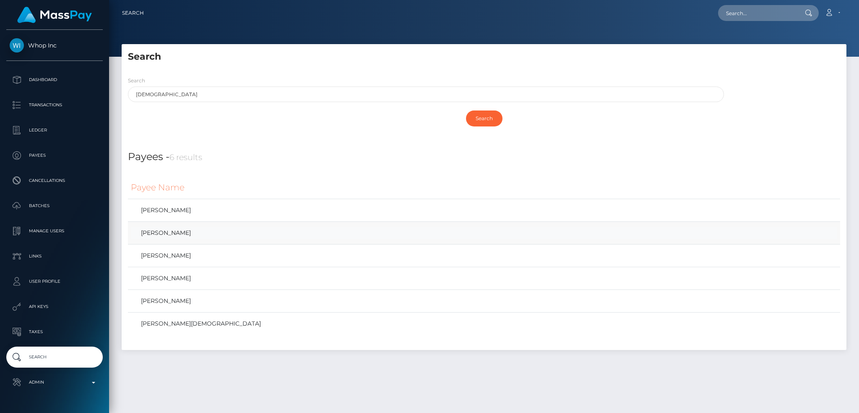
click at [232, 234] on link "[PERSON_NAME]" at bounding box center [484, 233] width 707 height 12
click at [230, 254] on link "[PERSON_NAME]" at bounding box center [484, 255] width 707 height 12
click at [233, 278] on link "[PERSON_NAME]" at bounding box center [484, 278] width 707 height 12
click at [236, 303] on link "BISMILLAH SHARIF Muhammad Afzal" at bounding box center [484, 301] width 707 height 12
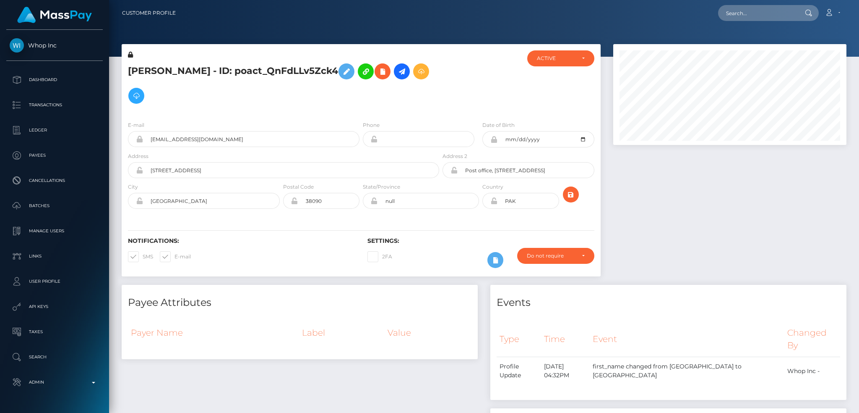
scroll to position [101, 233]
click at [200, 65] on h5 "BISMILLAH SHARIF Muhammad Afzal - ID: poact_QnFdLLv5Zck4" at bounding box center [281, 83] width 307 height 49
copy h5 "BISMILLAH SHARIF Muhammad Afzal - ID: poact_QnFdLLv5Zck4"
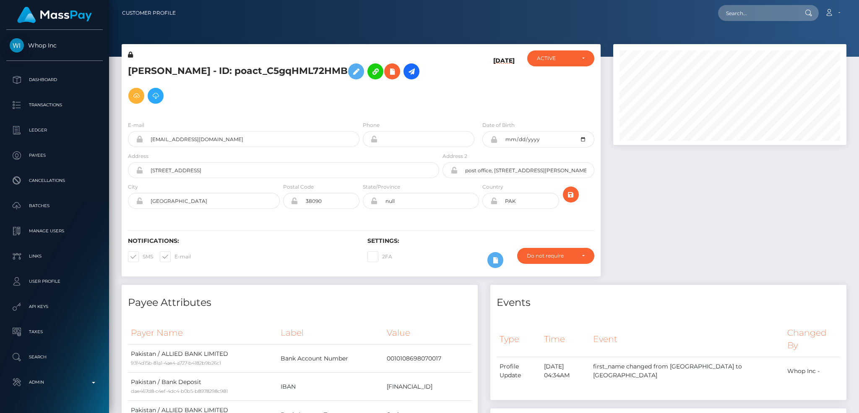
scroll to position [101, 233]
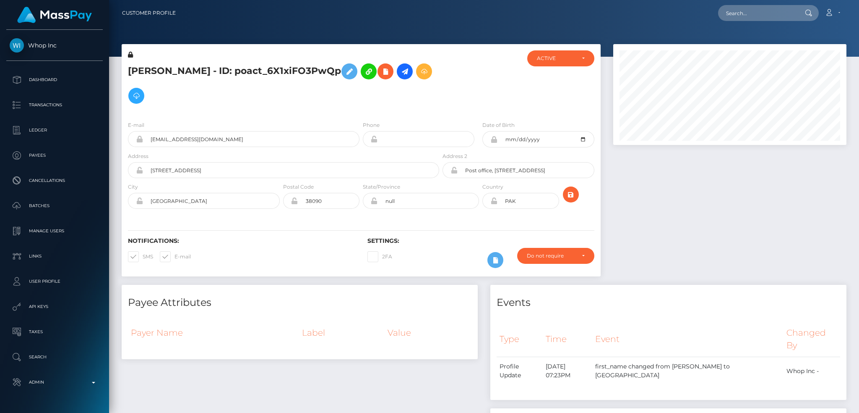
scroll to position [101, 233]
click at [201, 68] on h5 "BISMILLAH SHARIF Muhammad Afzal - ID: poact_6X1xiFO3PwQp" at bounding box center [281, 83] width 307 height 49
copy h5 "BISMILLAH SHARIF Muhammad Afzal - ID: poact_6X1xiFO3PwQp"
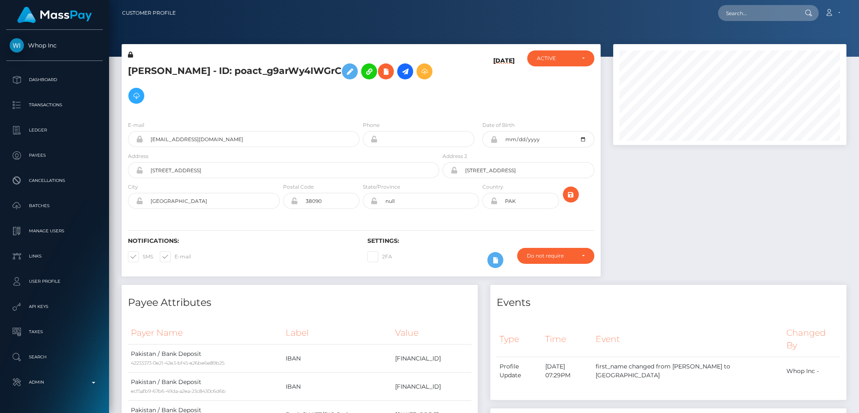
scroll to position [101, 233]
click at [206, 67] on h5 "[PERSON_NAME] - ID: poact_g9arWy4IWGrC" at bounding box center [281, 83] width 307 height 49
click at [206, 67] on h5 "BISMILLAH SHARIF muhammad afzal - ID: poact_g9arWy4IWGrC" at bounding box center [281, 83] width 307 height 49
copy h5 "BISMILLAH SHARIF muhammad afzal - ID: poact_g9arWy4IWGrC"
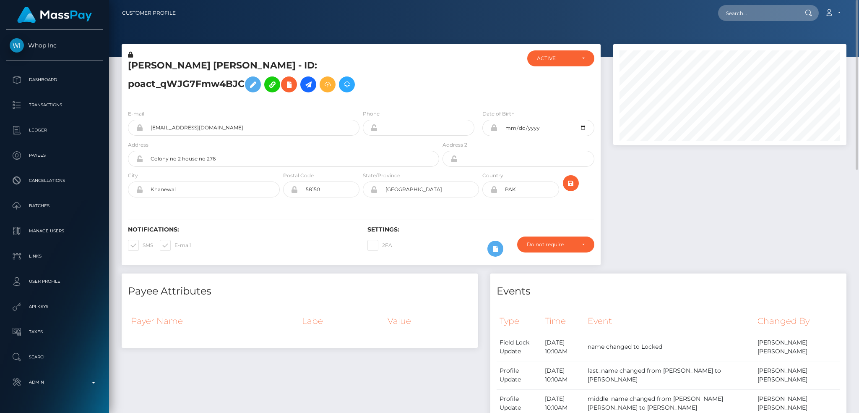
scroll to position [101, 233]
drag, startPoint x: 130, startPoint y: 63, endPoint x: 308, endPoint y: 64, distance: 177.9
click at [308, 64] on h5 "[PERSON_NAME] [PERSON_NAME] - ID: poact_qWJG7Fmw4BJC" at bounding box center [281, 77] width 307 height 37
click at [730, 15] on input "text" at bounding box center [757, 13] width 79 height 16
paste input "[PERSON_NAME] [PERSON_NAME]"
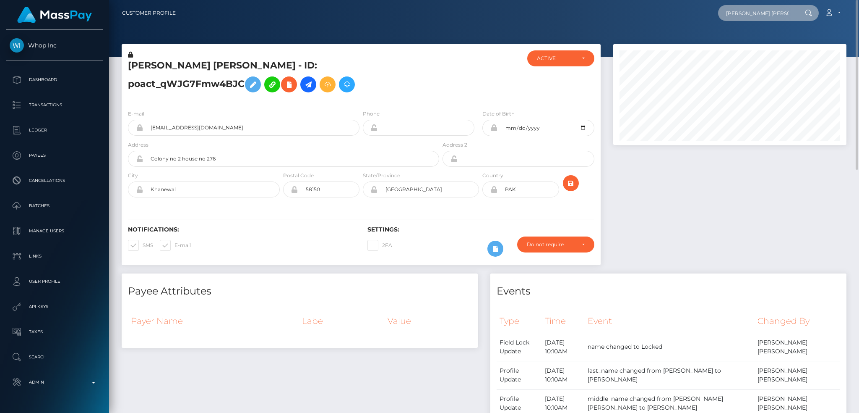
scroll to position [0, 34]
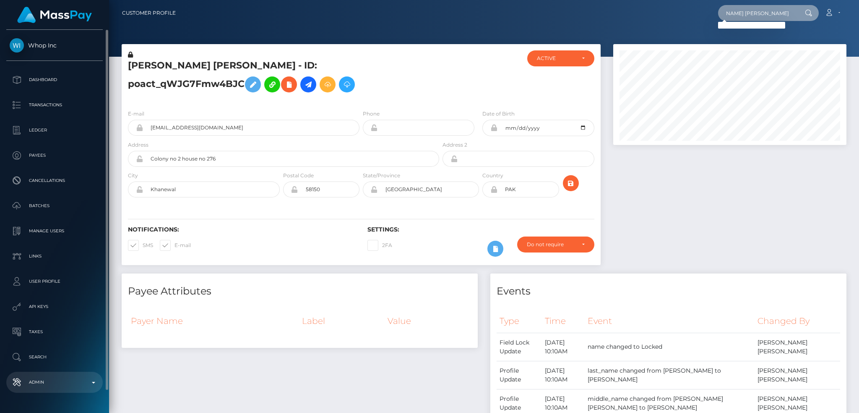
type input "[PERSON_NAME] [PERSON_NAME]"
click at [68, 384] on p "Admin" at bounding box center [55, 382] width 90 height 13
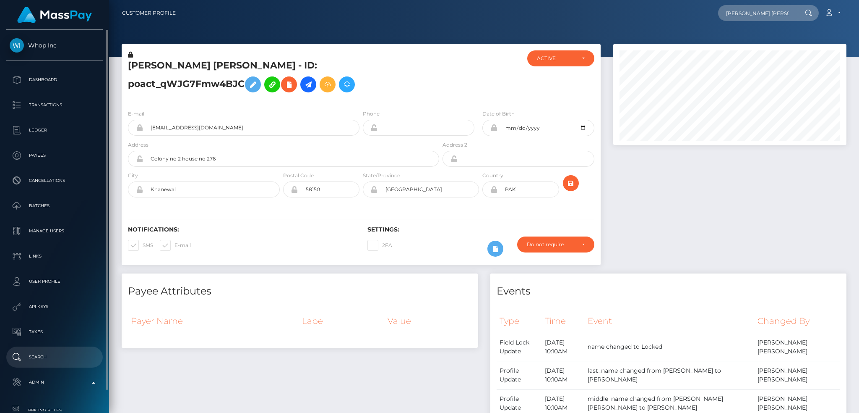
click at [60, 358] on p "Search" at bounding box center [55, 356] width 90 height 13
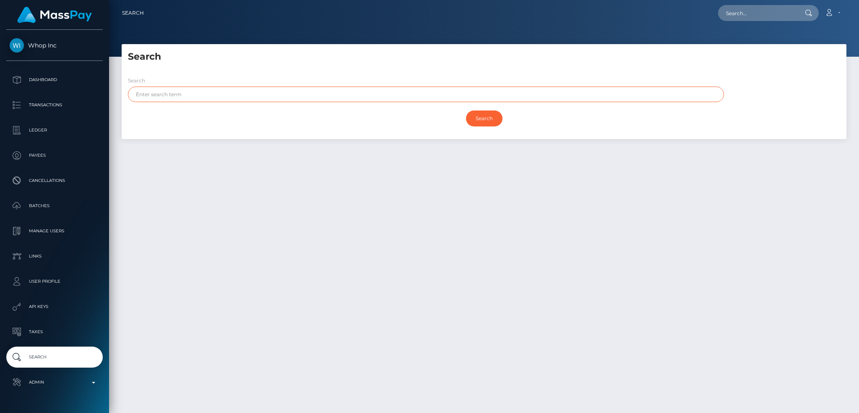
click at [223, 94] on input "text" at bounding box center [426, 94] width 596 height 16
paste input "[PERSON_NAME] [PERSON_NAME]"
type input "[PERSON_NAME] [PERSON_NAME]"
drag, startPoint x: 157, startPoint y: 92, endPoint x: 295, endPoint y: 92, distance: 138.9
click at [295, 92] on input "[PERSON_NAME] [PERSON_NAME]" at bounding box center [426, 94] width 596 height 16
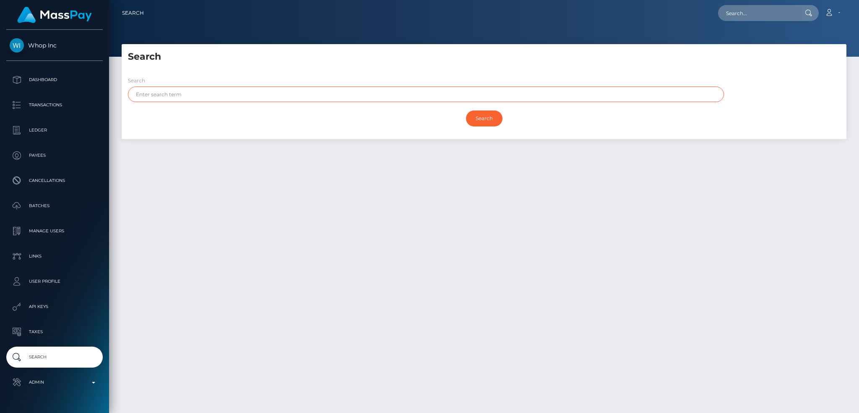
paste input "[PERSON_NAME] [PERSON_NAME]"
drag, startPoint x: 157, startPoint y: 95, endPoint x: 299, endPoint y: 91, distance: 142.3
click at [299, 91] on input "SHARIF ZADA MUHAMMAD ZEESHAN" at bounding box center [426, 94] width 596 height 16
type input "SHARIF"
click at [478, 113] on input "Search" at bounding box center [484, 118] width 37 height 16
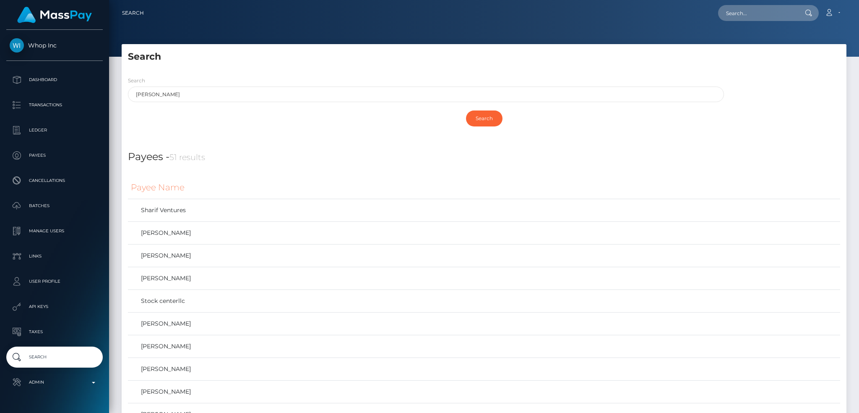
click at [333, 126] on div "Search" at bounding box center [484, 118] width 713 height 24
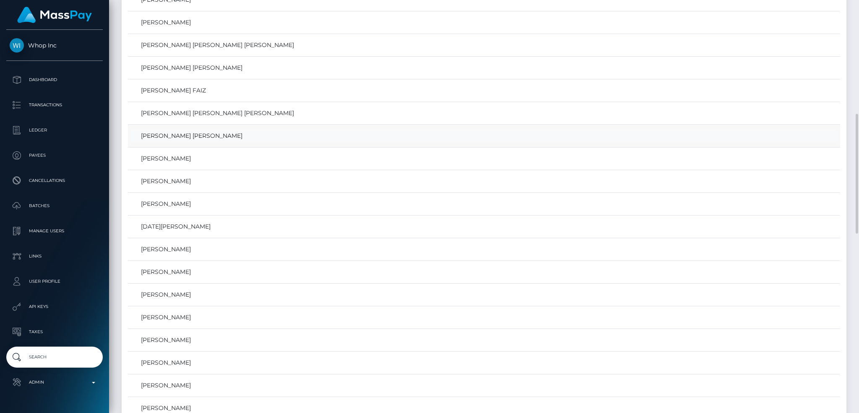
scroll to position [336, 0]
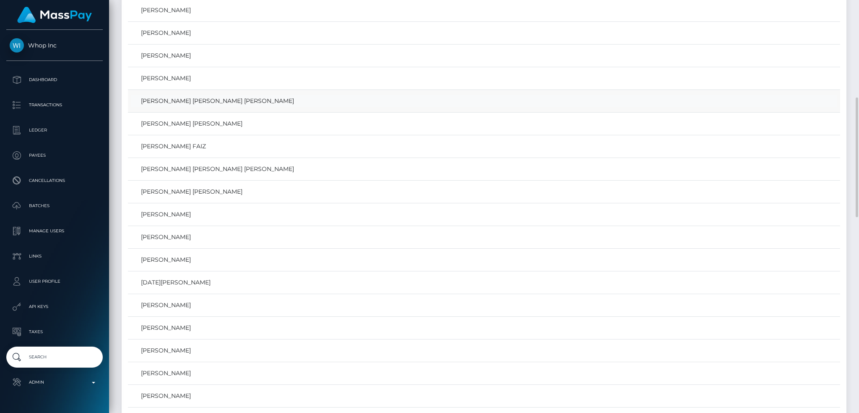
click at [267, 100] on link "SHARIF ZADA MUHAMMAD ZEESHAN muhammad zeeshan" at bounding box center [484, 101] width 707 height 12
click at [284, 169] on link "SHARIF ZADA MUHAMMAD ZEESHAN muhammad zeeshan" at bounding box center [484, 169] width 707 height 12
click at [242, 190] on link "SHARIF ZADA MUHAMMAD ZEESHAN" at bounding box center [484, 191] width 707 height 12
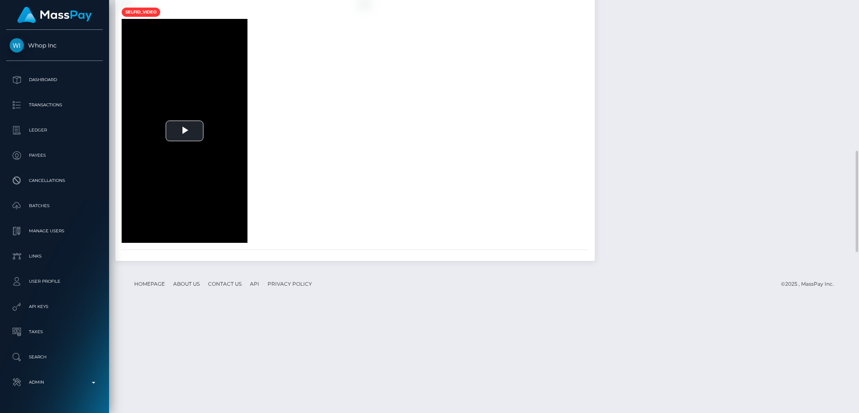
scroll to position [783, 0]
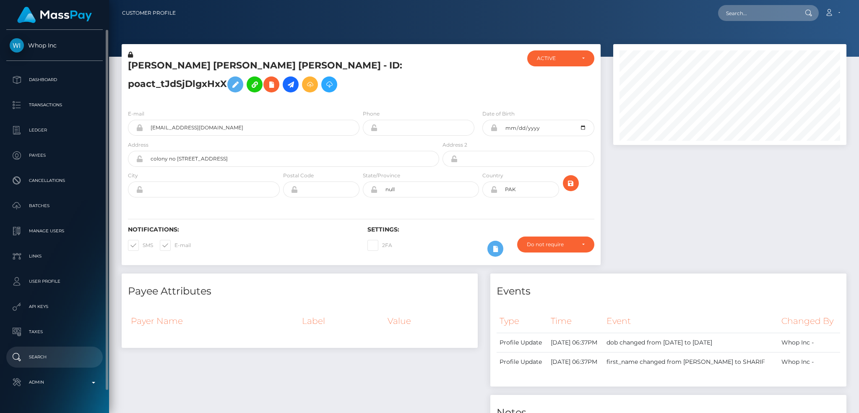
click at [50, 354] on p "Search" at bounding box center [55, 356] width 90 height 13
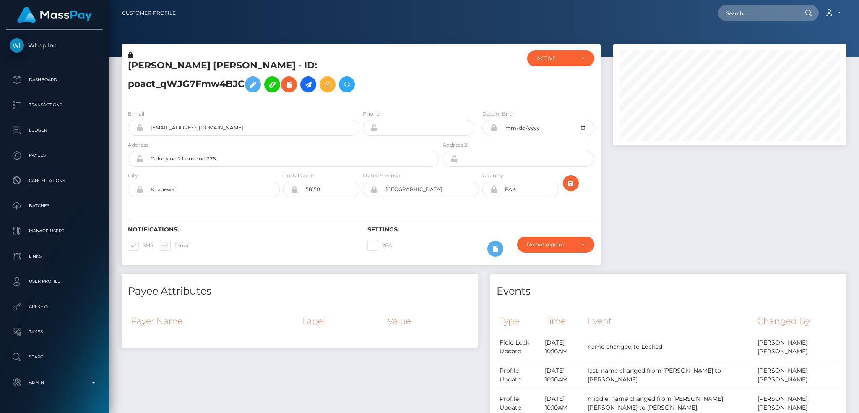
scroll to position [101, 233]
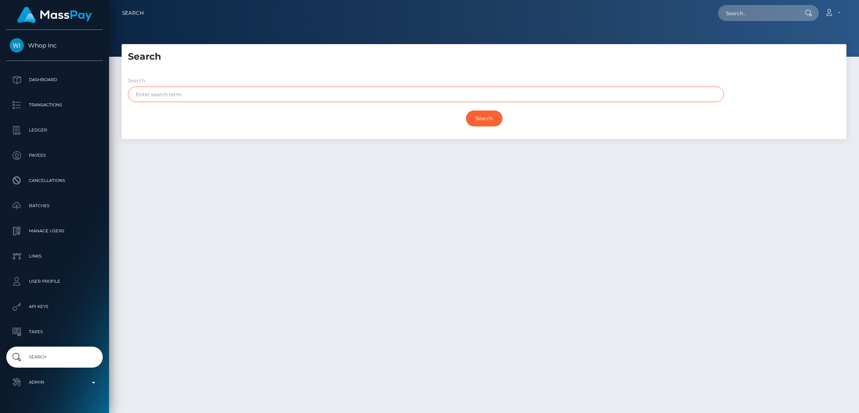
click at [239, 96] on input "text" at bounding box center [426, 94] width 596 height 16
paste input "[PERSON_NAME] [PERSON_NAME]"
drag, startPoint x: 157, startPoint y: 94, endPoint x: 283, endPoint y: 97, distance: 125.9
click at [281, 96] on input "SHARIF" at bounding box center [426, 94] width 596 height 16
type input "SHARIF"
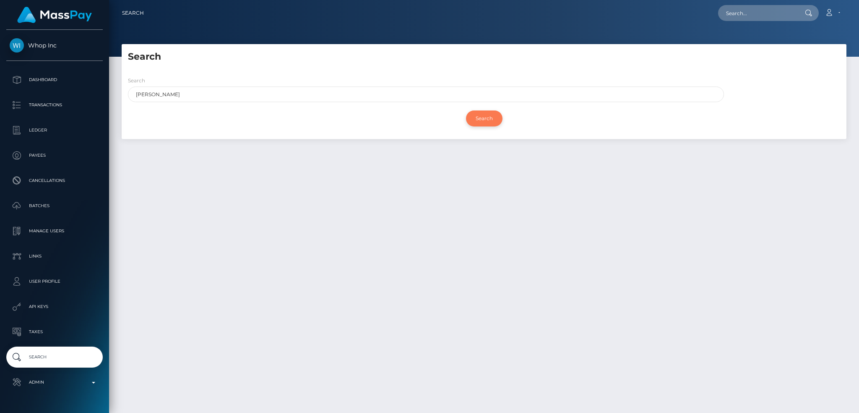
click at [484, 122] on input "Search" at bounding box center [484, 118] width 37 height 16
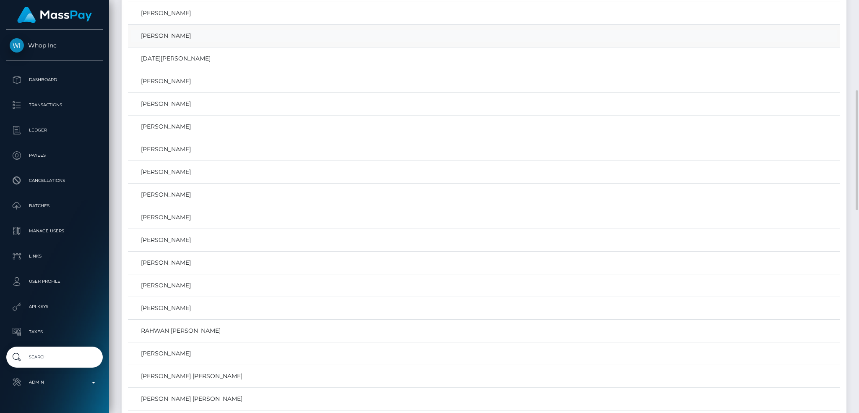
scroll to position [336, 0]
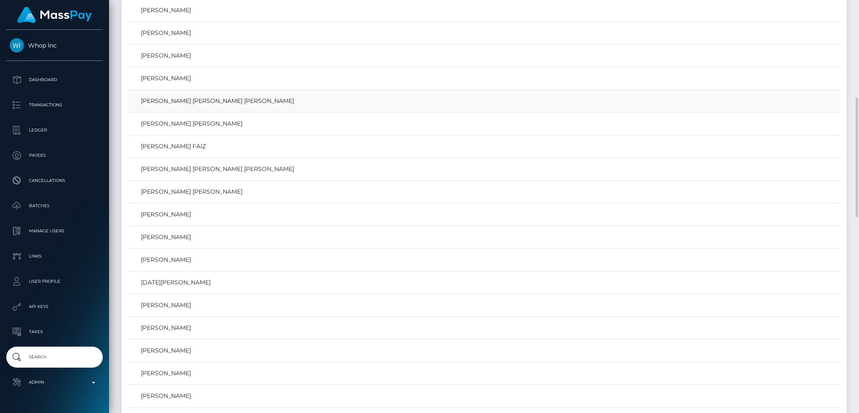
click at [274, 100] on link "SHARIF ZADA MUHAMMAD ZEESHAN muhammad zeeshan" at bounding box center [484, 101] width 707 height 12
click at [287, 169] on link "SHARIF ZADA MUHAMMAD ZEESHAN muhammad zeeshan" at bounding box center [484, 169] width 707 height 12
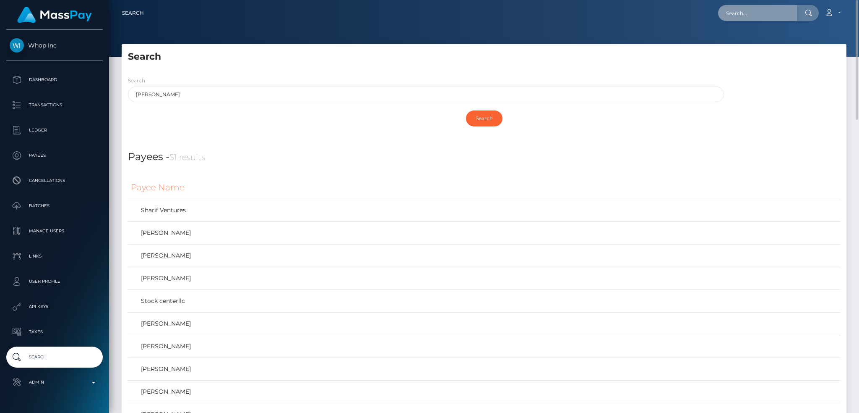
click at [760, 9] on input "text" at bounding box center [757, 13] width 79 height 16
paste input "a_carjaliu@yahoo.com"
type input "a_carjaliu@yahoo.com"
click at [744, 41] on link "ALEXANDRU CARJALIU" at bounding box center [751, 44] width 67 height 16
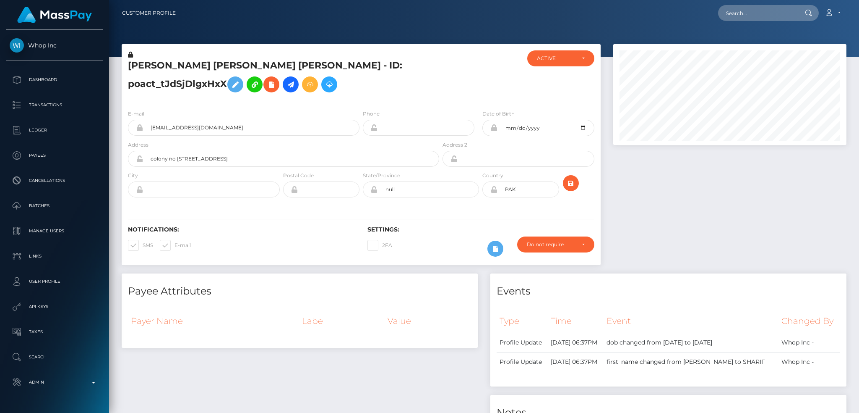
scroll to position [101, 233]
click at [222, 63] on h5 "[PERSON_NAME] [PERSON_NAME] [PERSON_NAME] - ID: poact_tJdSjDlgxHxX" at bounding box center [281, 77] width 307 height 37
copy h5 "[PERSON_NAME] [PERSON_NAME] [PERSON_NAME] - ID: poact_tJdSjDlgxHxX"
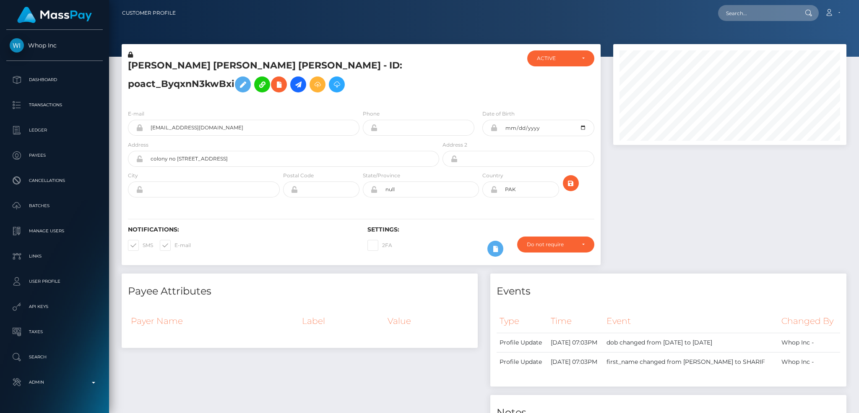
scroll to position [101, 233]
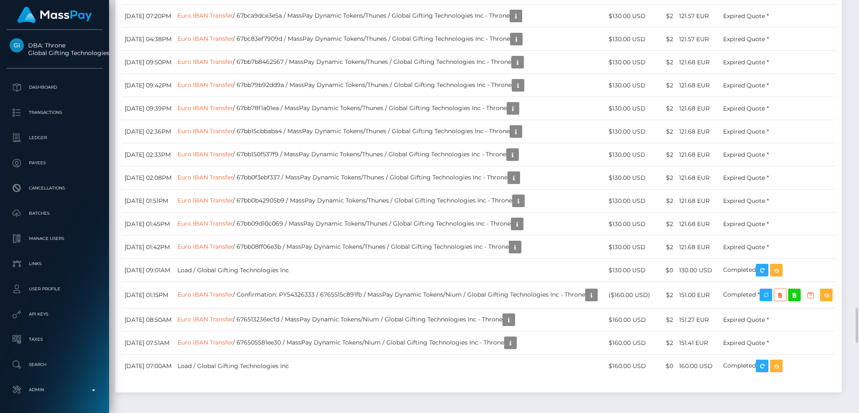
scroll to position [3804, 0]
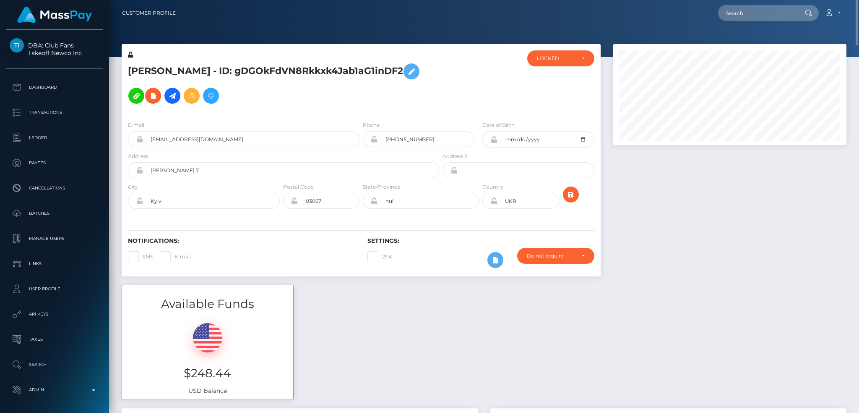
click at [277, 65] on h5 "[PERSON_NAME] - ID: gDGOkFdVN8Rkkxk4Jab1aG1inDF2" at bounding box center [281, 83] width 307 height 49
click at [277, 65] on h5 "VIKTORIIA CHERKAS - ID: gDGOkFdVN8Rkkxk4Jab1aG1inDF2" at bounding box center [281, 83] width 307 height 49
copy h5 "VIKTORIIA CHERKAS - ID: gDGOkFdVN8Rkkxk4Jab1aG1inDF2"
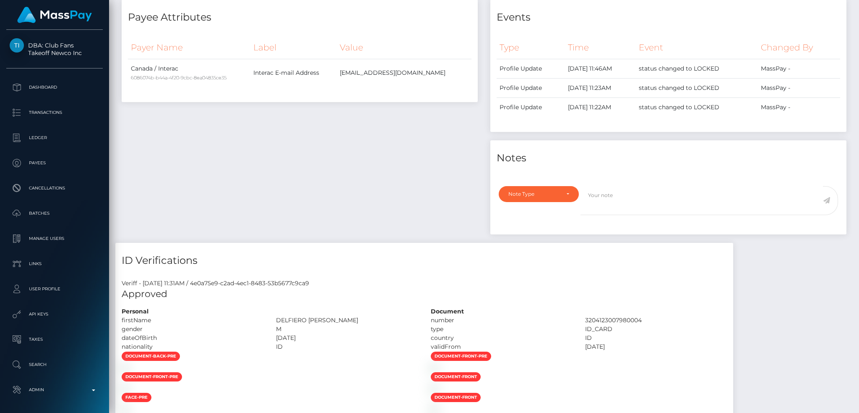
scroll to position [240, 0]
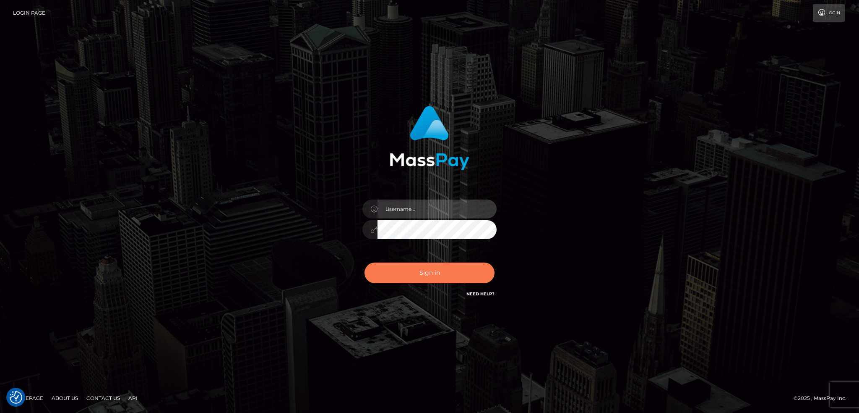
type input "alexstef"
click at [433, 274] on button "Sign in" at bounding box center [430, 272] width 130 height 21
type input "alexstef"
click at [432, 271] on button "Sign in" at bounding box center [430, 272] width 130 height 21
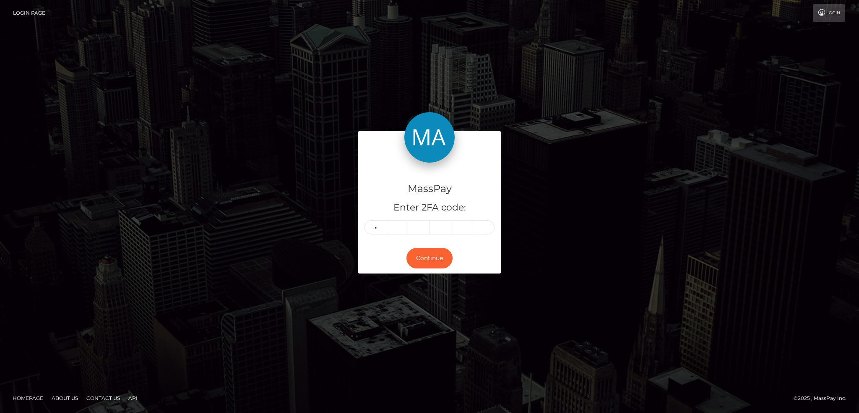
type input "9"
type input "2"
type input "3"
type input "2"
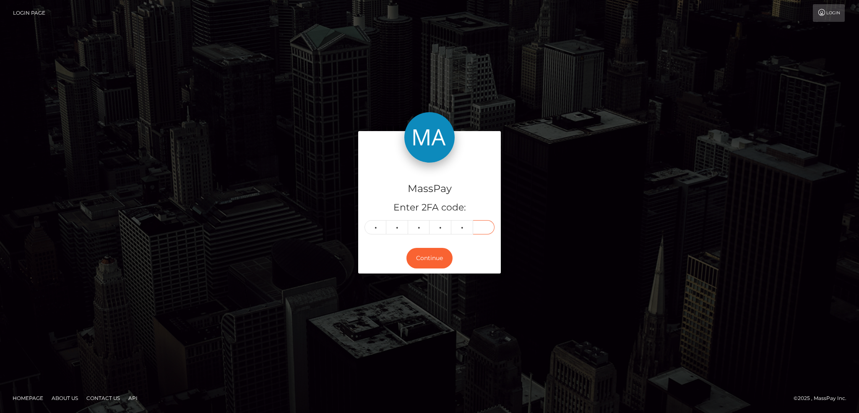
type input "0"
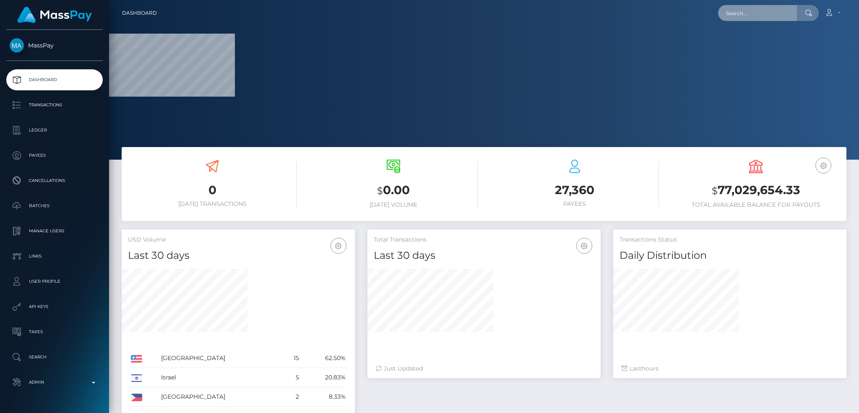
click at [753, 15] on input "text" at bounding box center [757, 13] width 79 height 16
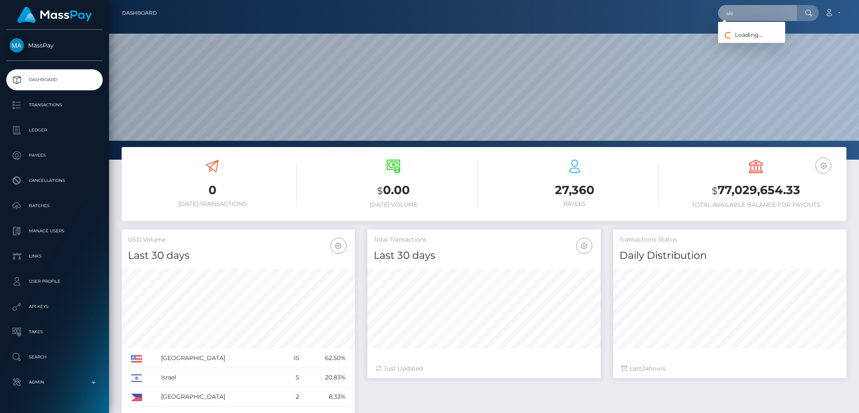
scroll to position [149, 233]
type input "[PERSON_NAME][EMAIL_ADDRESS][DOMAIN_NAME]"
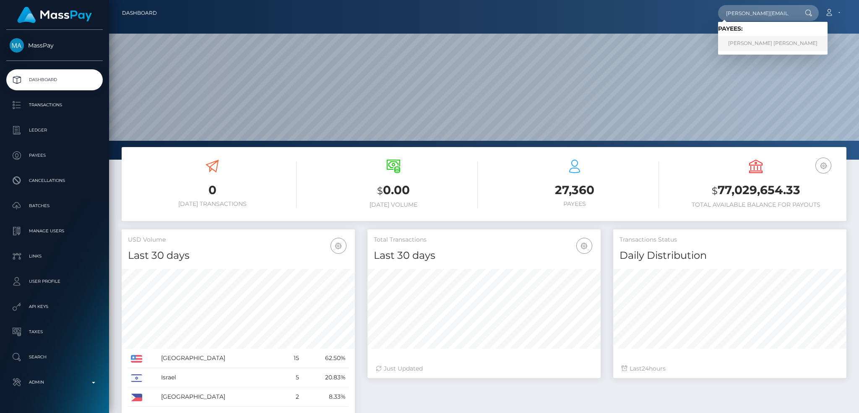
click at [741, 37] on link "Alexandru Florian Stefan" at bounding box center [773, 44] width 110 height 16
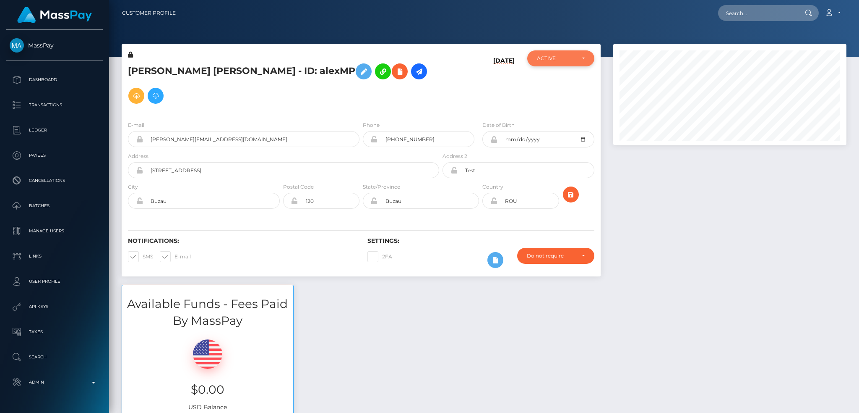
scroll to position [419543, 419410]
click at [567, 60] on div "ACTIVE" at bounding box center [556, 58] width 38 height 7
click at [554, 97] on span "DEACTIVE" at bounding box center [551, 99] width 26 height 8
select select "DEACTIVE"
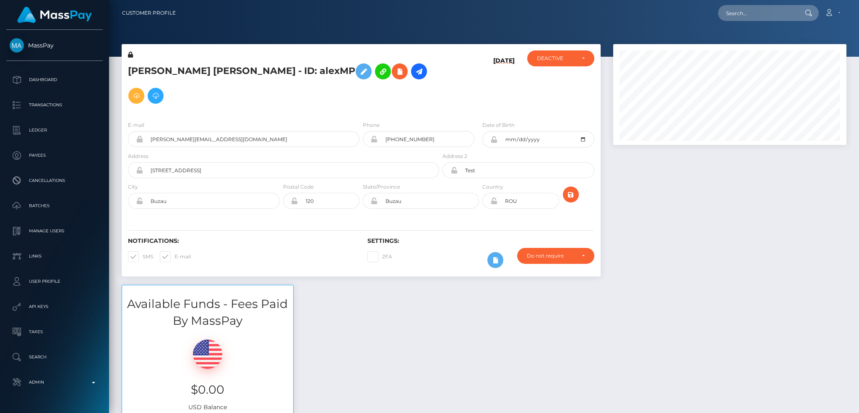
scroll to position [101, 233]
click at [359, 73] on icon at bounding box center [364, 71] width 10 height 10
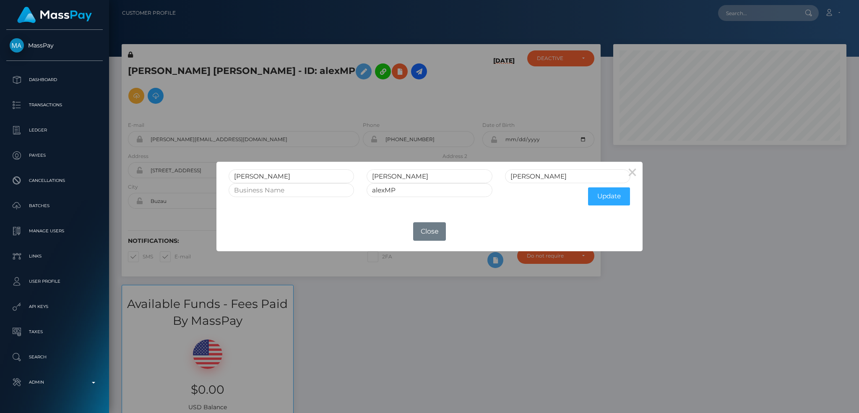
click at [279, 89] on div "× [PERSON_NAME] [PERSON_NAME] alexMP Update OK No Close" at bounding box center [429, 206] width 859 height 413
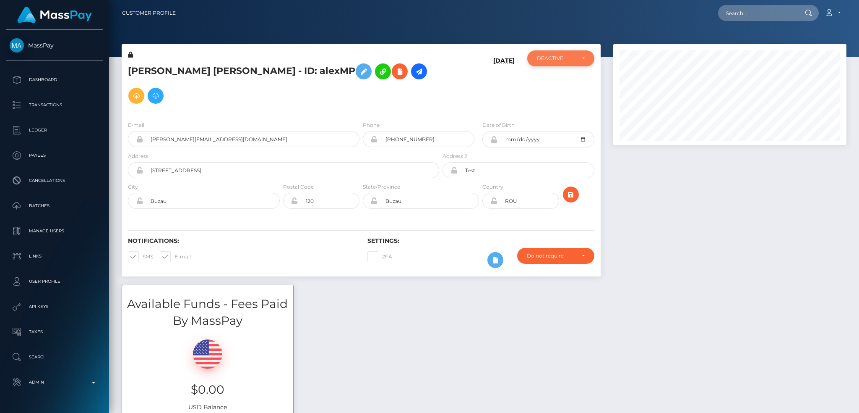
click at [545, 61] on div "DEACTIVE" at bounding box center [556, 58] width 38 height 7
click at [548, 76] on link "ACTIVE" at bounding box center [560, 81] width 67 height 16
select select "ACTIVE"
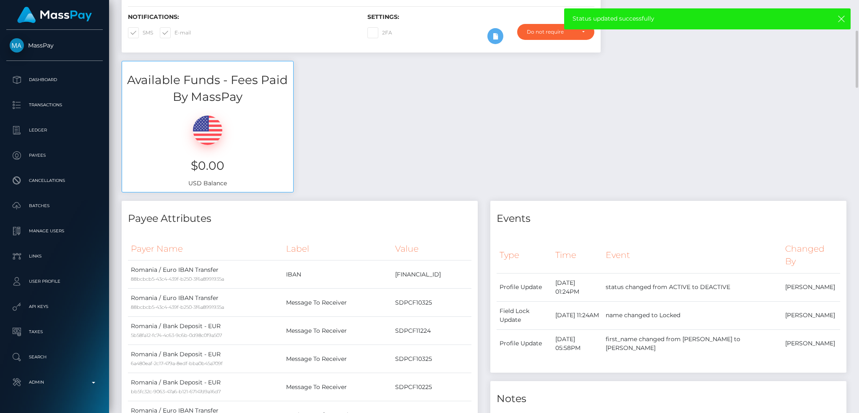
scroll to position [0, 0]
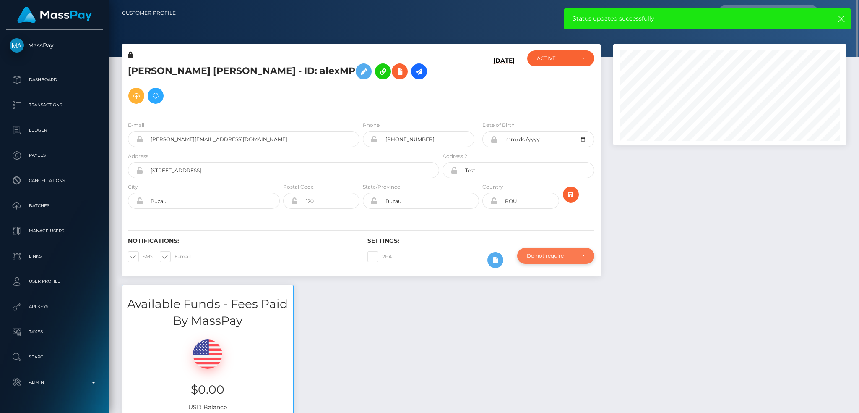
click at [553, 252] on div "Do not require" at bounding box center [551, 255] width 48 height 7
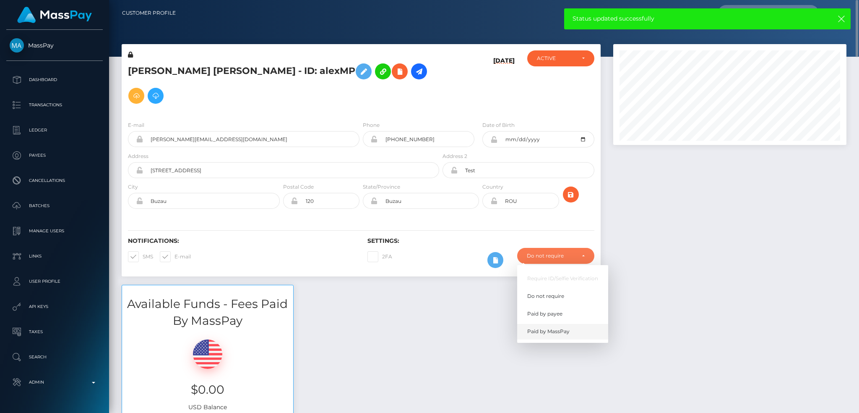
click at [547, 327] on span "Paid by MassPay" at bounding box center [548, 331] width 42 height 8
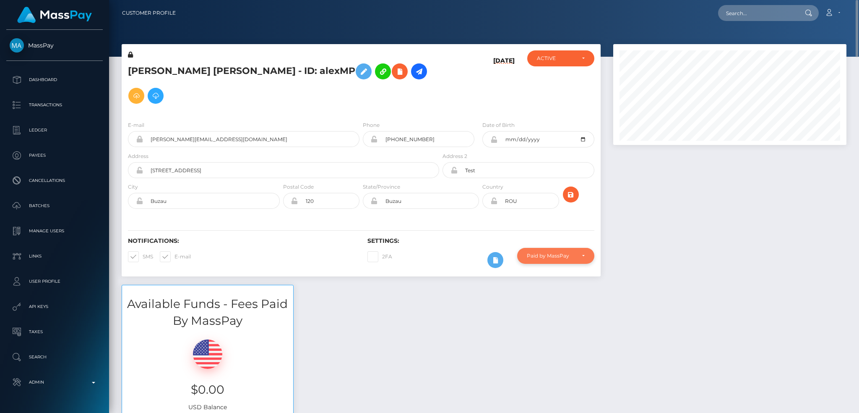
click at [569, 252] on div "Paid by MassPay" at bounding box center [551, 255] width 48 height 7
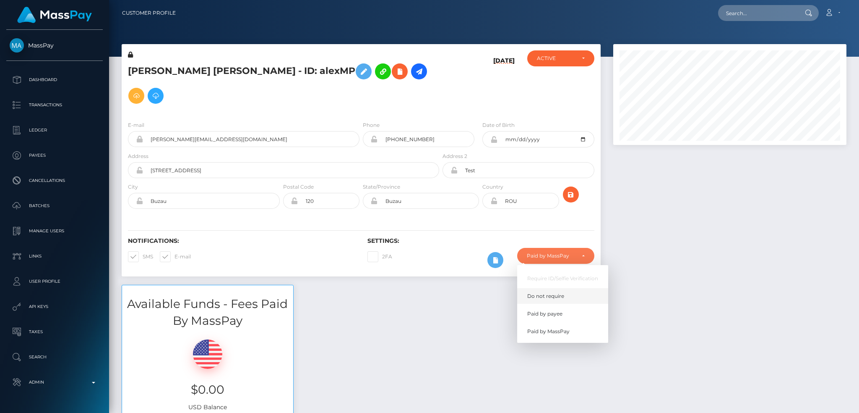
drag, startPoint x: 564, startPoint y: 267, endPoint x: 58, endPoint y: 412, distance: 526.4
click at [564, 288] on link "Do not require" at bounding box center [562, 296] width 91 height 16
select select "0"
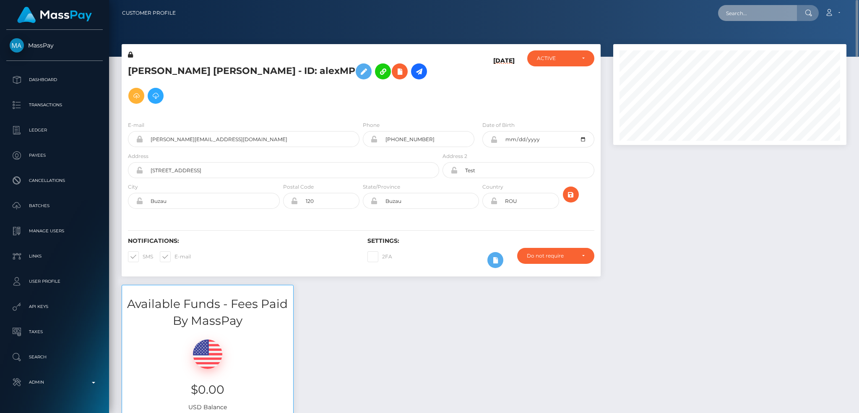
click at [756, 12] on input "text" at bounding box center [757, 13] width 79 height 16
paste input "68b0503475ca3"
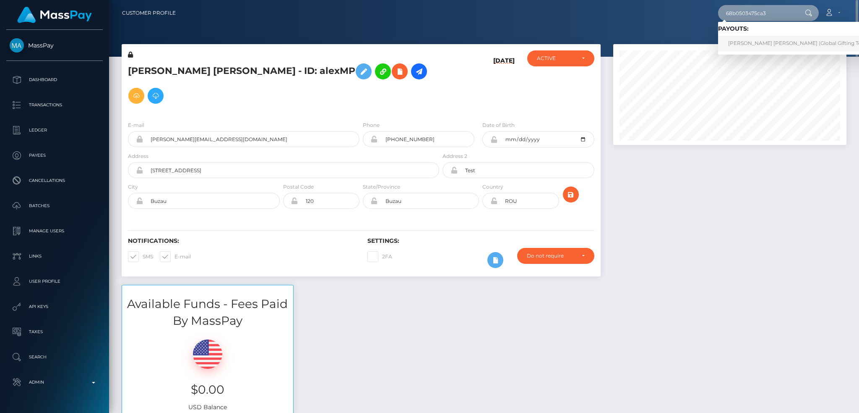
type input "68b0503475ca3"
click at [742, 39] on link "MELISSA JOY MIRANDA ROMERO (Global Gifting Technologies Inc - Throne)" at bounding box center [825, 44] width 214 height 16
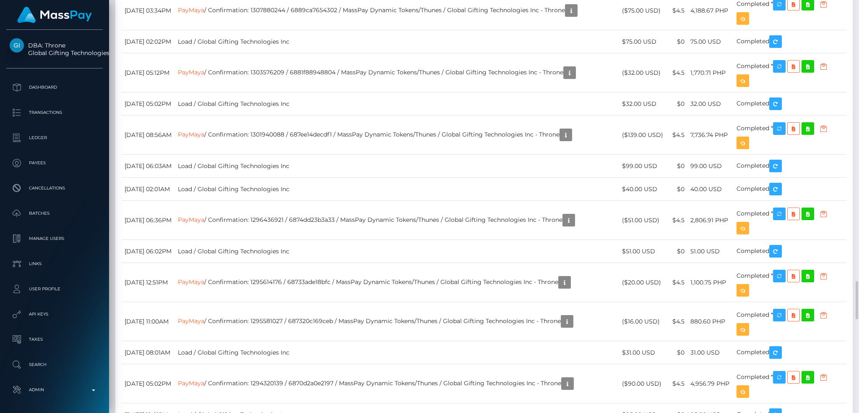
scroll to position [2629, 0]
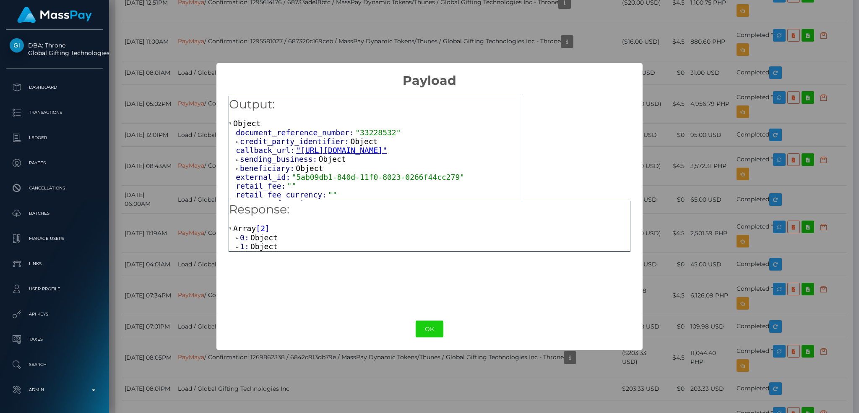
click at [244, 245] on span "1:" at bounding box center [245, 246] width 10 height 9
click at [280, 258] on span "Array" at bounding box center [291, 255] width 23 height 9
click at [277, 266] on span "Object" at bounding box center [277, 264] width 27 height 9
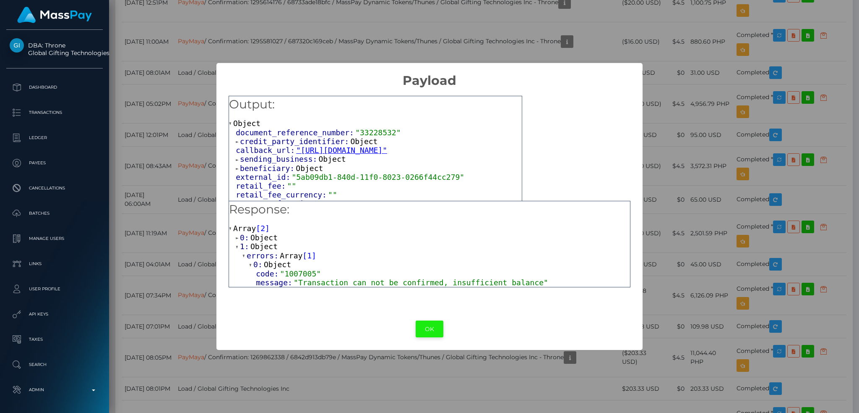
click at [429, 330] on button "OK" at bounding box center [430, 328] width 28 height 17
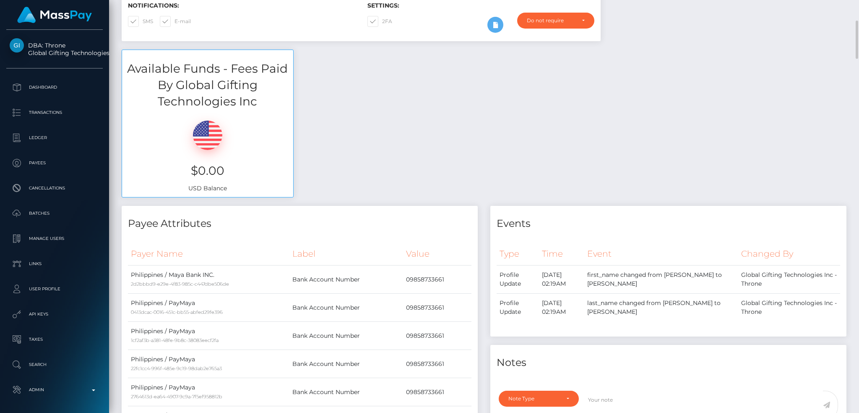
scroll to position [0, 0]
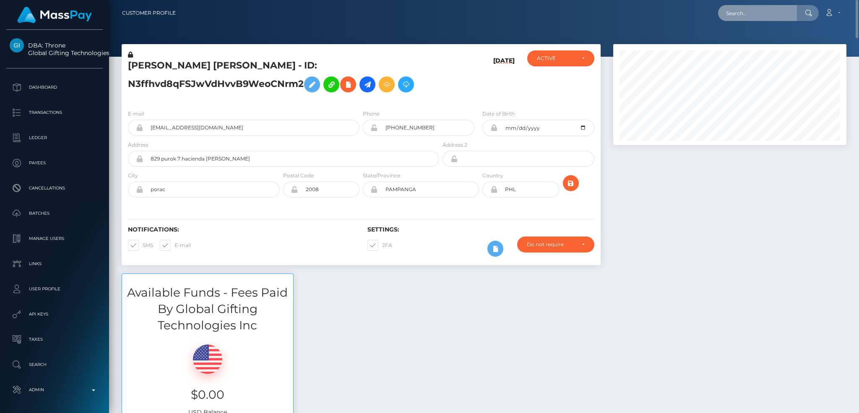
click at [770, 12] on input "text" at bounding box center [757, 13] width 79 height 16
paste input "pout_H0xDfvjSbcNxO"
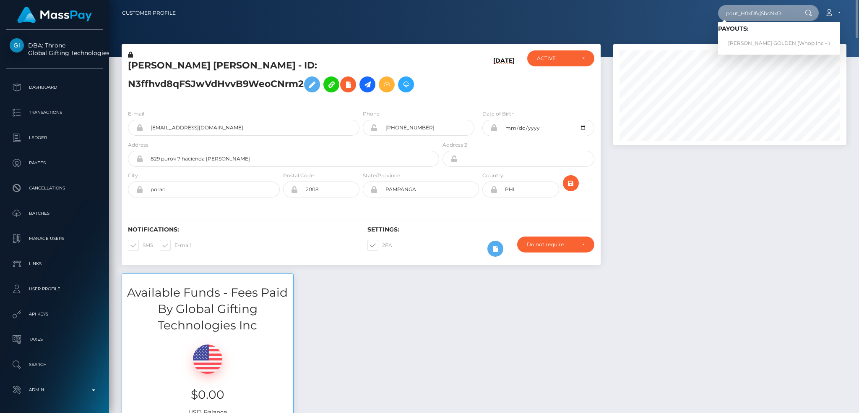
type input "pout_H0xDfvjSbcNxO"
click at [753, 40] on link "FEDELL NAVILLE GOLDEN (Whop Inc - )" at bounding box center [779, 44] width 122 height 16
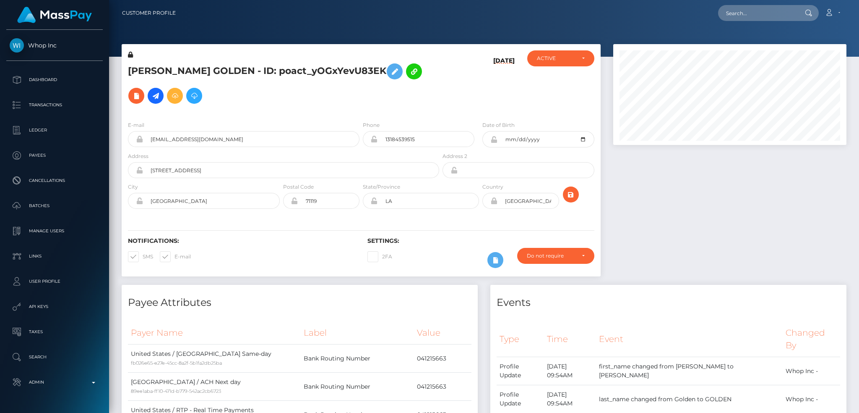
scroll to position [101, 233]
click at [762, 10] on input "text" at bounding box center [757, 13] width 79 height 16
paste input "pout_H0xDfvjSbcNxO"
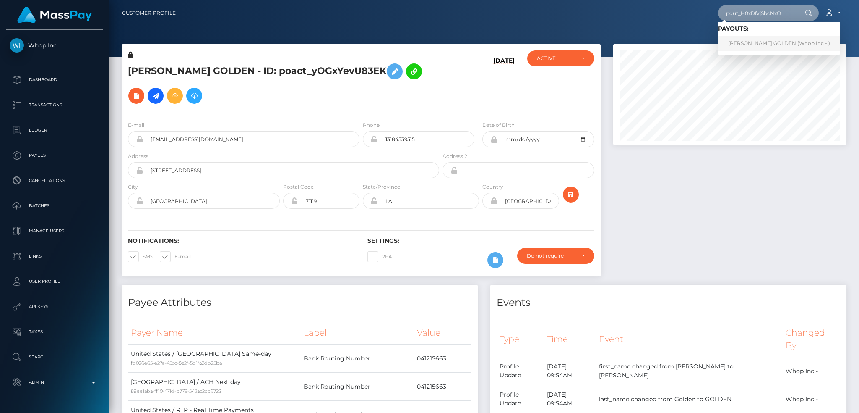
type input "pout_H0xDfvjSbcNxO"
click at [752, 43] on link "[PERSON_NAME] GOLDEN (Whop Inc - )" at bounding box center [779, 44] width 122 height 16
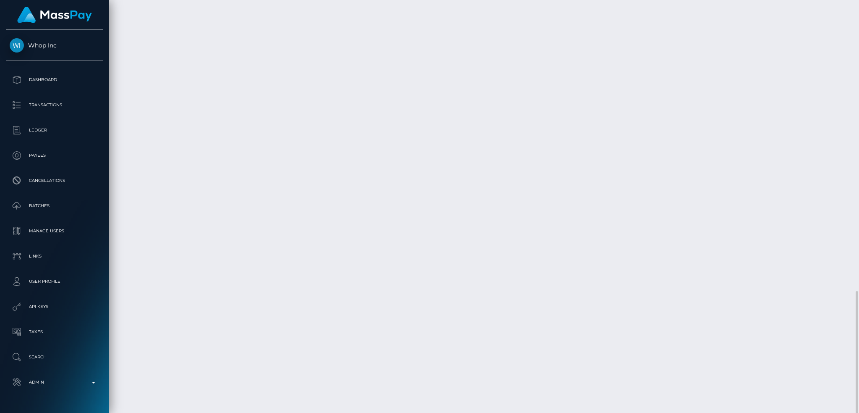
scroll to position [101, 233]
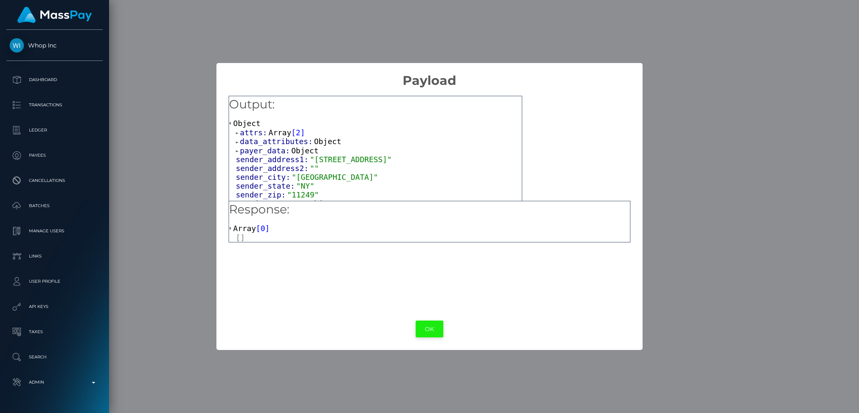
click at [428, 331] on button "OK" at bounding box center [430, 328] width 28 height 17
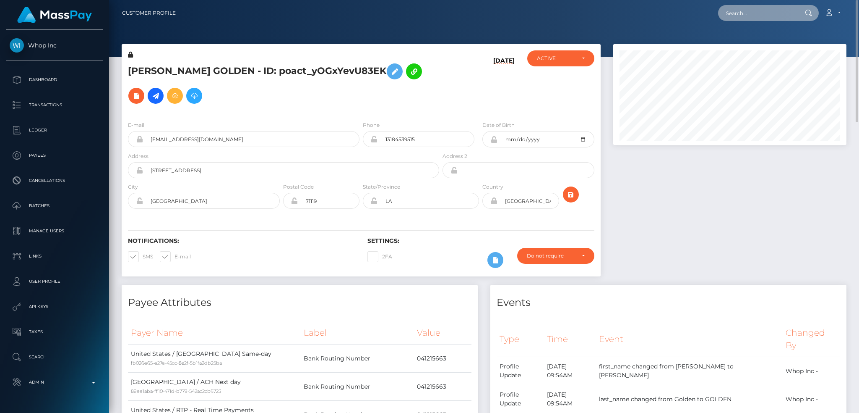
click at [743, 15] on input "text" at bounding box center [757, 13] width 79 height 16
paste input "pout_B3TzNr0QlWz0f"
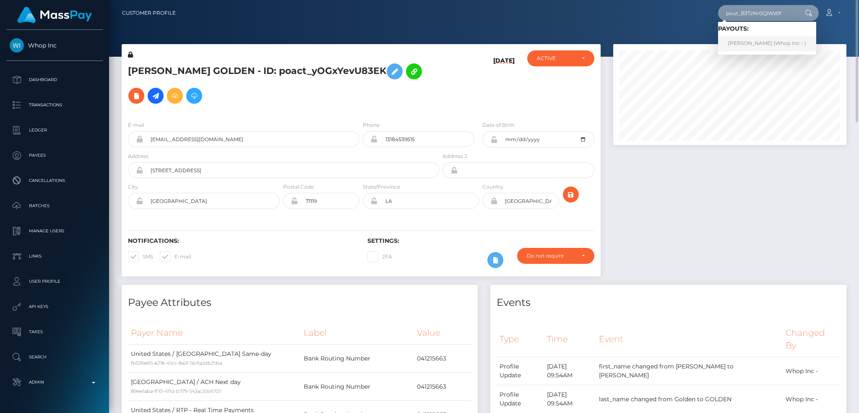
type input "pout_B3TzNr0QlWz0f"
click at [757, 41] on link "ANGEL L JR PEREZ (Whop Inc - )" at bounding box center [767, 44] width 98 height 16
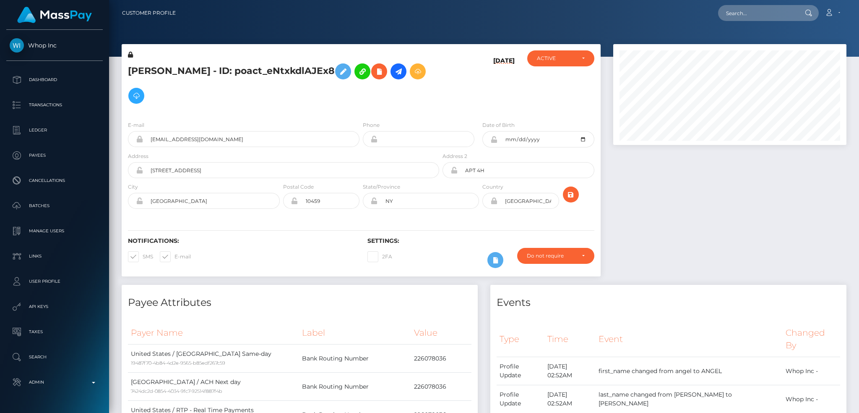
scroll to position [101, 233]
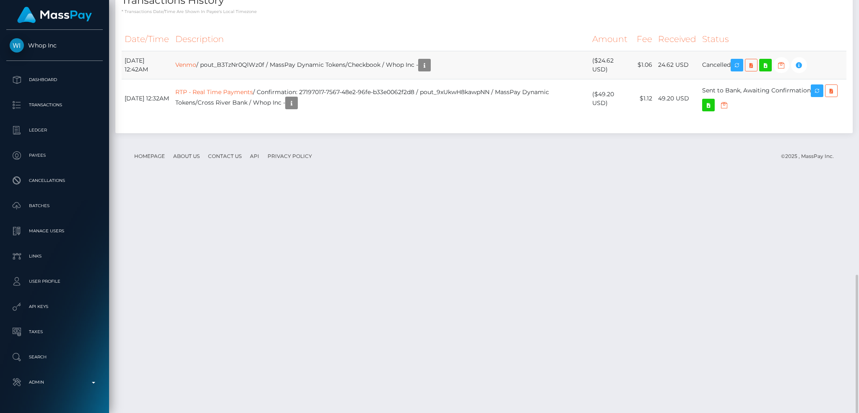
click at [374, 79] on td "Venmo / pout_B3TzNr0QlWz0f / MassPay Dynamic Tokens/Checkbook / Whop Inc -" at bounding box center [381, 65] width 418 height 28
click at [820, 96] on icon "button" at bounding box center [817, 91] width 10 height 10
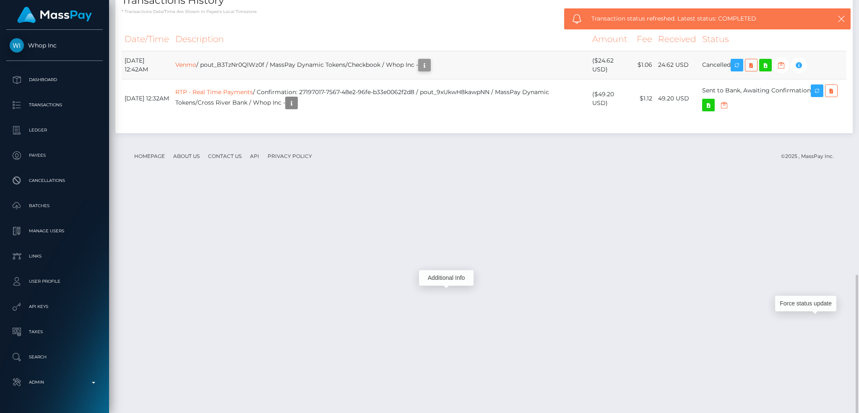
click at [430, 71] on icon "button" at bounding box center [425, 65] width 10 height 10
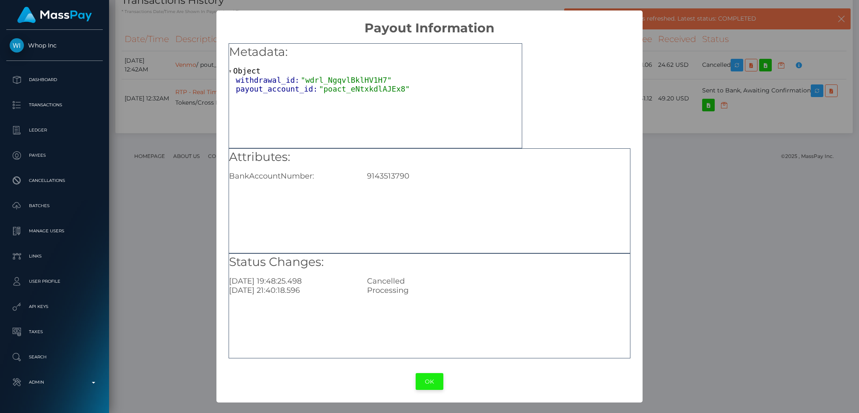
click at [432, 383] on button "OK" at bounding box center [430, 381] width 28 height 17
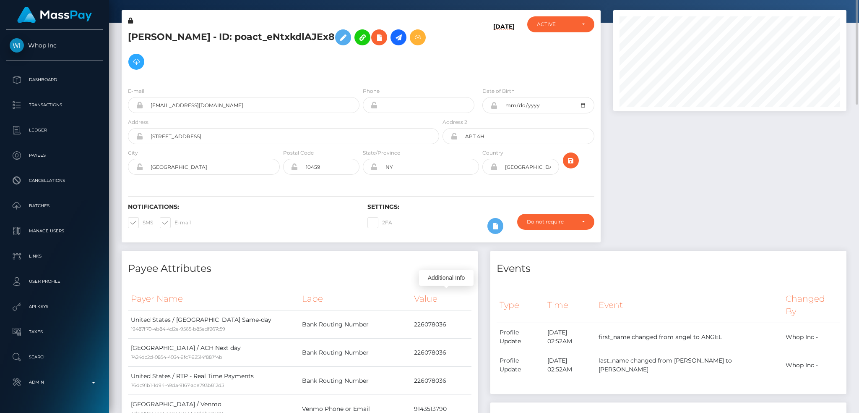
scroll to position [0, 0]
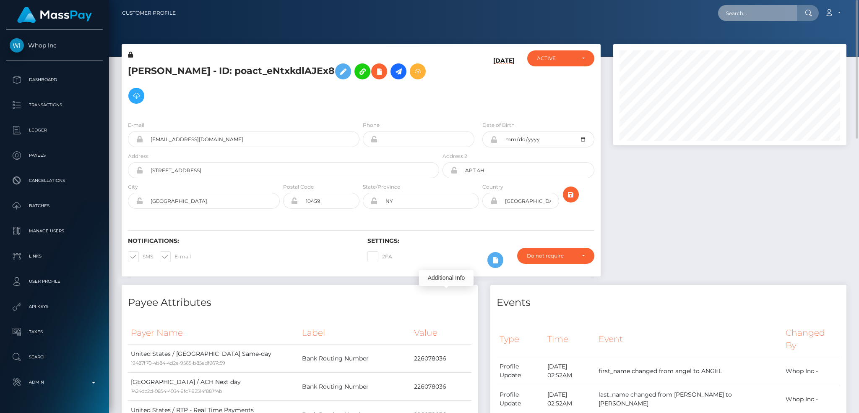
click at [761, 10] on input "text" at bounding box center [757, 13] width 79 height 16
paste input "pout_GelTsI1mfGFBp"
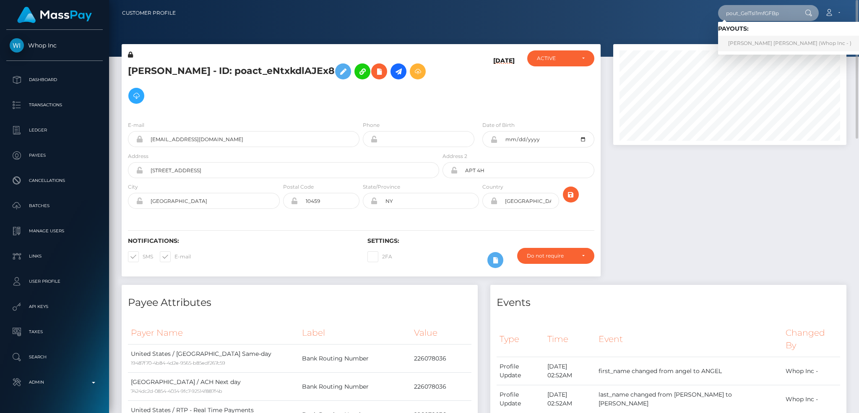
type input "pout_GelTsI1mfGFBp"
click at [752, 44] on link "CHU KHÅI LUONG (Whop Inc - )" at bounding box center [790, 44] width 144 height 16
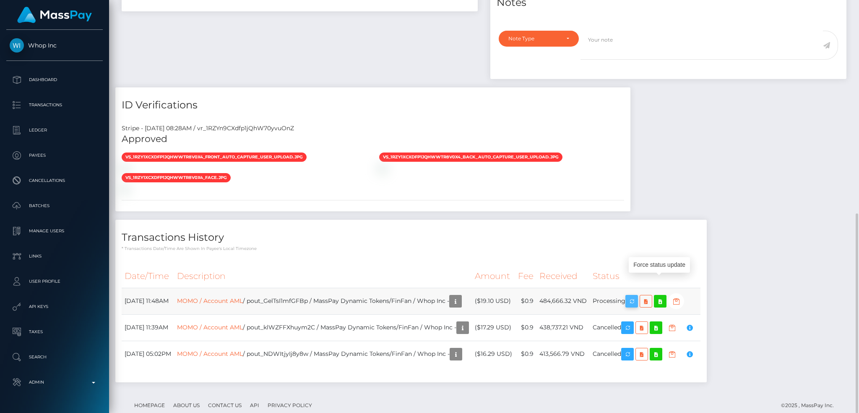
scroll to position [101, 233]
click at [637, 296] on icon "button" at bounding box center [632, 301] width 10 height 10
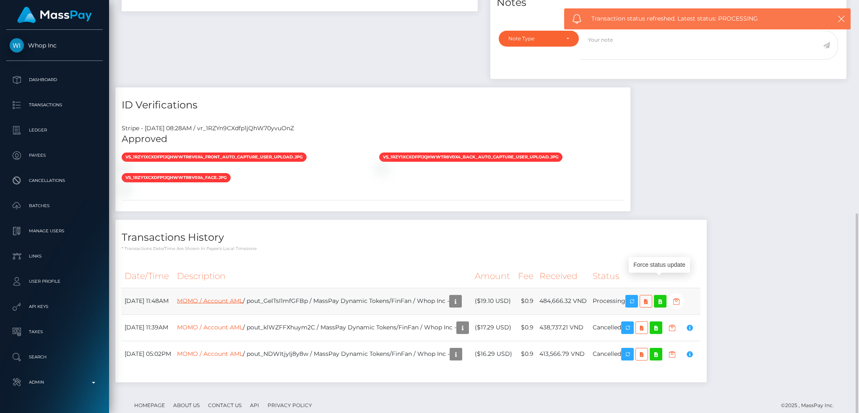
click at [241, 296] on link "MOMO / Account AML" at bounding box center [210, 300] width 66 height 8
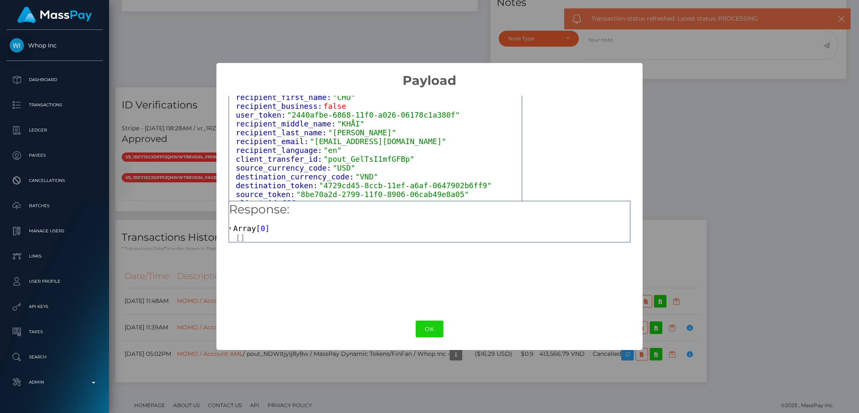
scroll to position [279, 0]
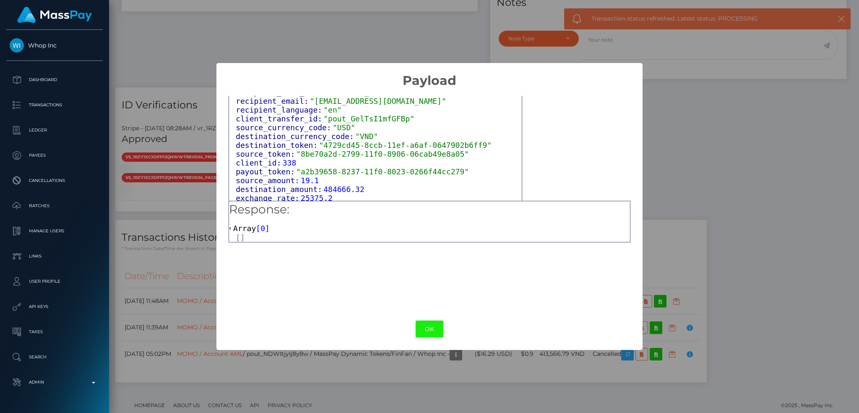
click at [428, 326] on button "OK" at bounding box center [430, 328] width 28 height 17
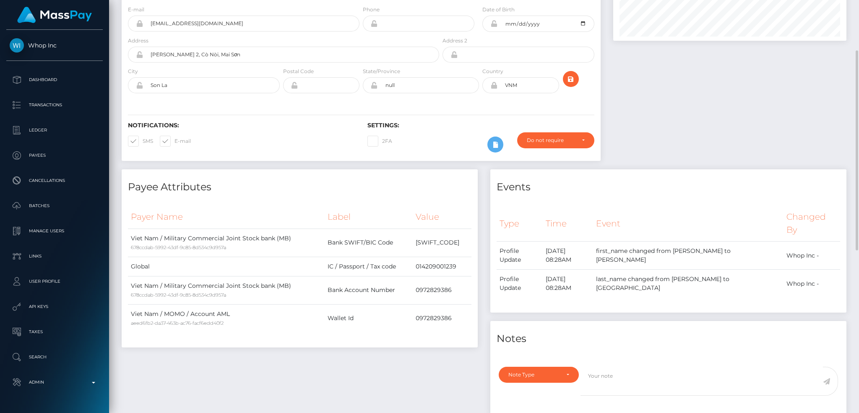
scroll to position [0, 0]
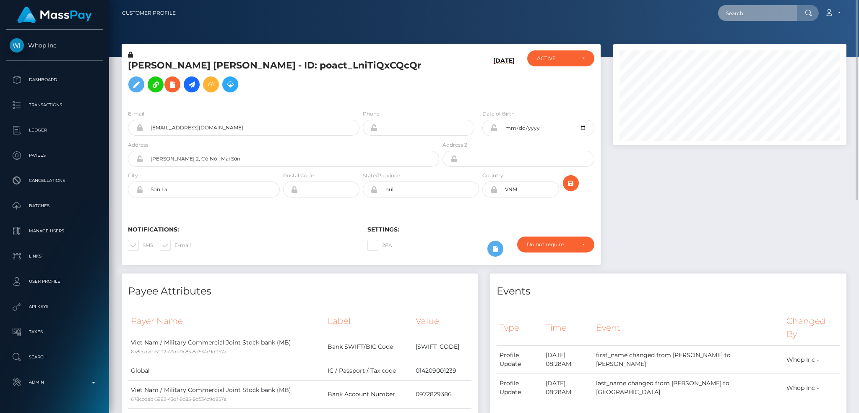
click at [757, 9] on input "text" at bounding box center [757, 13] width 79 height 16
paste input "e1b0476a-83a7-11f0-8023-0266f44cc279"
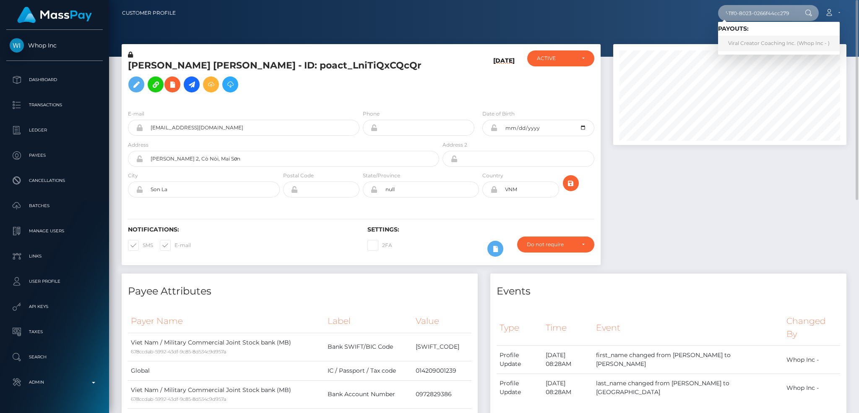
type input "e1b0476a-83a7-11f0-8023-0266f44cc279"
click at [747, 41] on link "Viral Creator Coaching Inc. (Whop Inc - )" at bounding box center [779, 44] width 122 height 16
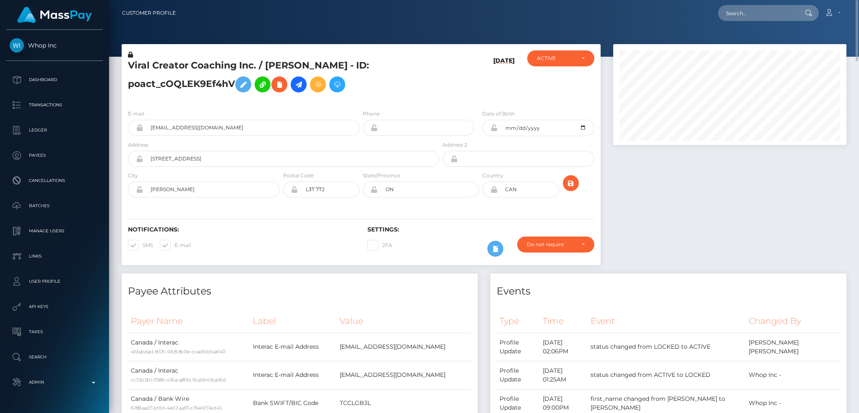
click at [199, 63] on h5 "Viral Creator Coaching Inc. / [PERSON_NAME] - ID: poact_cOQLEK9Ef4hV" at bounding box center [281, 77] width 307 height 37
copy h5 "Viral Creator Coaching Inc. / [PERSON_NAME] - ID: poact_cOQLEK9Ef4hV"
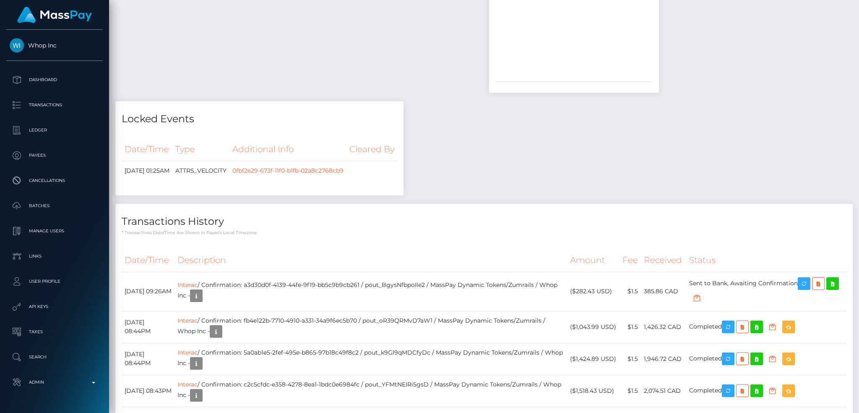
scroll to position [1399, 0]
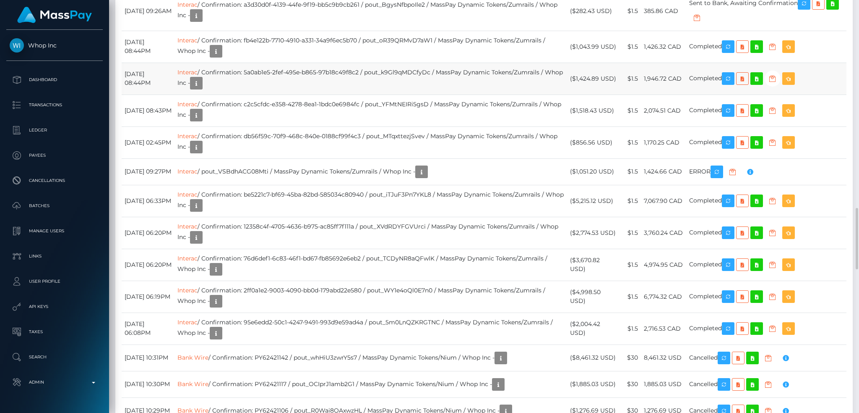
click at [335, 84] on td "Interac / Confirmation: 5a0ab1e5-2fef-495e-b865-97b18c49f8c2 / pout_k9Gl9qMDCfy…" at bounding box center [371, 79] width 393 height 32
copy td "Interac / Confirmation: 5a0ab1e5-2fef-495e-b865-97b18c49f8c2 / pout_k9Gl9qMDCfy…"
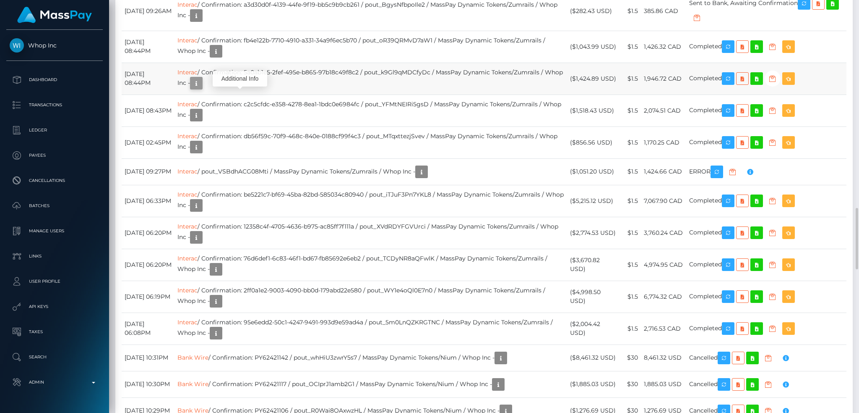
click at [201, 89] on icon "button" at bounding box center [196, 83] width 10 height 10
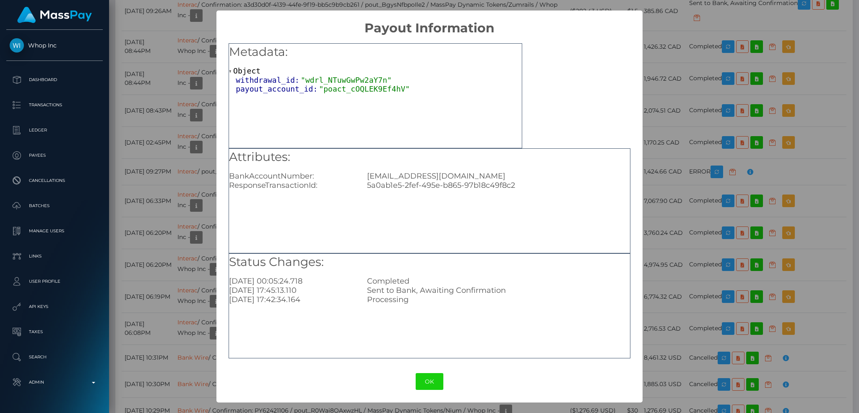
click at [471, 176] on div "content-creator-coaching-inc@vaultpayments.ca" at bounding box center [499, 175] width 276 height 9
copy div "content-creator-coaching-inc@vaultpayments.ca"
click at [165, 150] on div "× Payout Information Metadata: Object withdrawal_id: "wdrl_NTuwGwPw2aY7n" payou…" at bounding box center [429, 206] width 859 height 413
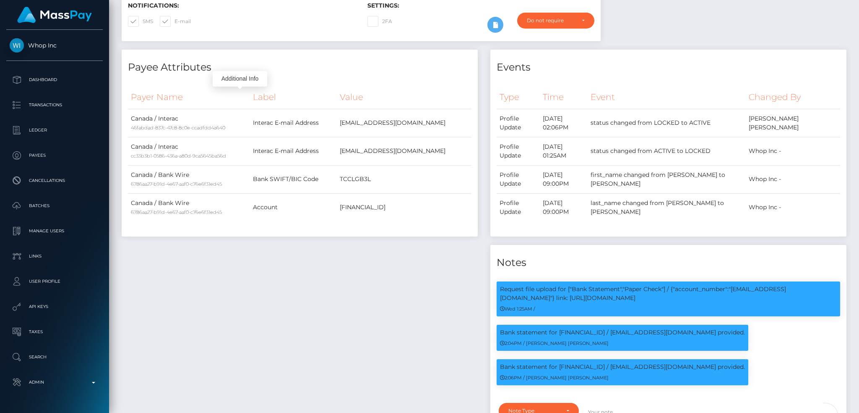
scroll to position [0, 0]
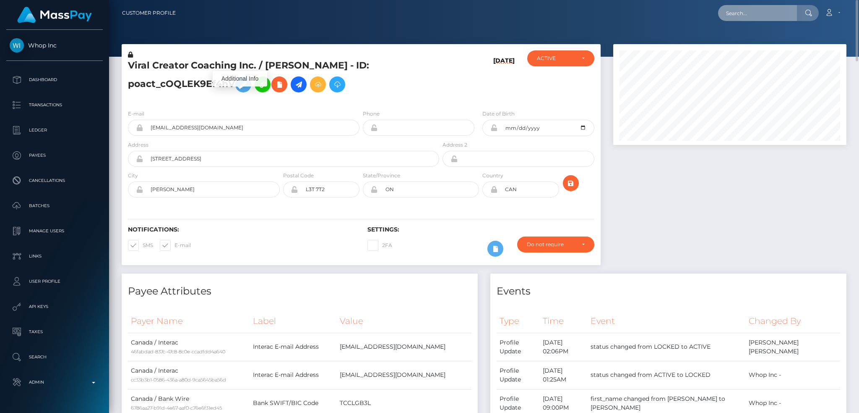
click at [773, 10] on input "text" at bounding box center [757, 13] width 79 height 16
paste input "e1b0476a-83a7-11f0-8023-0266f44cc279"
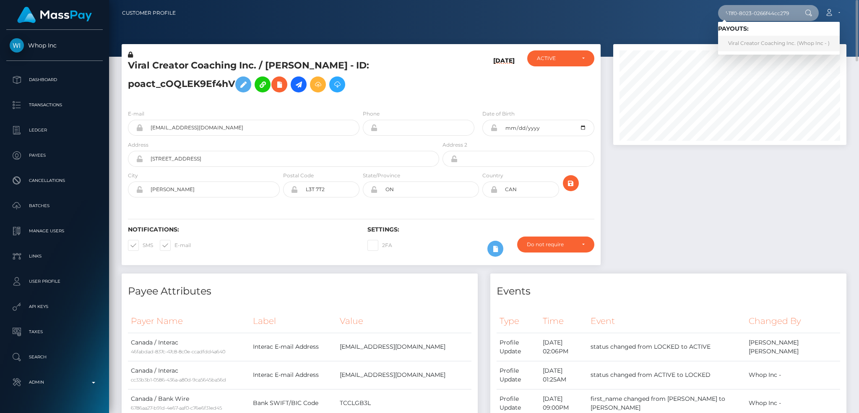
type input "e1b0476a-83a7-11f0-8023-0266f44cc279"
click at [734, 38] on link "Viral Creator Coaching Inc. (Whop Inc - )" at bounding box center [779, 44] width 122 height 16
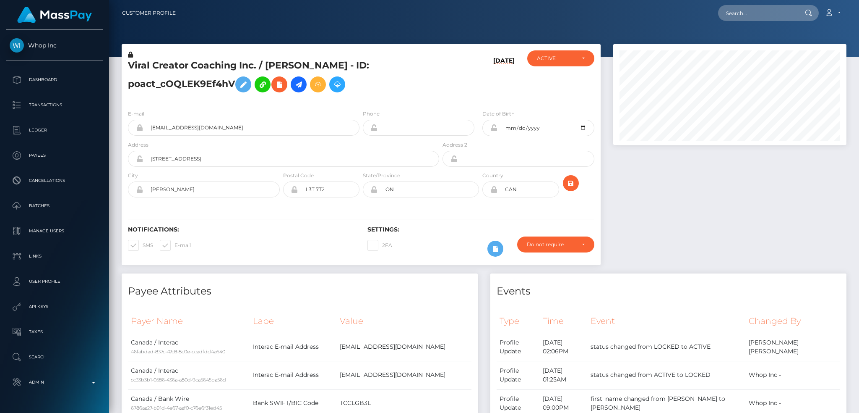
scroll to position [101, 233]
click at [764, 13] on input "text" at bounding box center [757, 13] width 79 height 16
paste input "pout_GelTsI1mfGFBp"
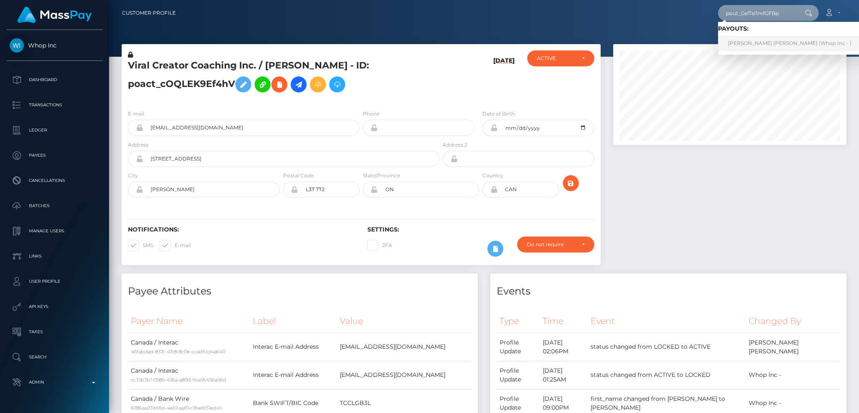
type input "pout_GelTsI1mfGFBp"
click at [761, 48] on link "CHU KHÅI LUONG (Whop Inc - )" at bounding box center [790, 44] width 144 height 16
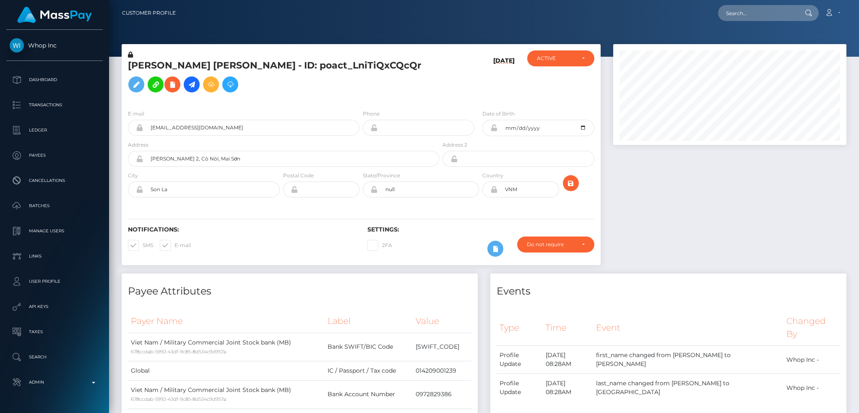
scroll to position [101, 233]
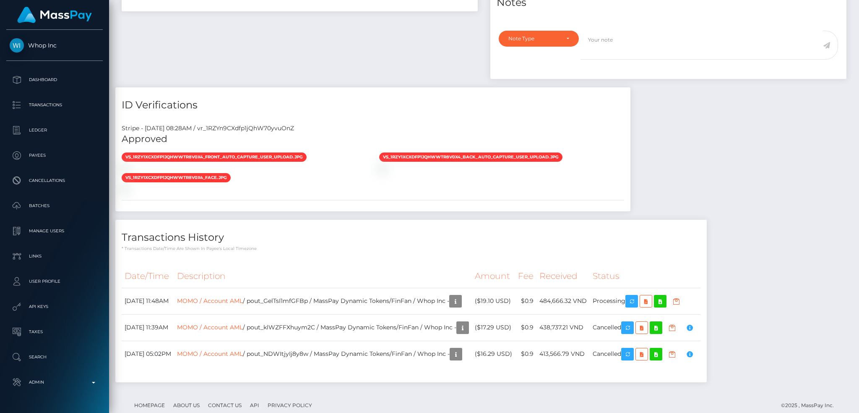
click at [341, 287] on td "MOMO / Account AML / pout_GelTsI1mfGFBp / MassPay Dynamic Tokens/FinFan / Whop …" at bounding box center [323, 300] width 298 height 26
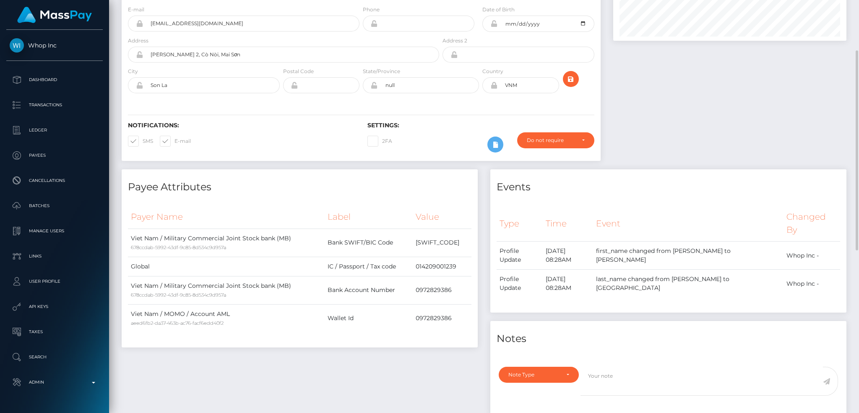
scroll to position [0, 0]
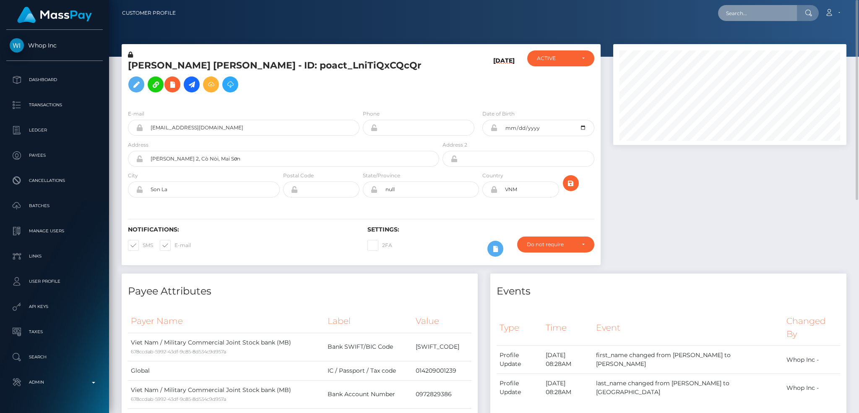
click at [762, 7] on input "text" at bounding box center [757, 13] width 79 height 16
paste input "68af98620e421"
type input "68af98620e421"
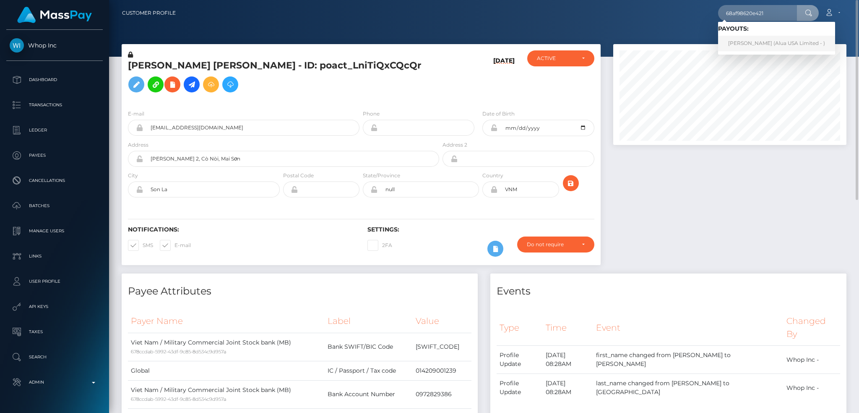
click at [752, 42] on link "Mary lin xena Sarcon (Alua USA Limited - )" at bounding box center [776, 44] width 117 height 16
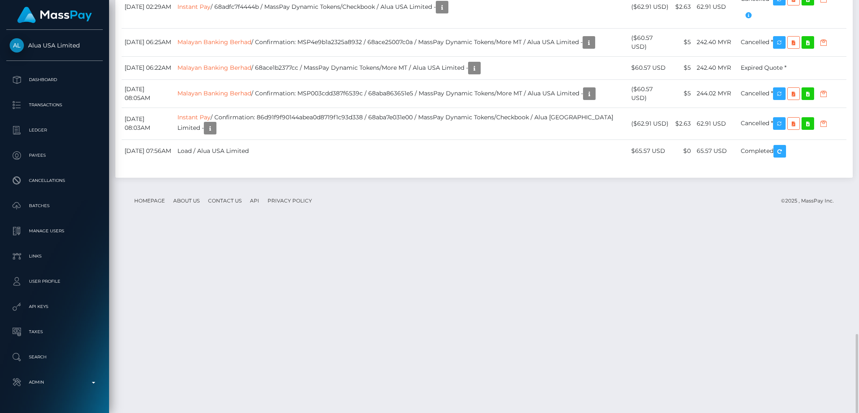
scroll to position [101, 233]
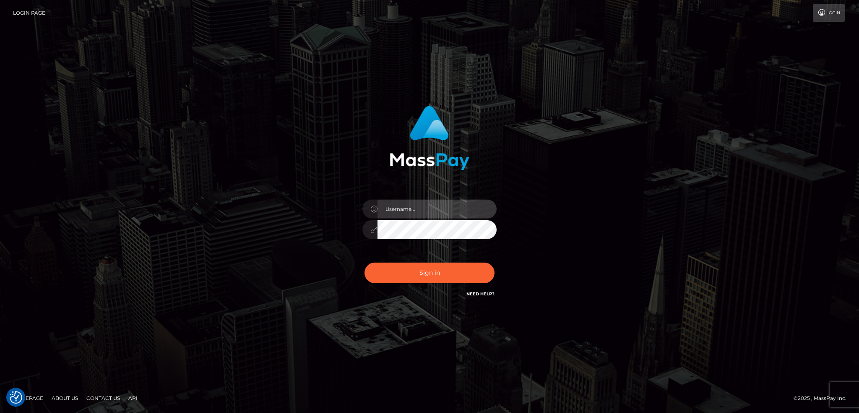
type input "alexstef"
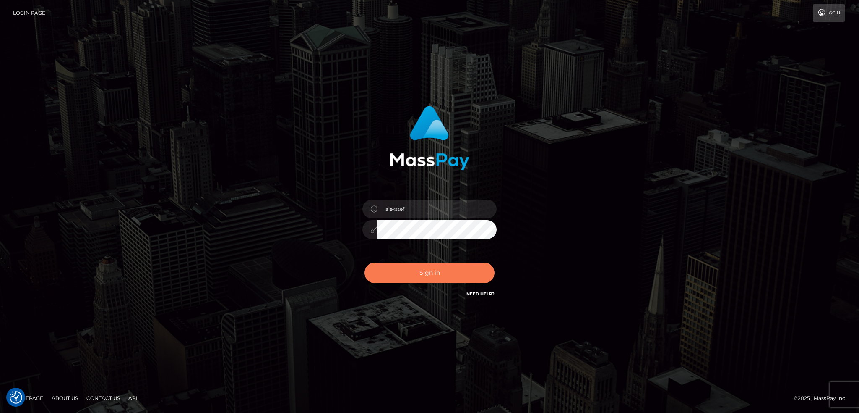
click at [414, 271] on button "Sign in" at bounding box center [430, 272] width 130 height 21
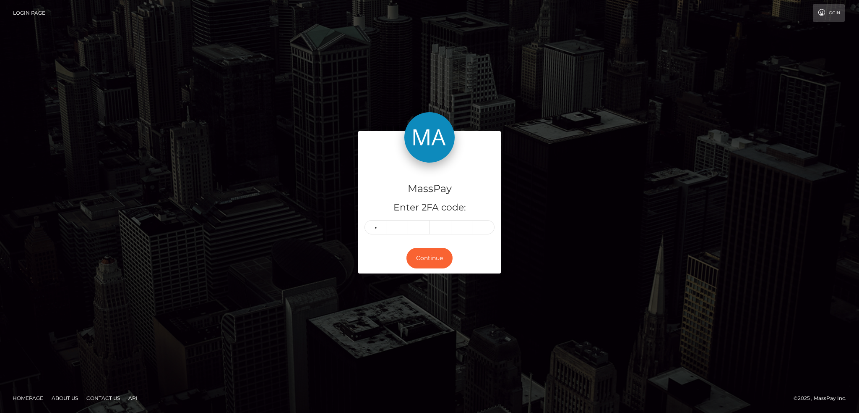
type input "8"
type input "9"
type input "5"
type input "2"
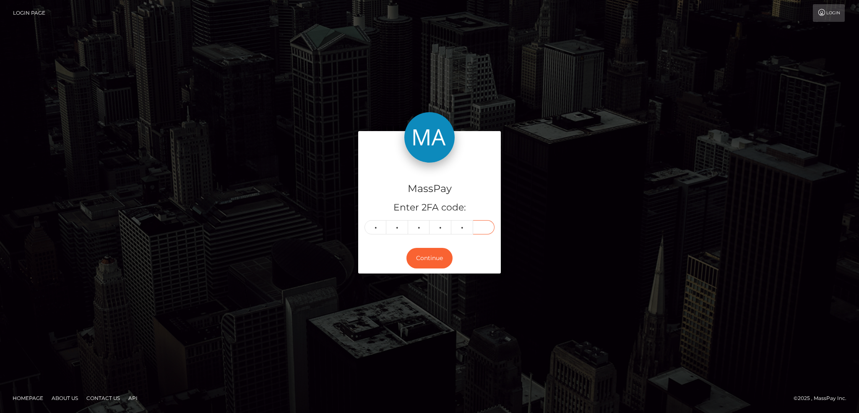
type input "5"
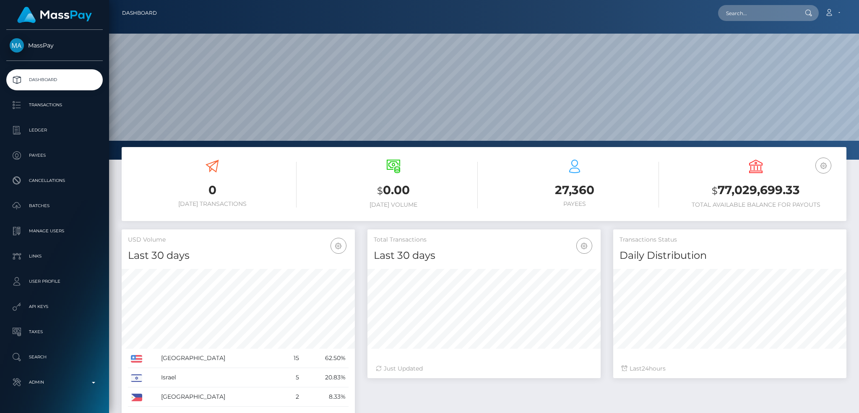
scroll to position [149, 233]
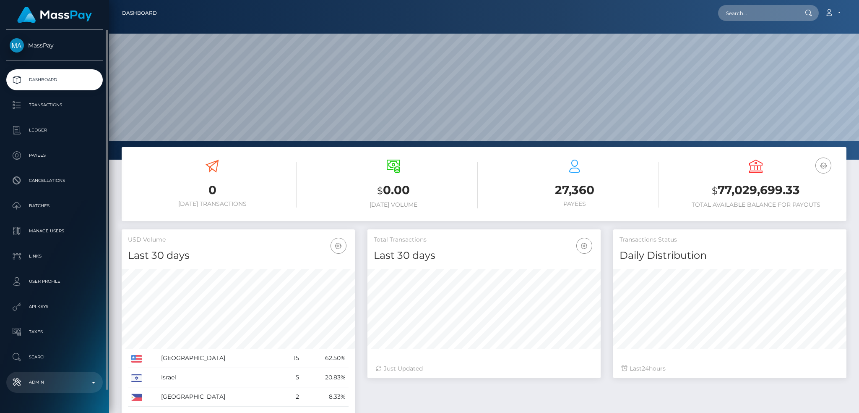
click at [79, 380] on p "Admin" at bounding box center [55, 382] width 90 height 13
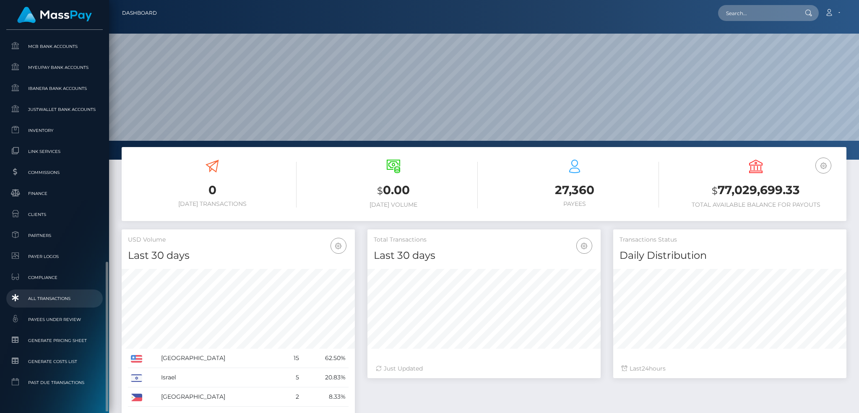
scroll to position [469, 0]
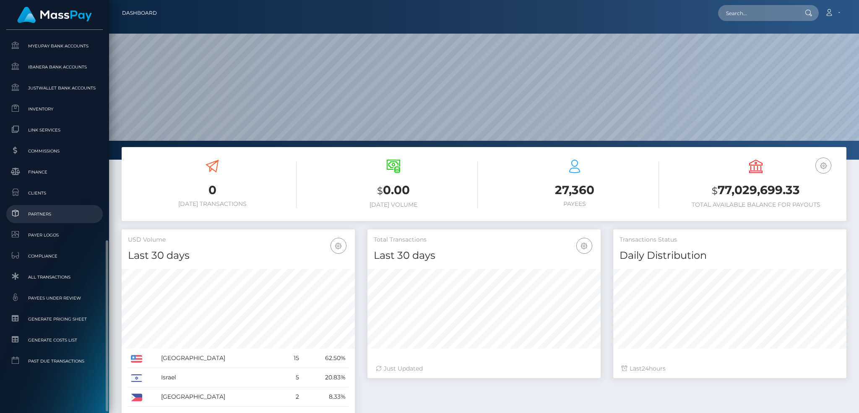
click at [73, 217] on span "Partners" at bounding box center [55, 214] width 90 height 10
